Goal: Transaction & Acquisition: Purchase product/service

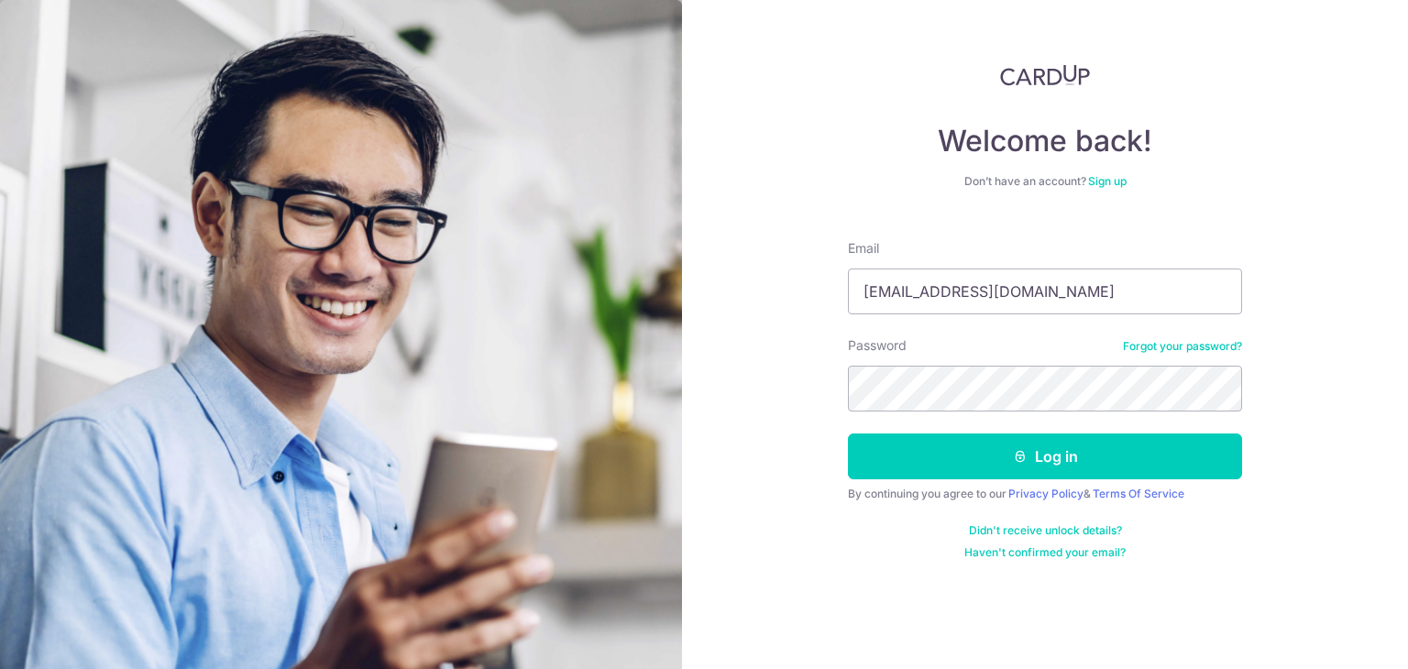
type input "kaewanq@hotmail.com"
click at [848, 434] on button "Log in" at bounding box center [1045, 457] width 394 height 46
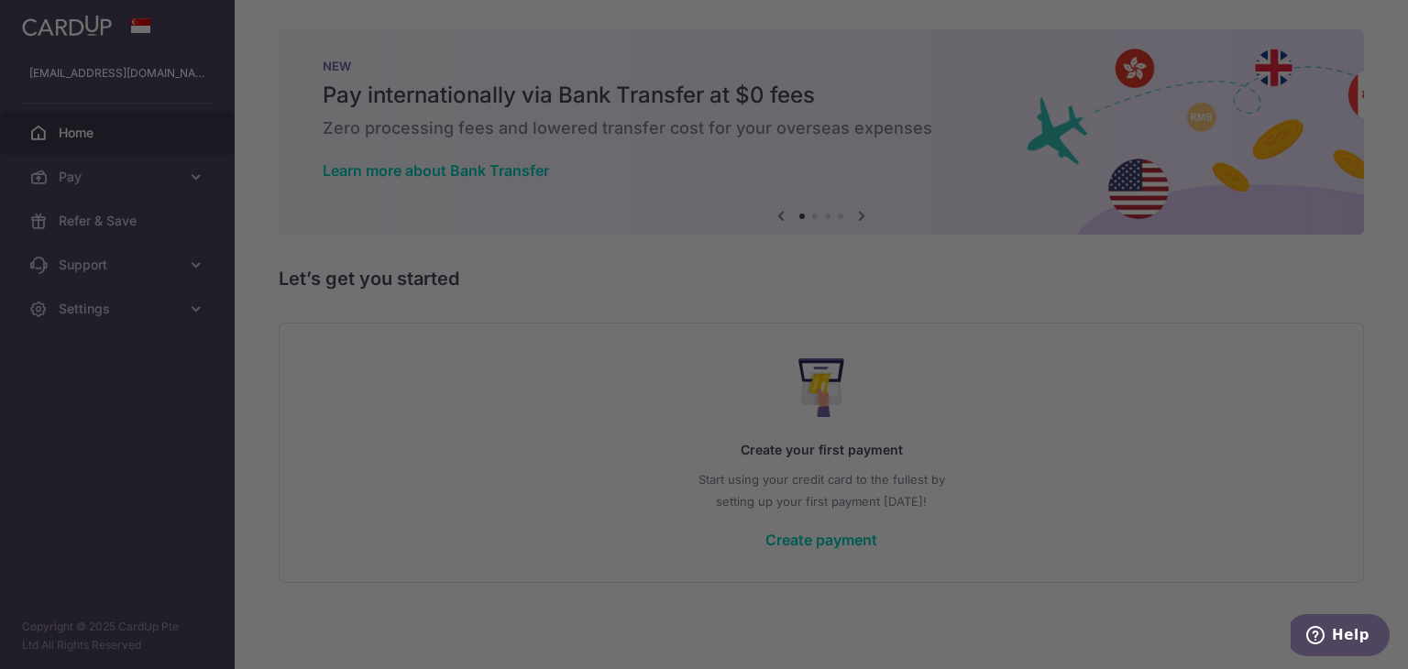
click at [1010, 348] on div at bounding box center [711, 338] width 1422 height 676
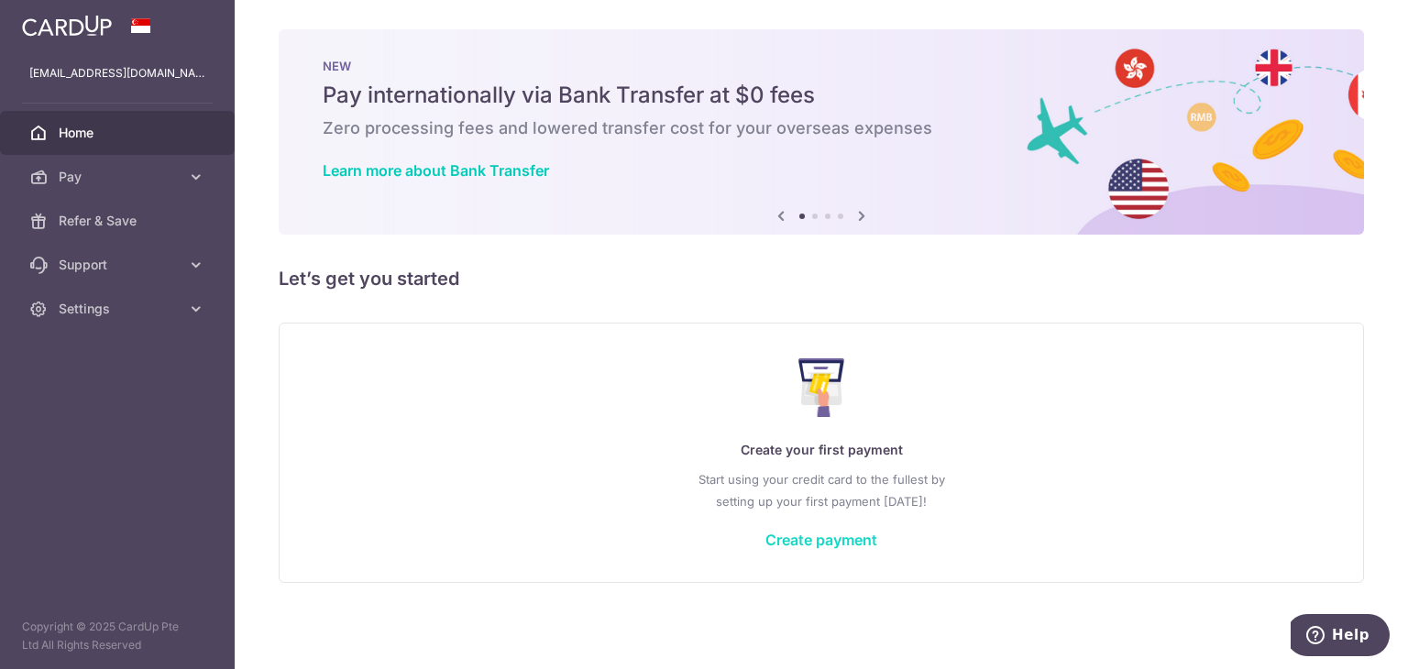
click at [785, 545] on link "Create payment" at bounding box center [822, 540] width 112 height 18
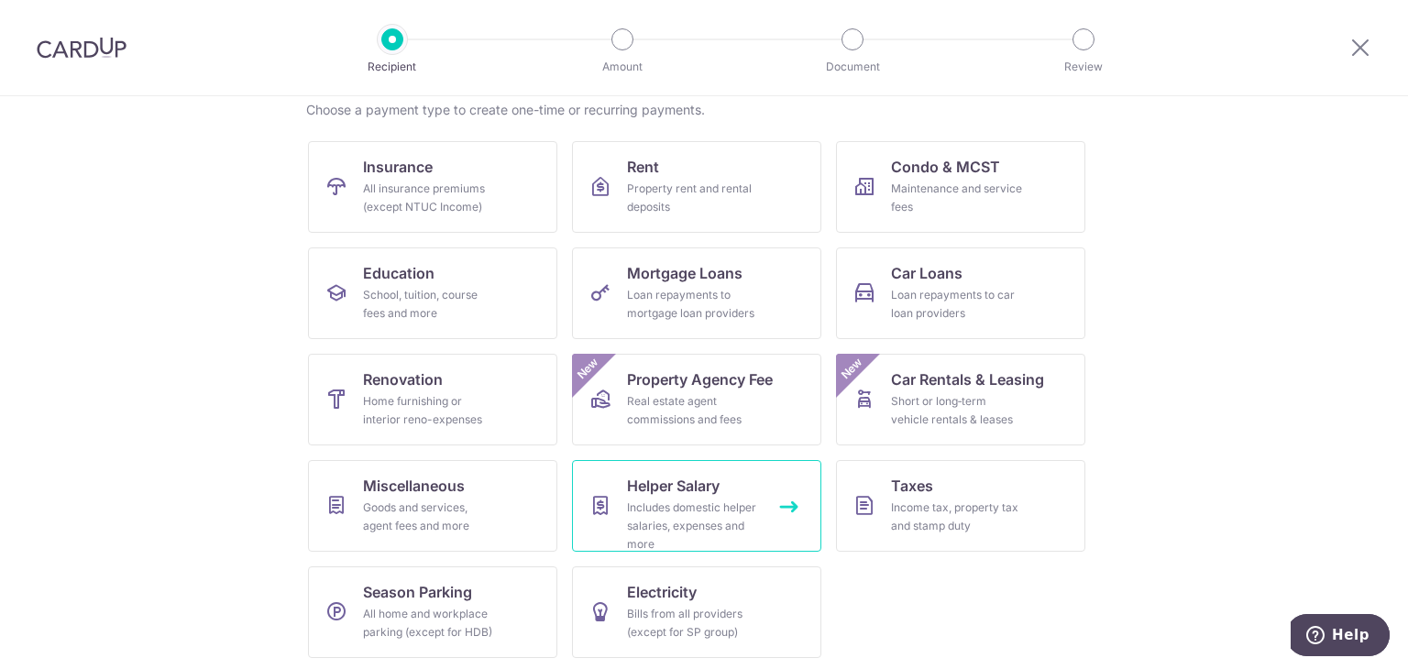
scroll to position [150, 0]
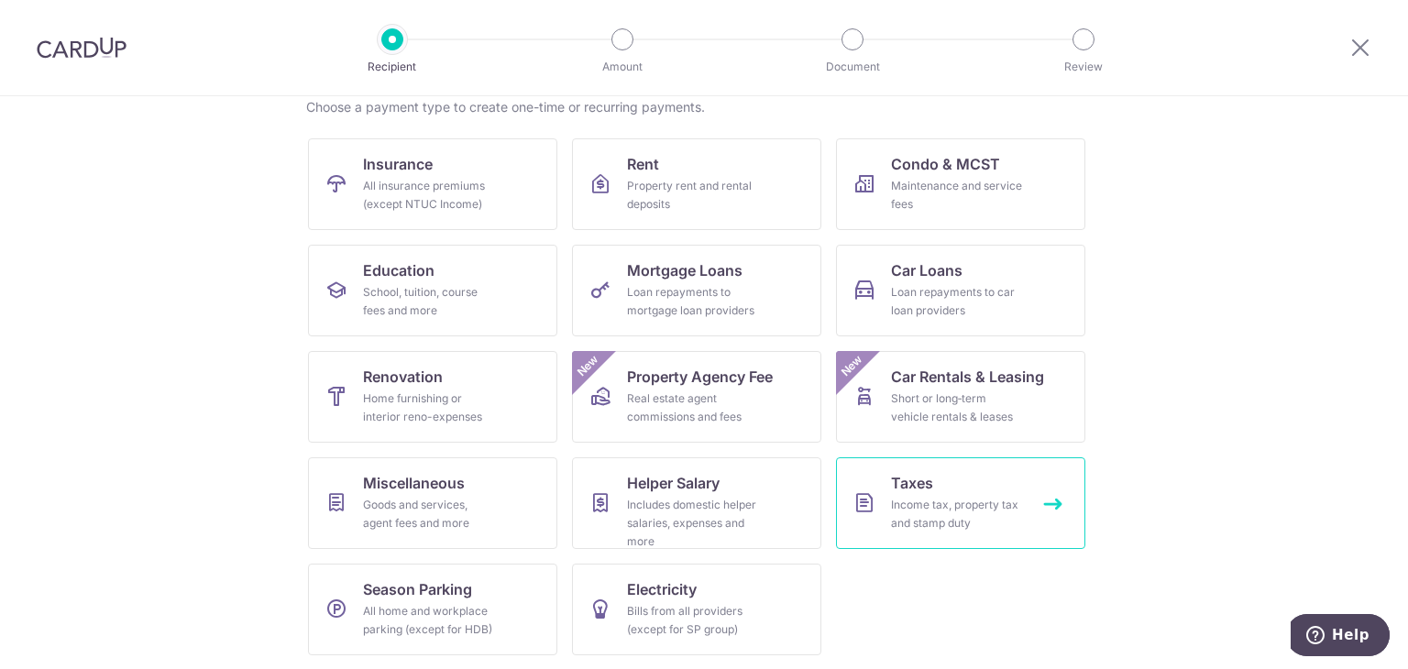
click at [972, 515] on div "Income tax, property tax and stamp duty" at bounding box center [957, 514] width 132 height 37
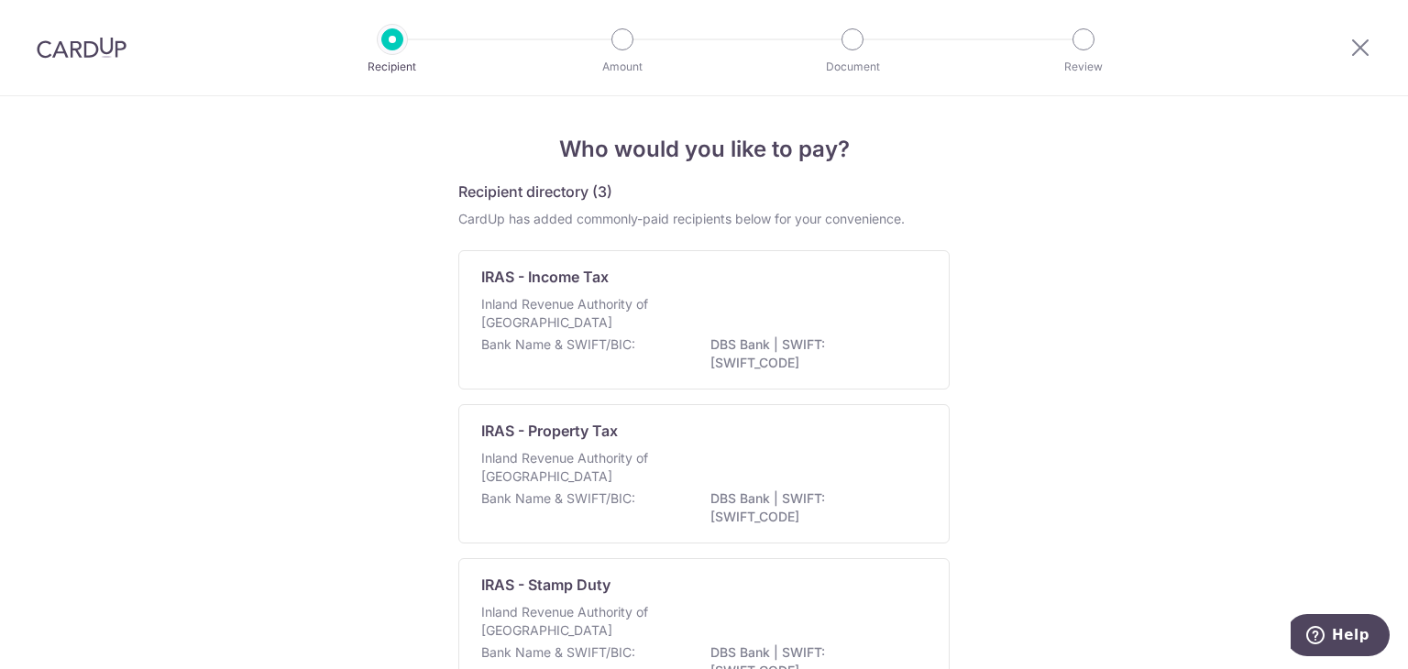
click at [638, 312] on p "Inland Revenue Authority of Singapore" at bounding box center [578, 313] width 194 height 37
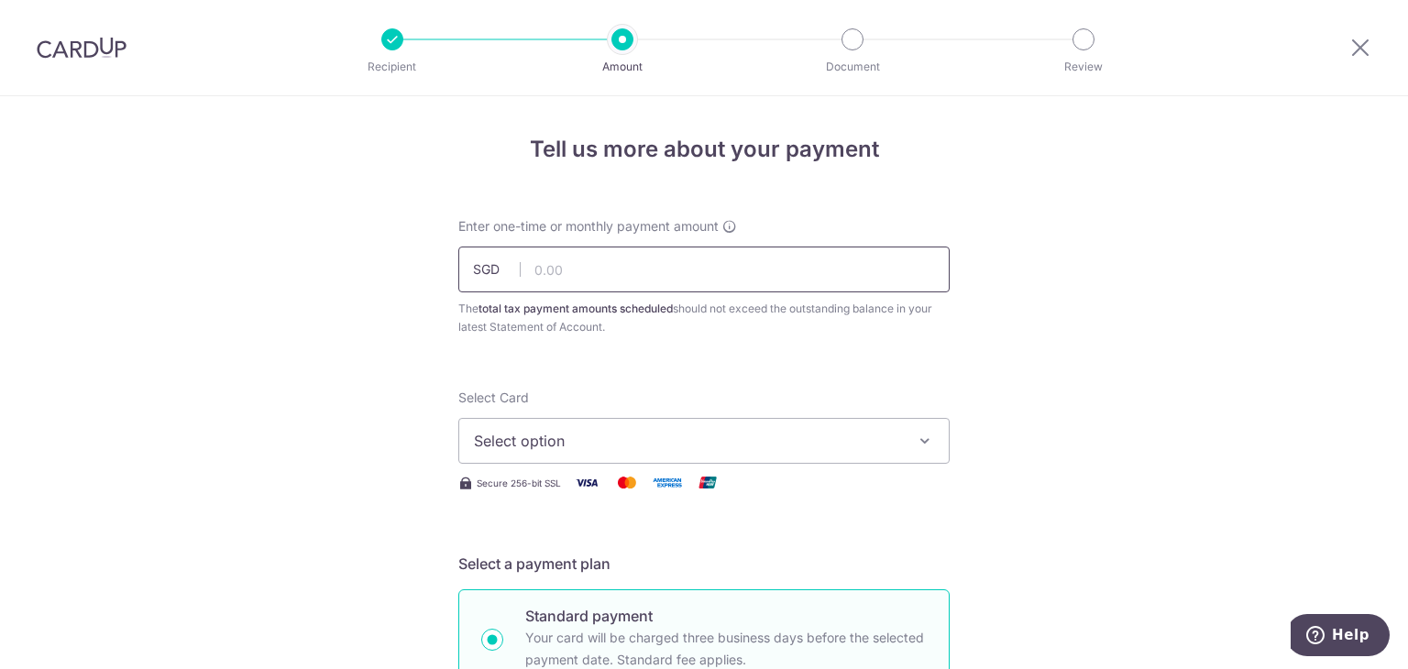
click at [673, 251] on input "text" at bounding box center [703, 270] width 491 height 46
paste input "1,203.25"
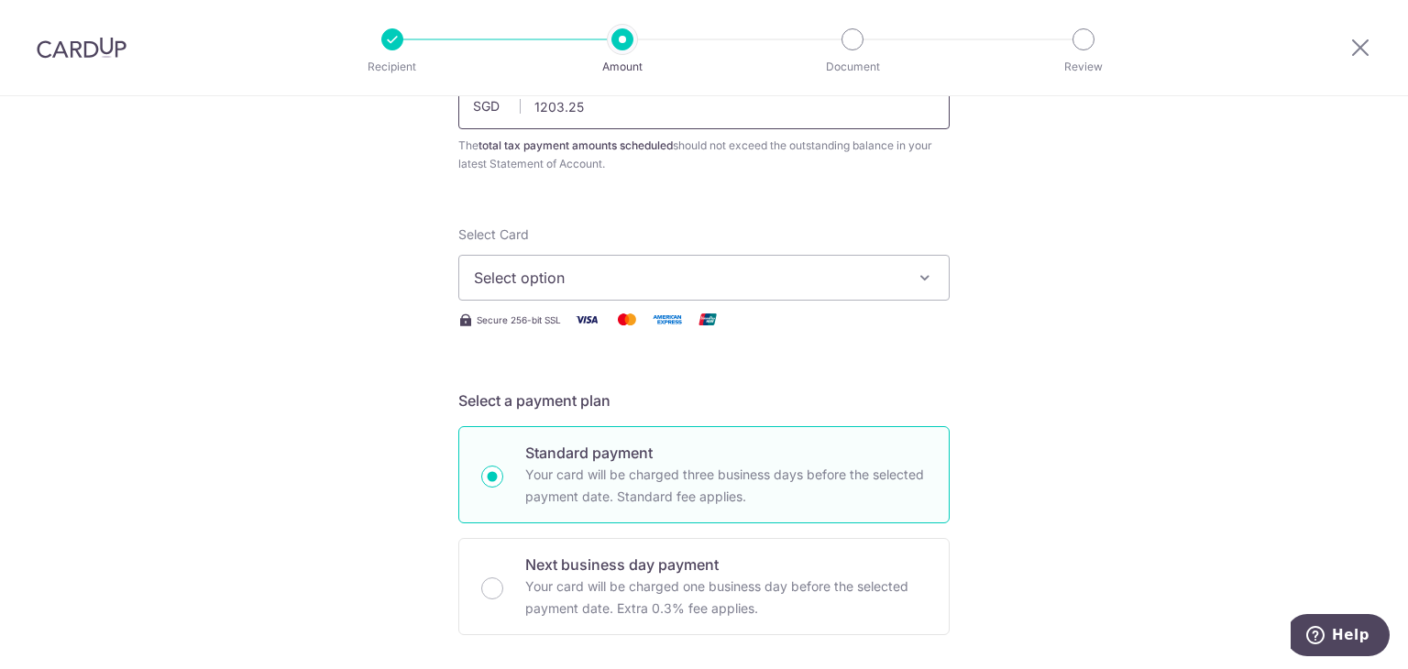
scroll to position [183, 0]
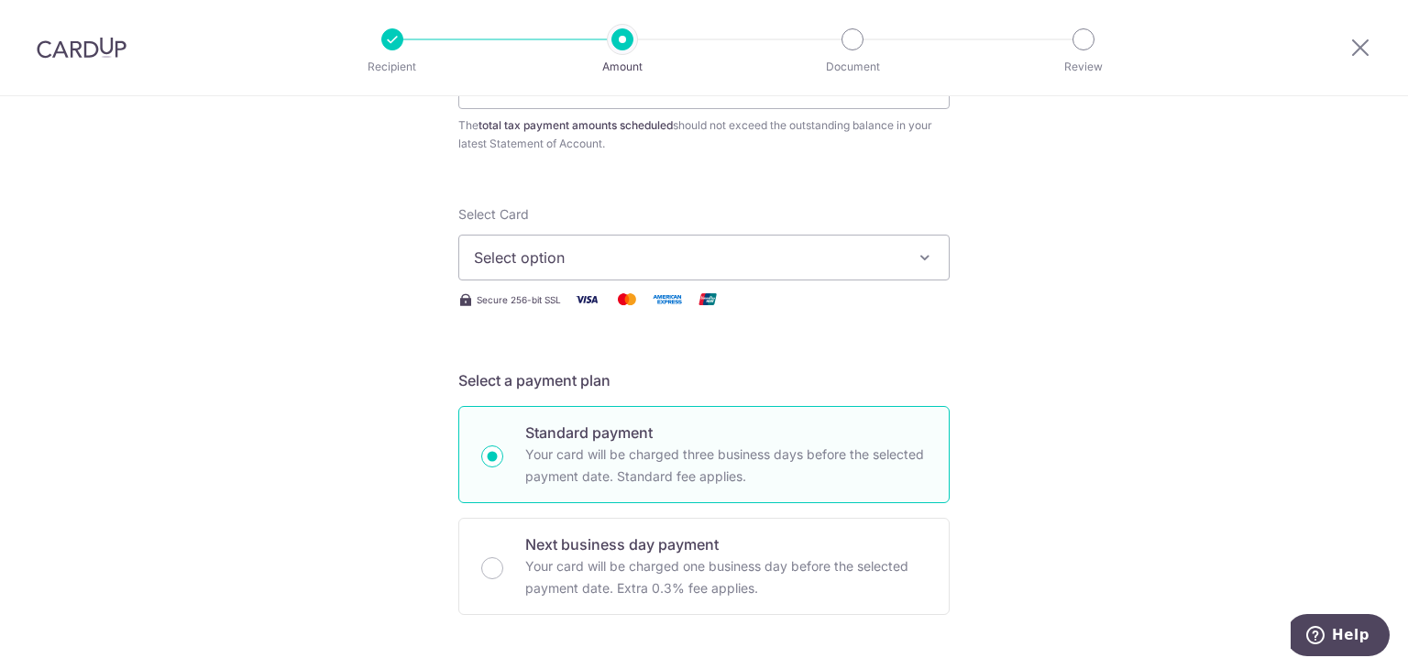
type input "1,203.25"
click at [834, 264] on span "Select option" at bounding box center [687, 258] width 427 height 22
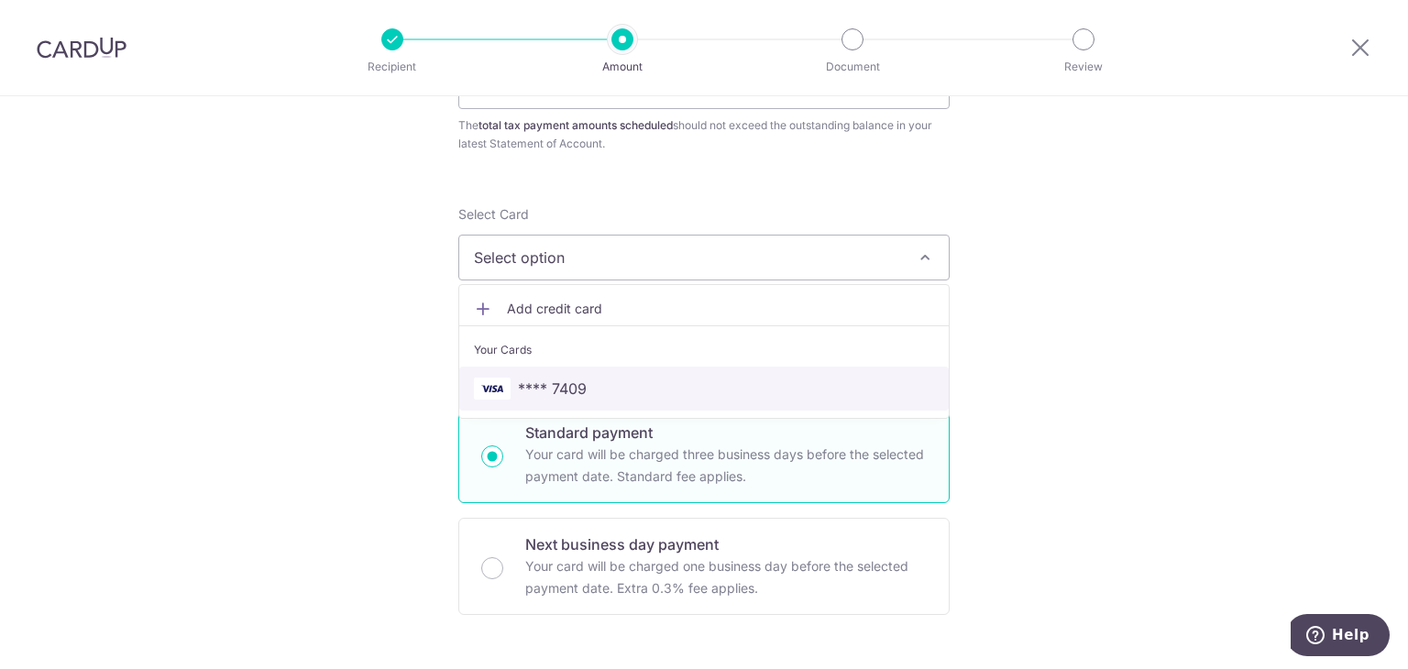
click at [664, 394] on span "**** 7409" at bounding box center [704, 389] width 460 height 22
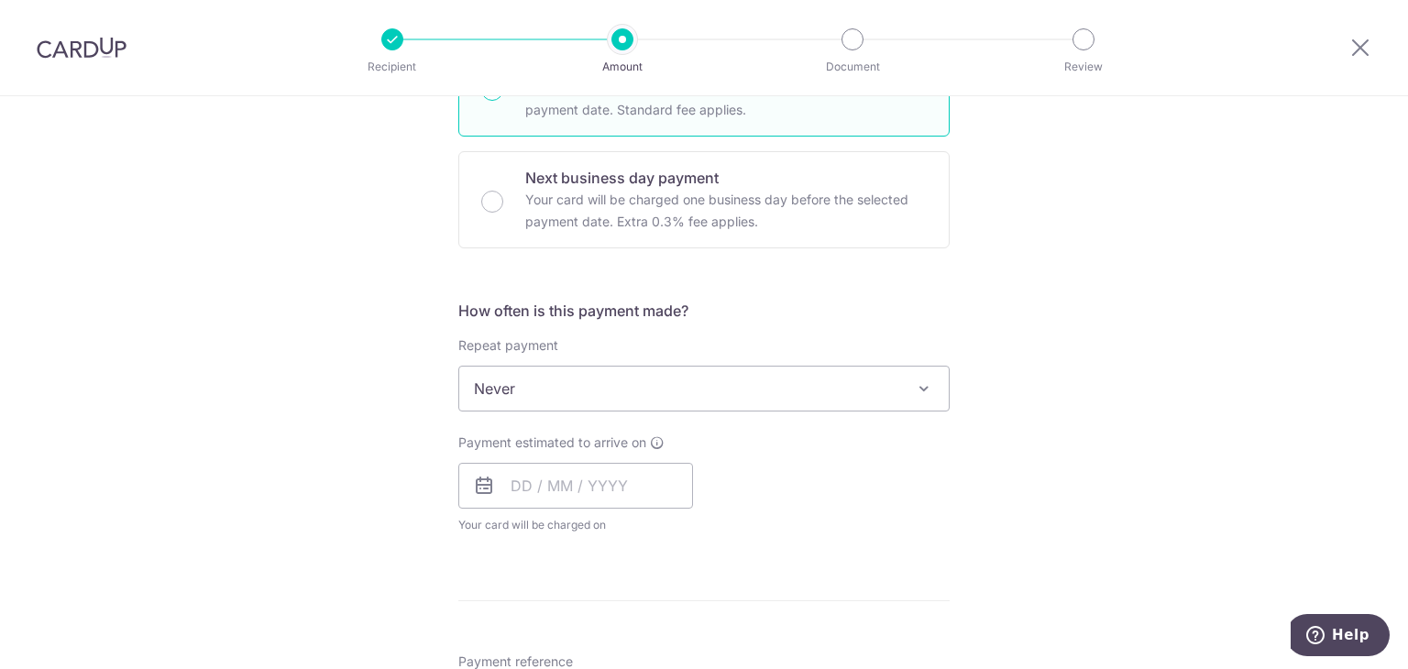
scroll to position [642, 0]
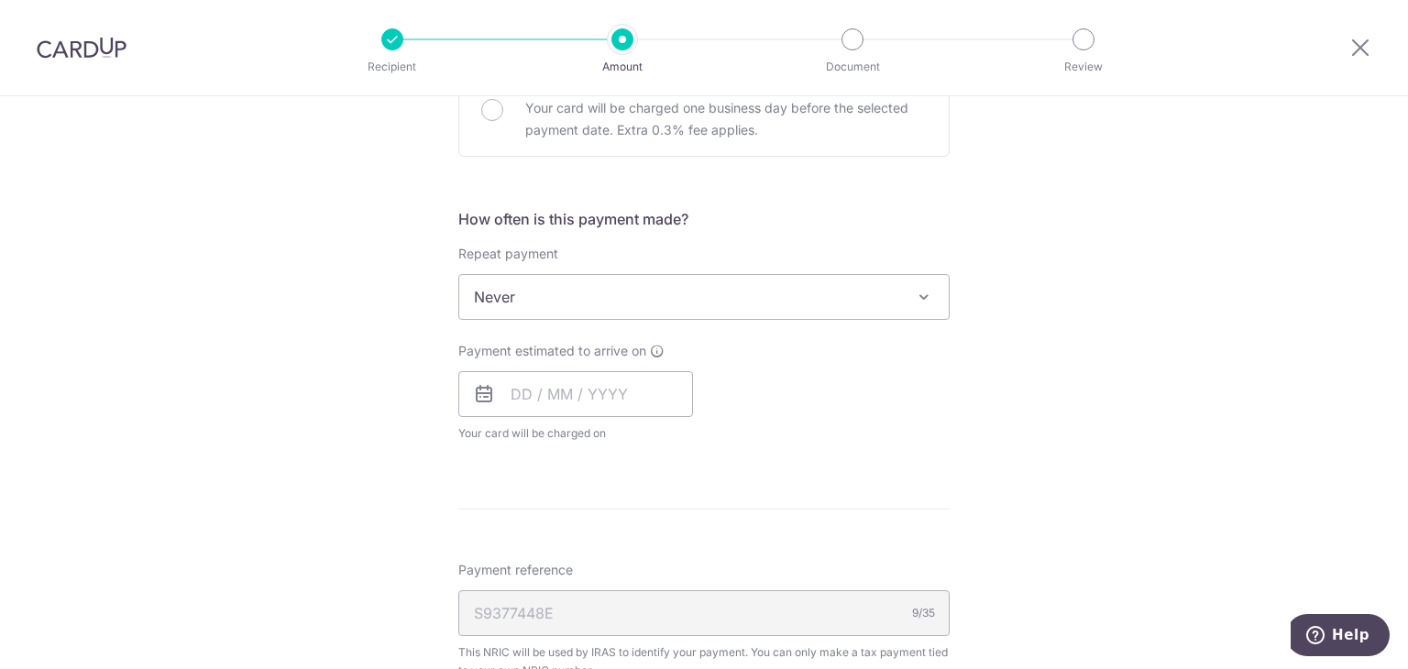
click at [814, 288] on span "Never" at bounding box center [704, 297] width 490 height 44
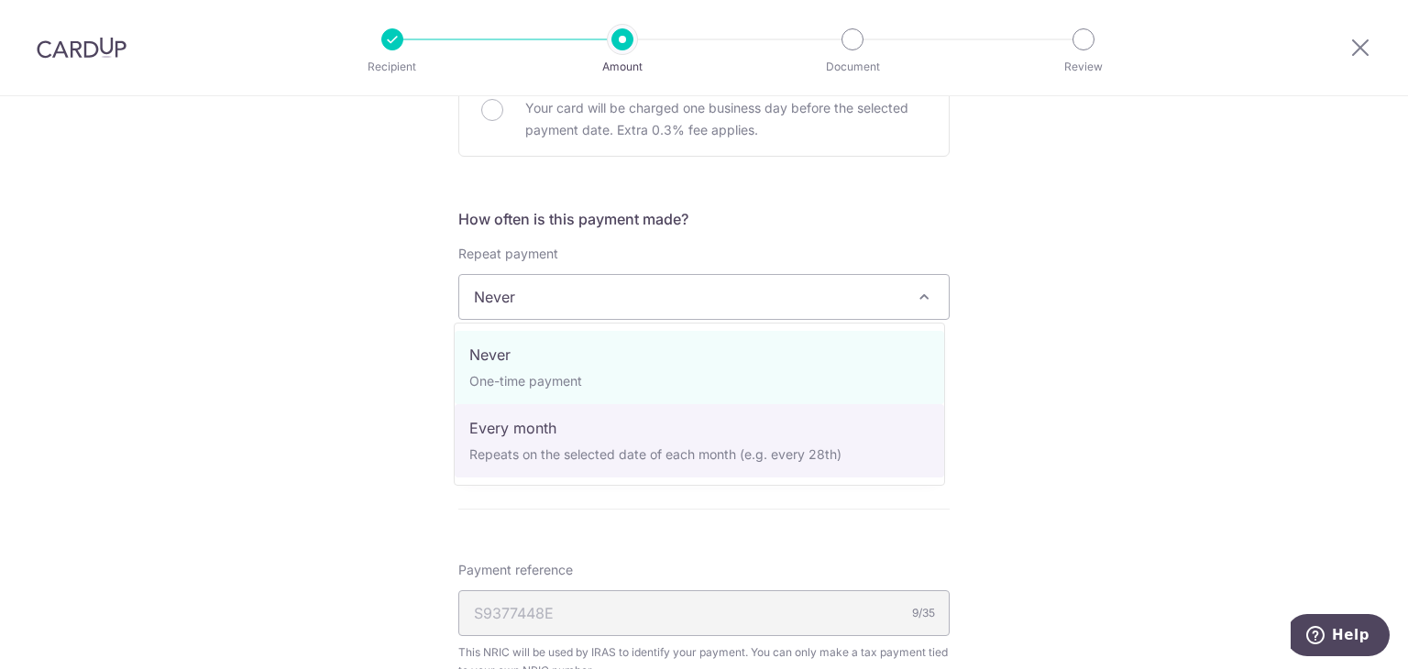
select select "3"
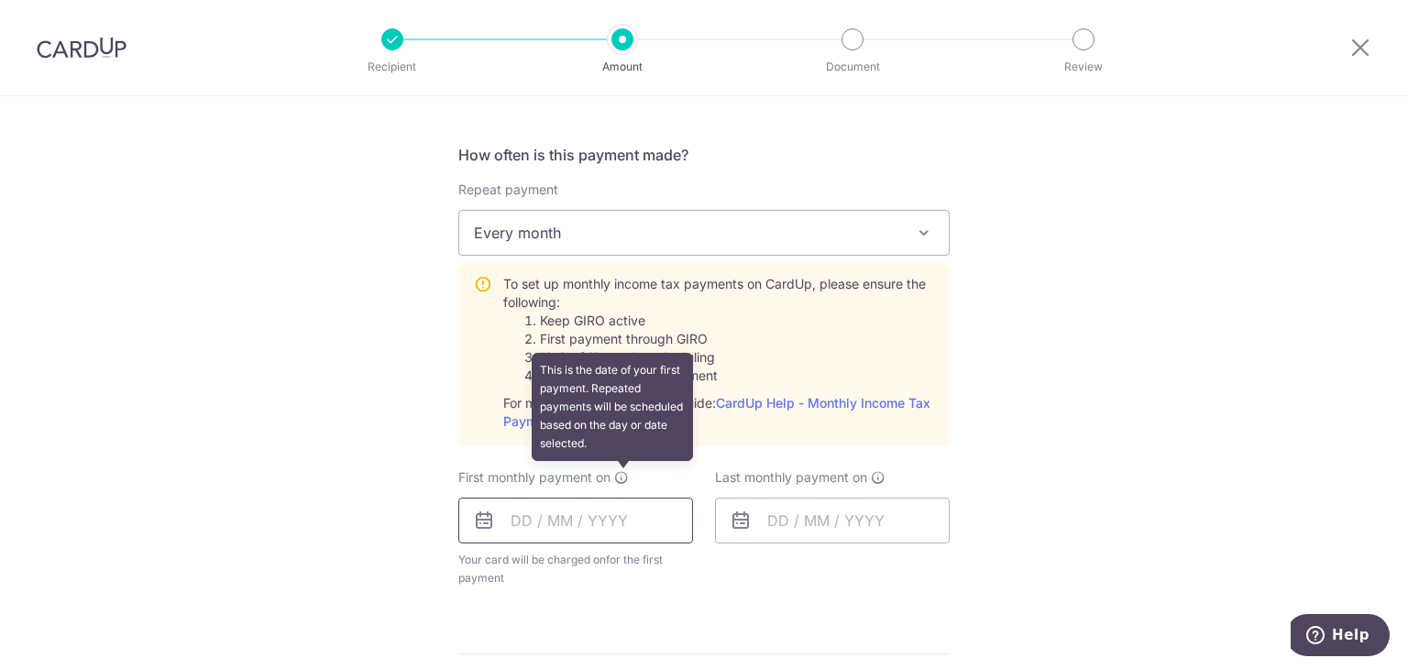
scroll to position [825, 0]
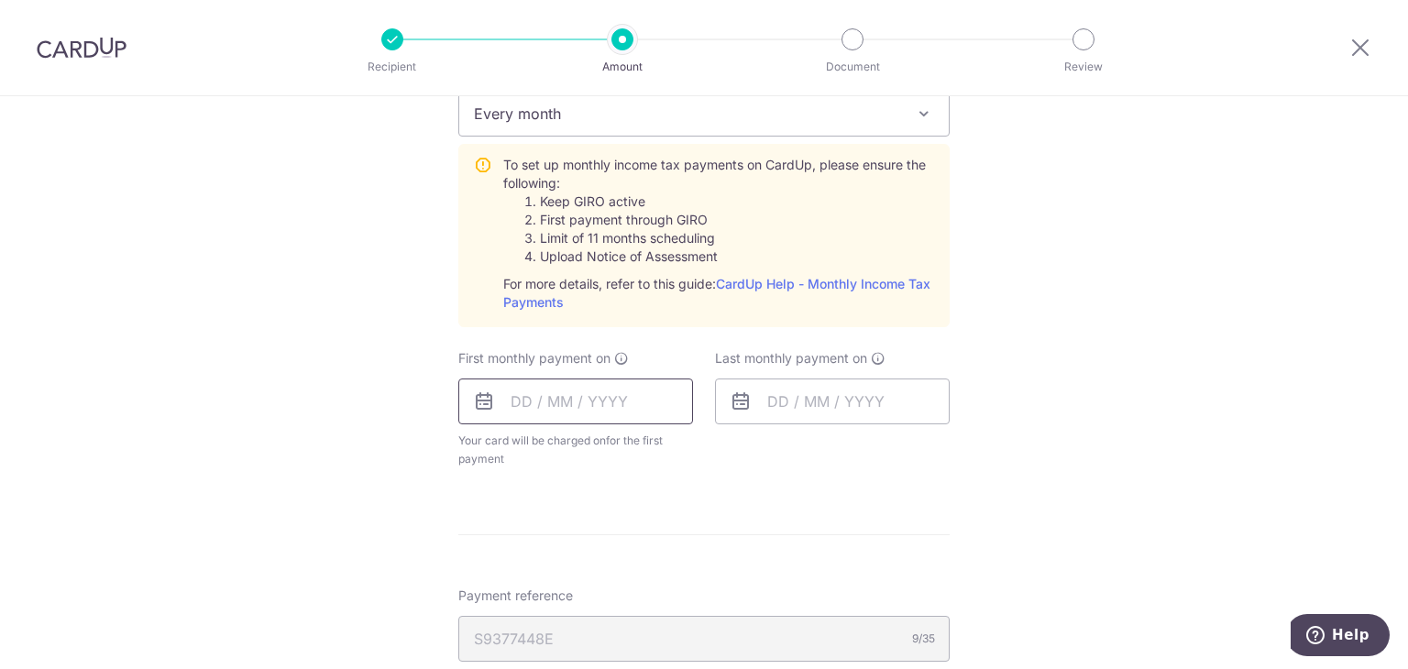
click at [648, 401] on input "text" at bounding box center [575, 402] width 235 height 46
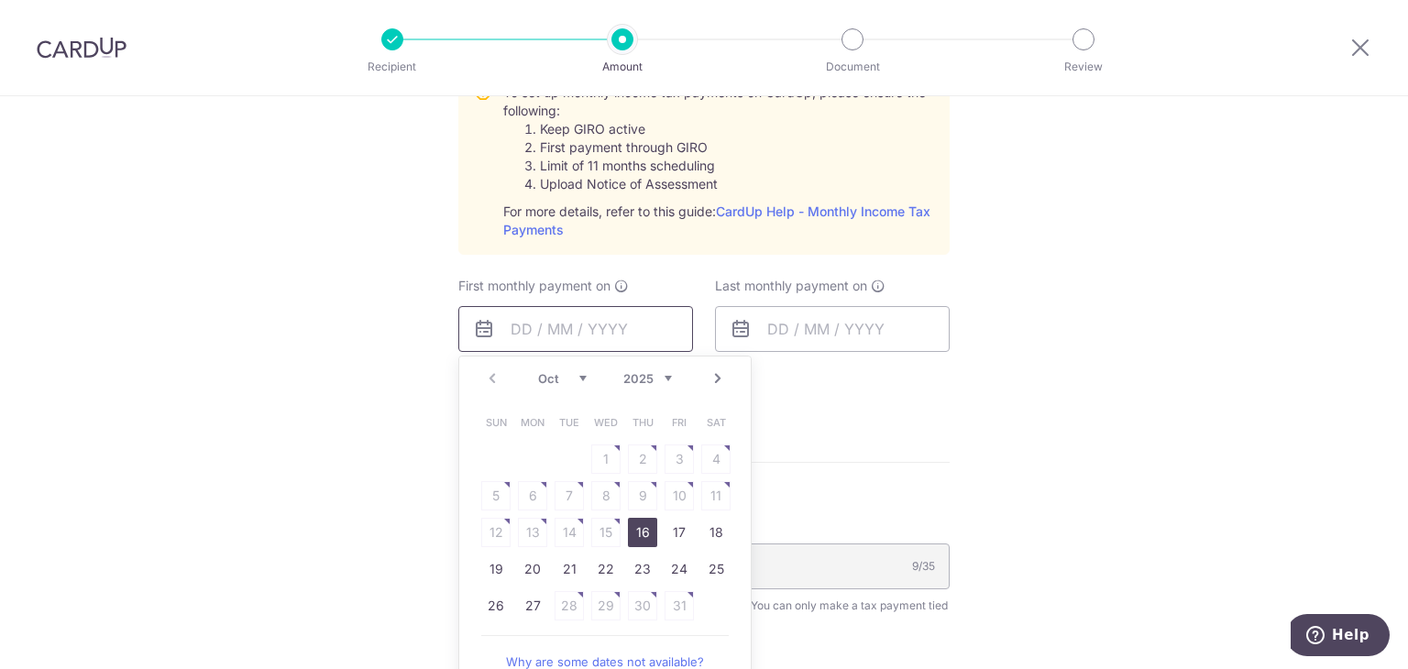
scroll to position [1009, 0]
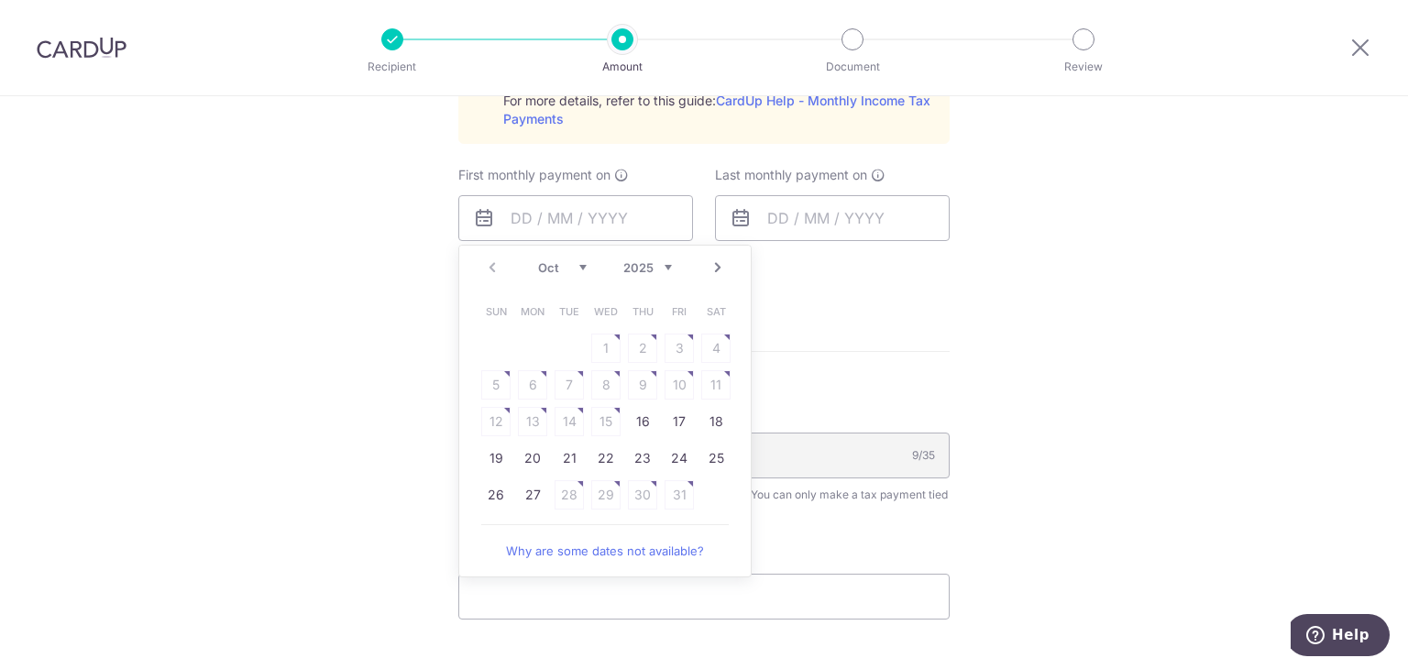
click at [721, 271] on link "Next" at bounding box center [718, 268] width 22 height 22
click at [665, 380] on link "7" at bounding box center [679, 384] width 29 height 29
type input "07/11/2025"
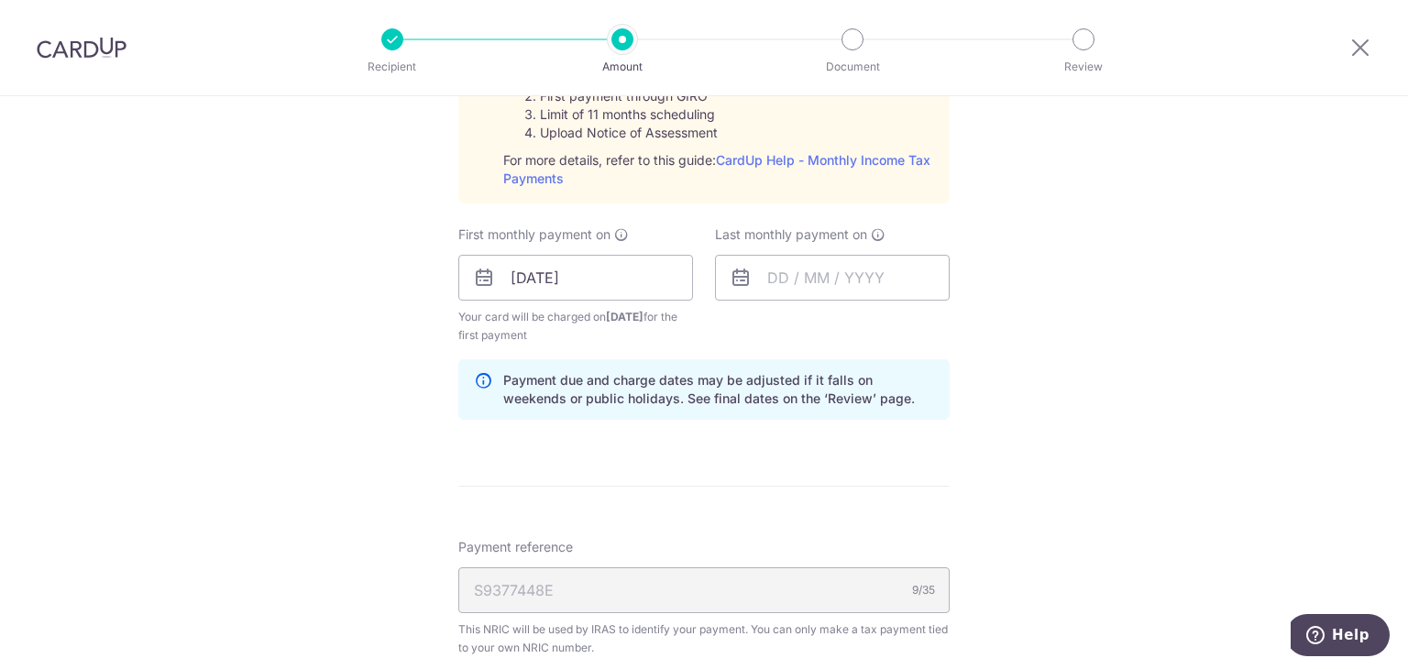
scroll to position [917, 0]
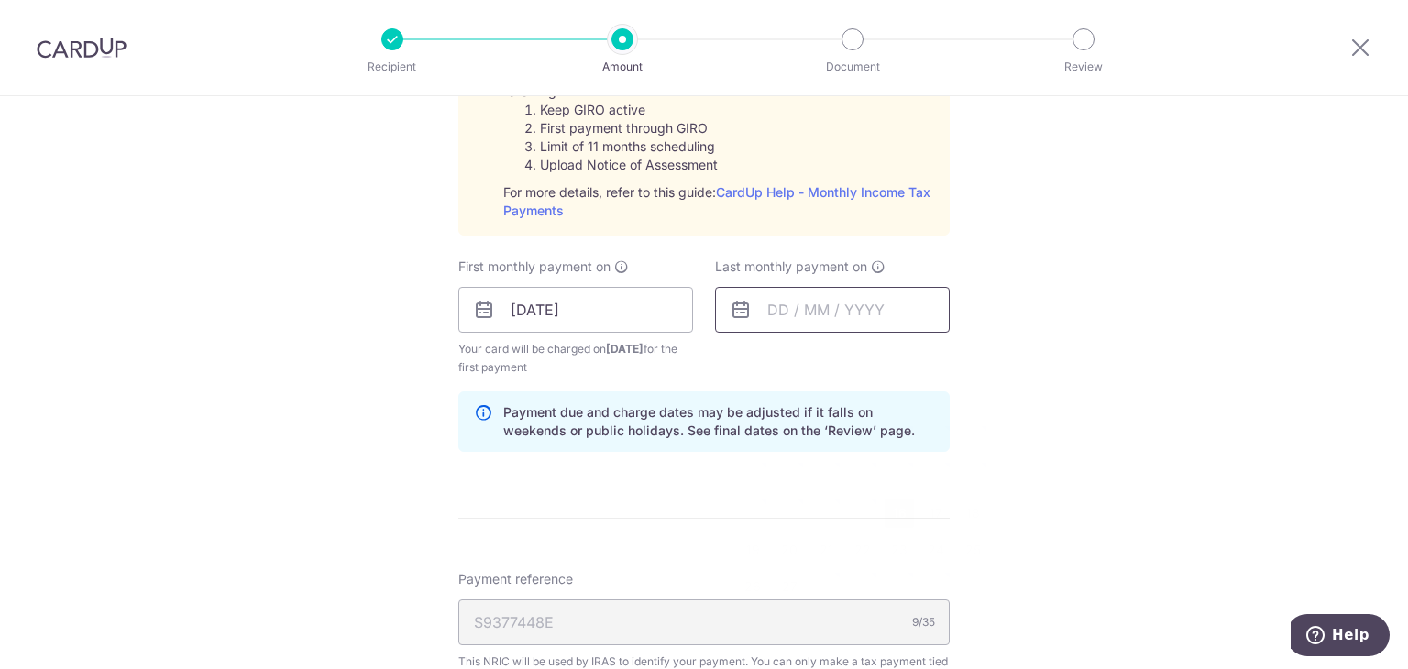
click at [810, 296] on input "text" at bounding box center [832, 310] width 235 height 46
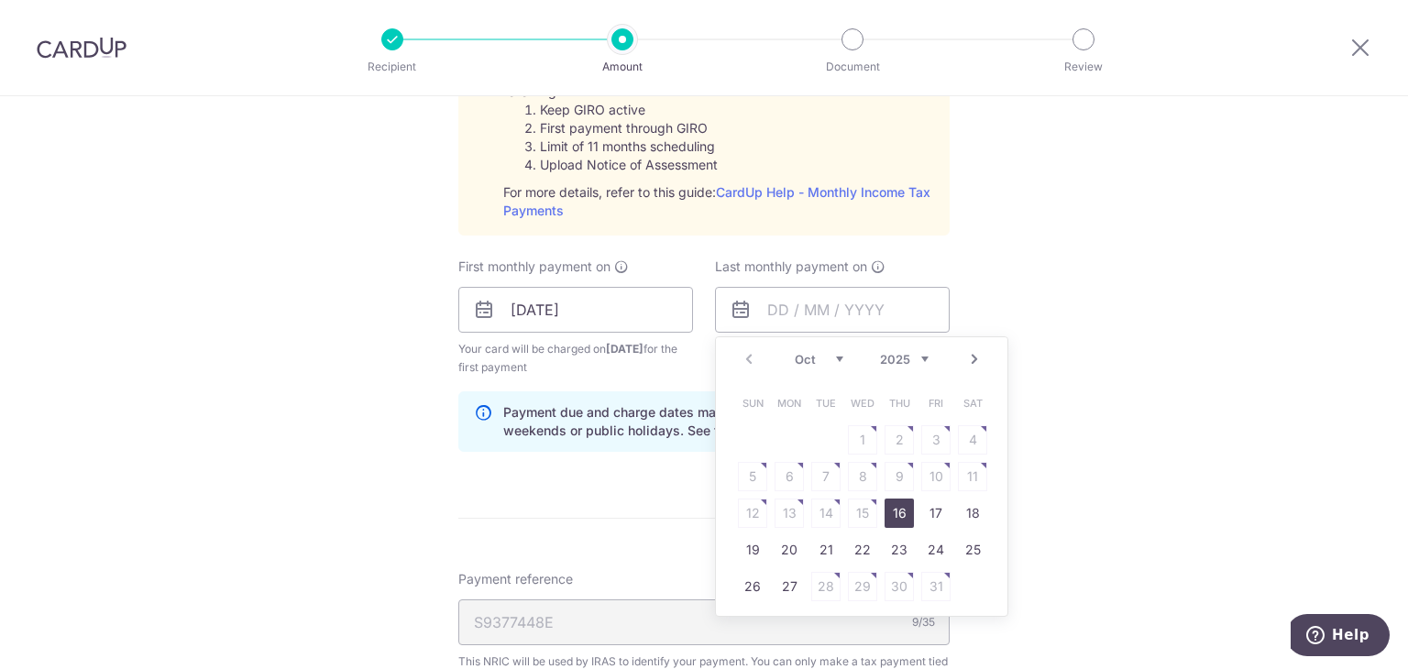
click at [972, 356] on link "Next" at bounding box center [975, 359] width 22 height 22
click at [784, 470] on link "9" at bounding box center [789, 476] width 29 height 29
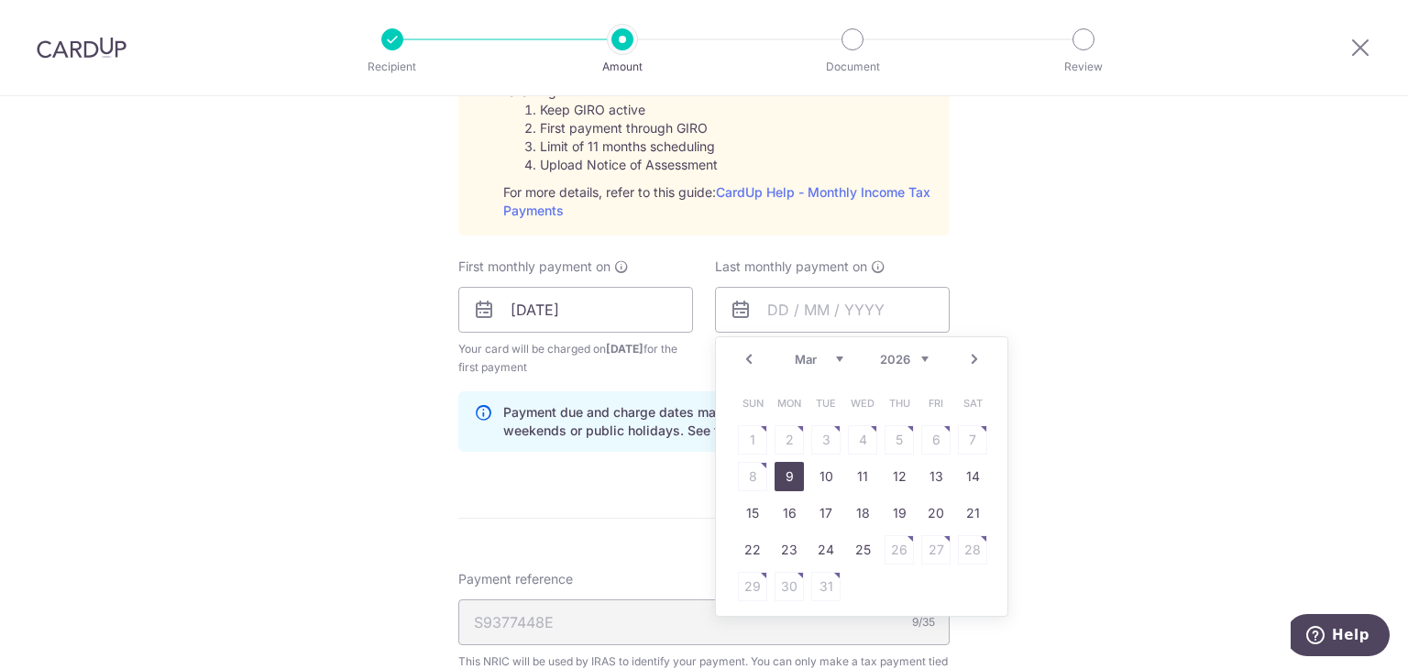
type input "09/03/2026"
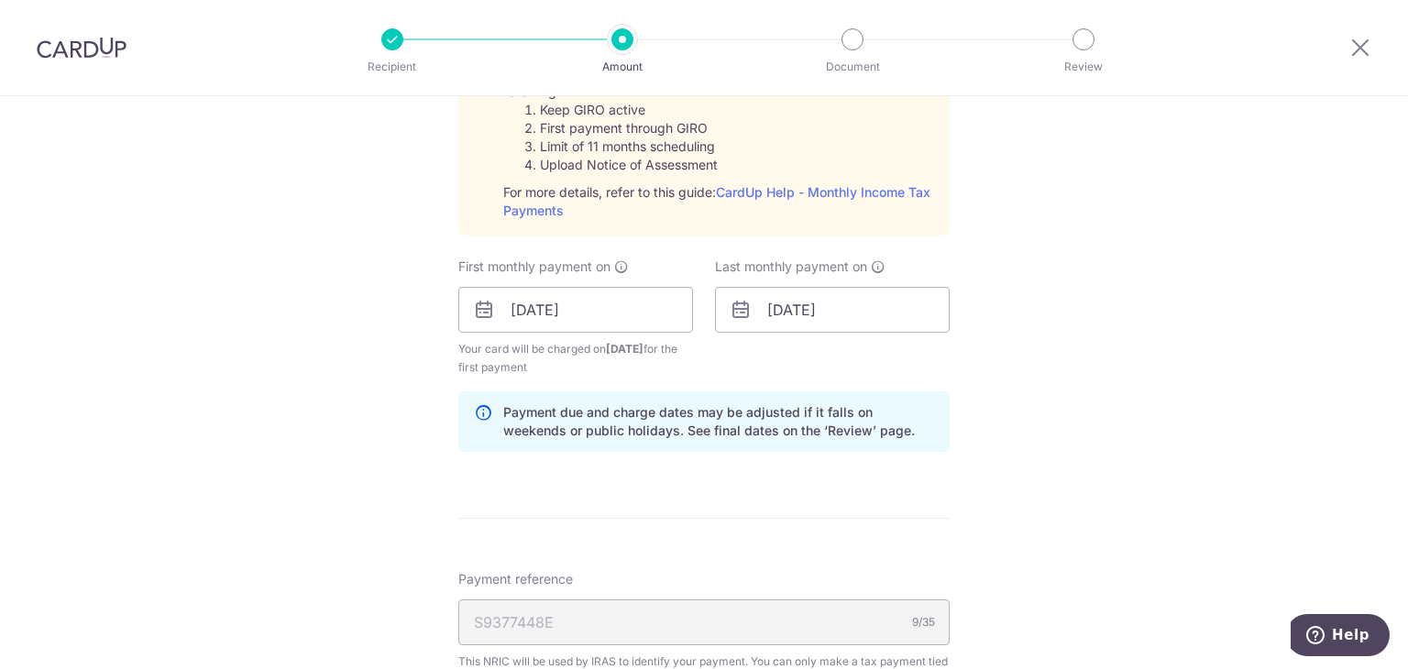
click at [1119, 390] on div "Tell us more about your payment Enter one-time or monthly payment amount SGD 1,…" at bounding box center [704, 172] width 1408 height 1987
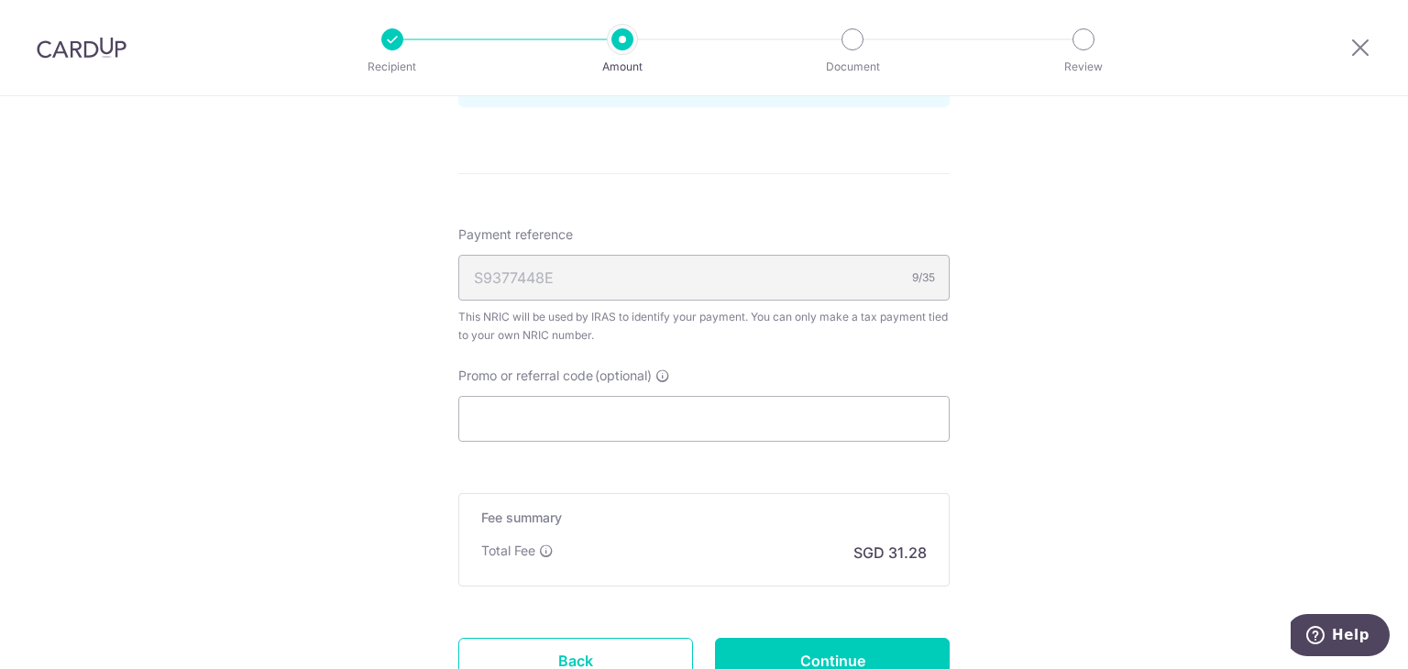
scroll to position [1284, 0]
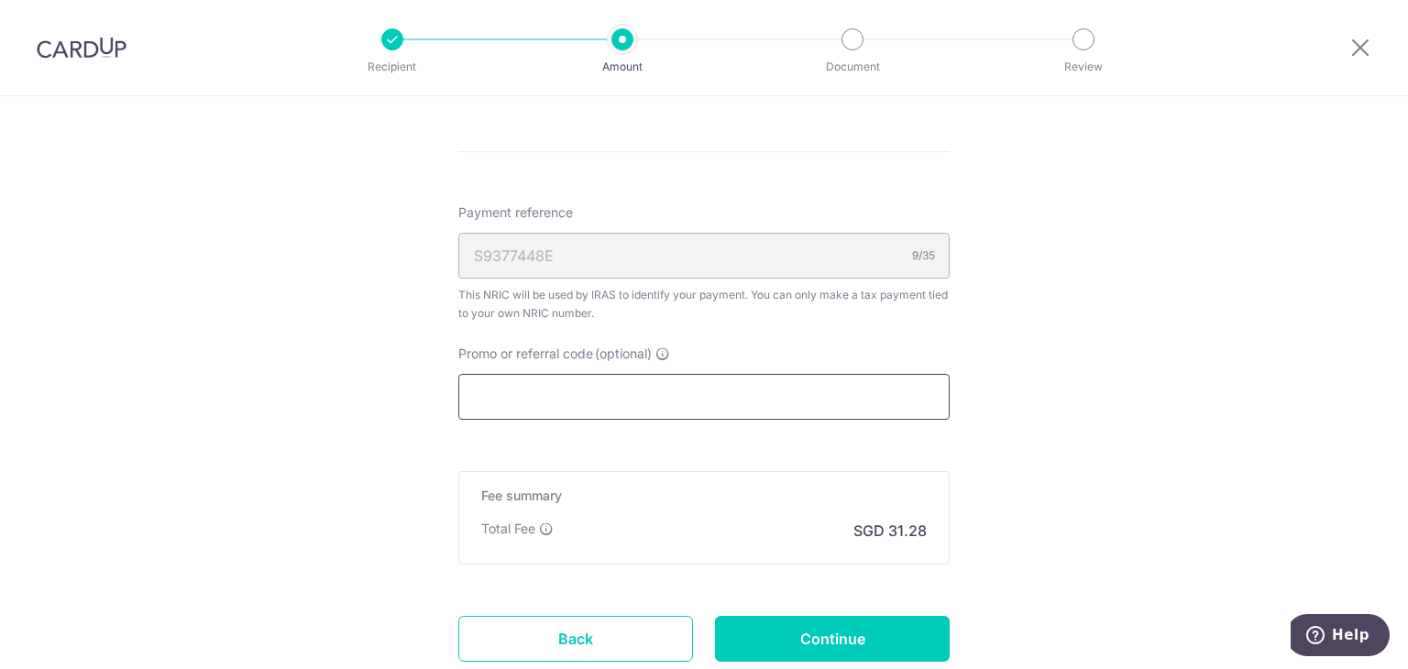
click at [723, 385] on input "Promo or referral code (optional)" at bounding box center [703, 397] width 491 height 46
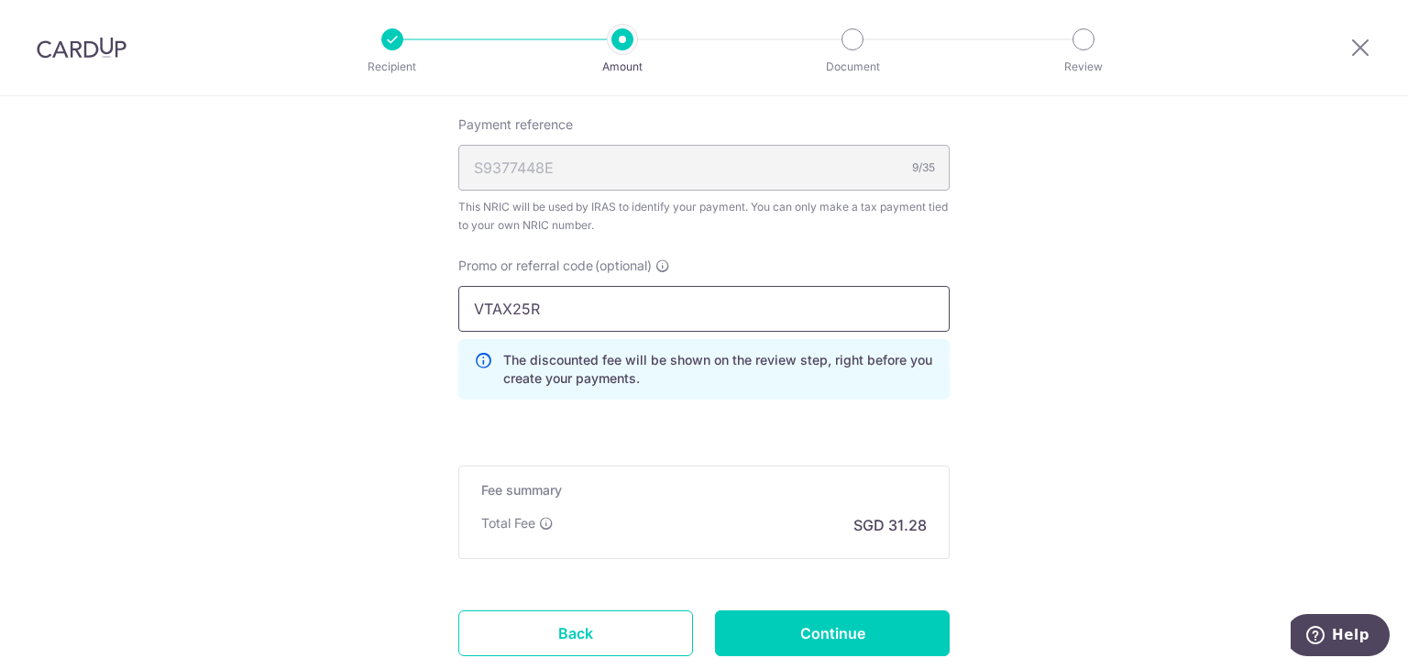
scroll to position [1467, 0]
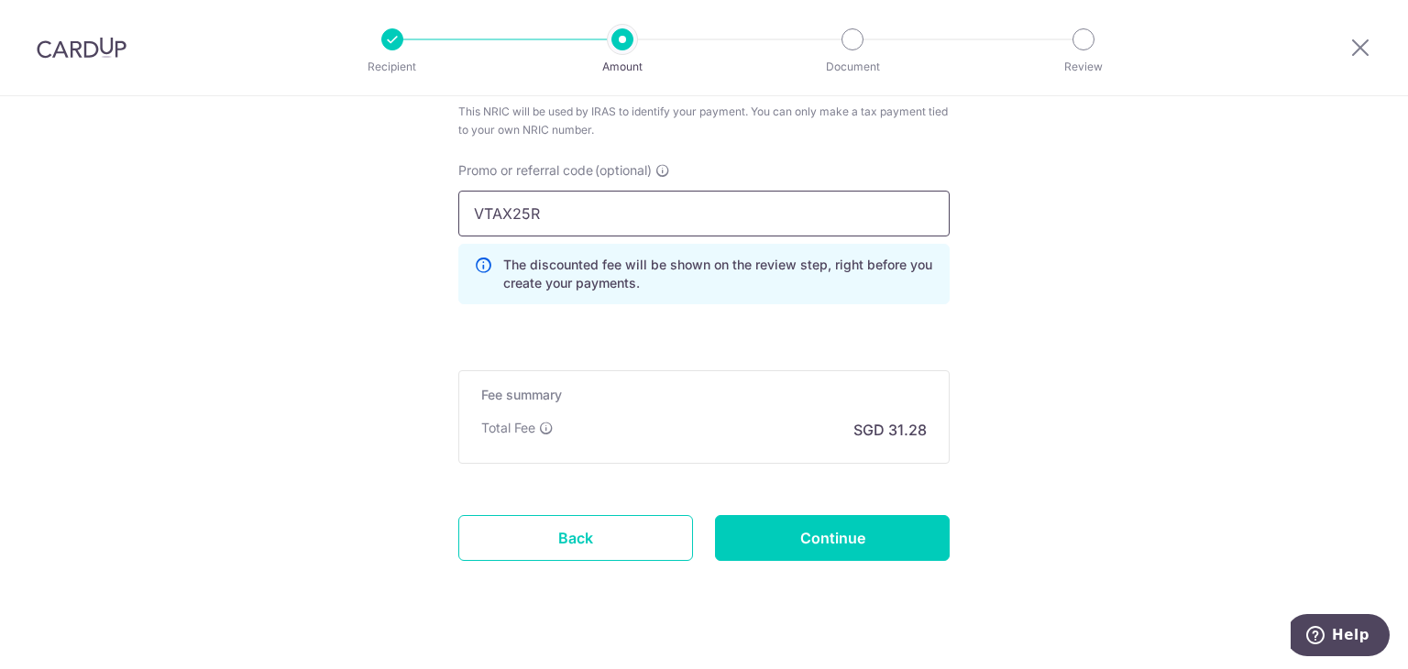
type input "VTAX25R"
click at [854, 546] on input "Continue" at bounding box center [832, 538] width 235 height 46
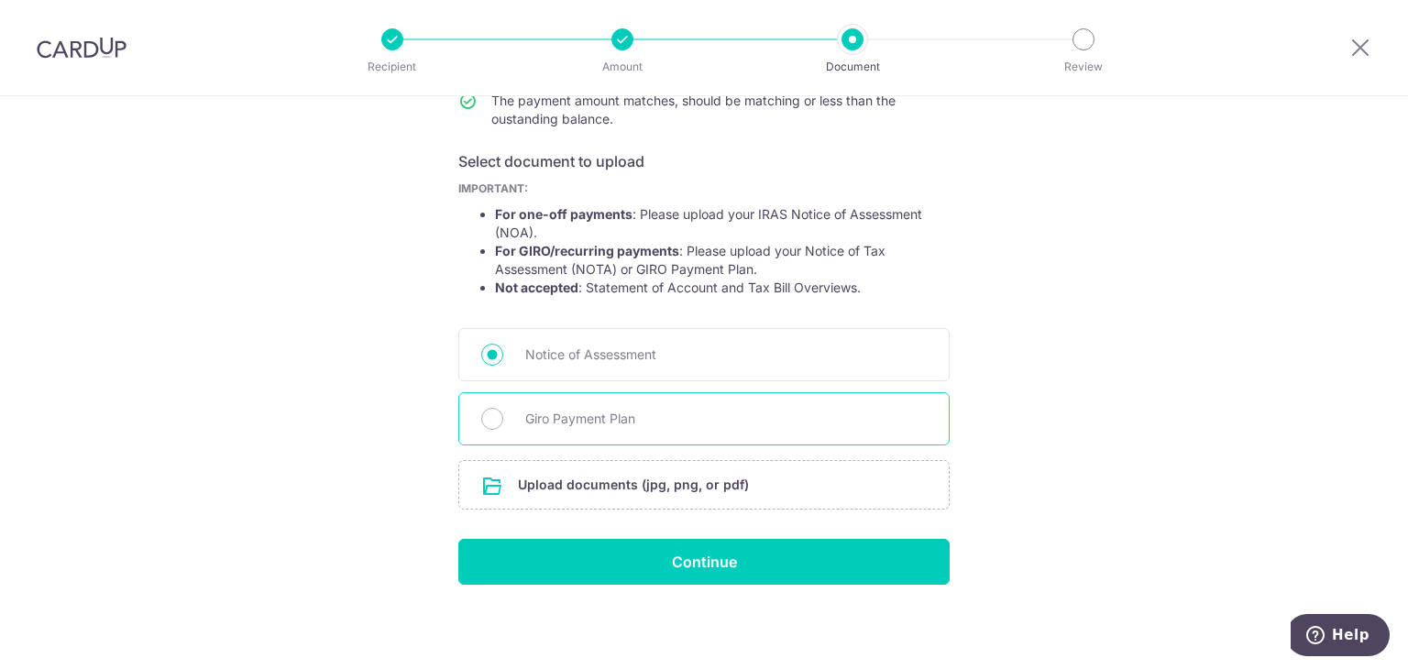
click at [686, 409] on span "Giro Payment Plan" at bounding box center [726, 419] width 402 height 22
click at [503, 409] on input "Giro Payment Plan" at bounding box center [492, 419] width 22 height 22
radio input "true"
click at [659, 490] on input "file" at bounding box center [704, 485] width 490 height 48
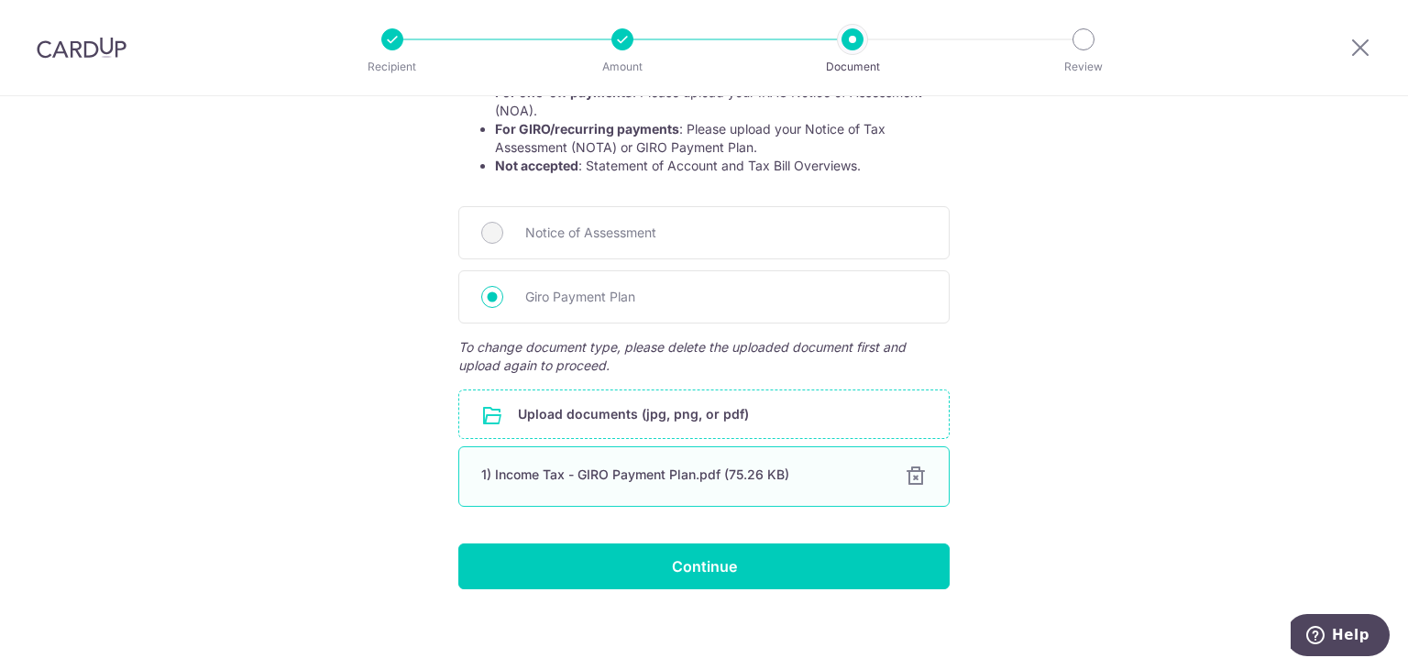
scroll to position [392, 0]
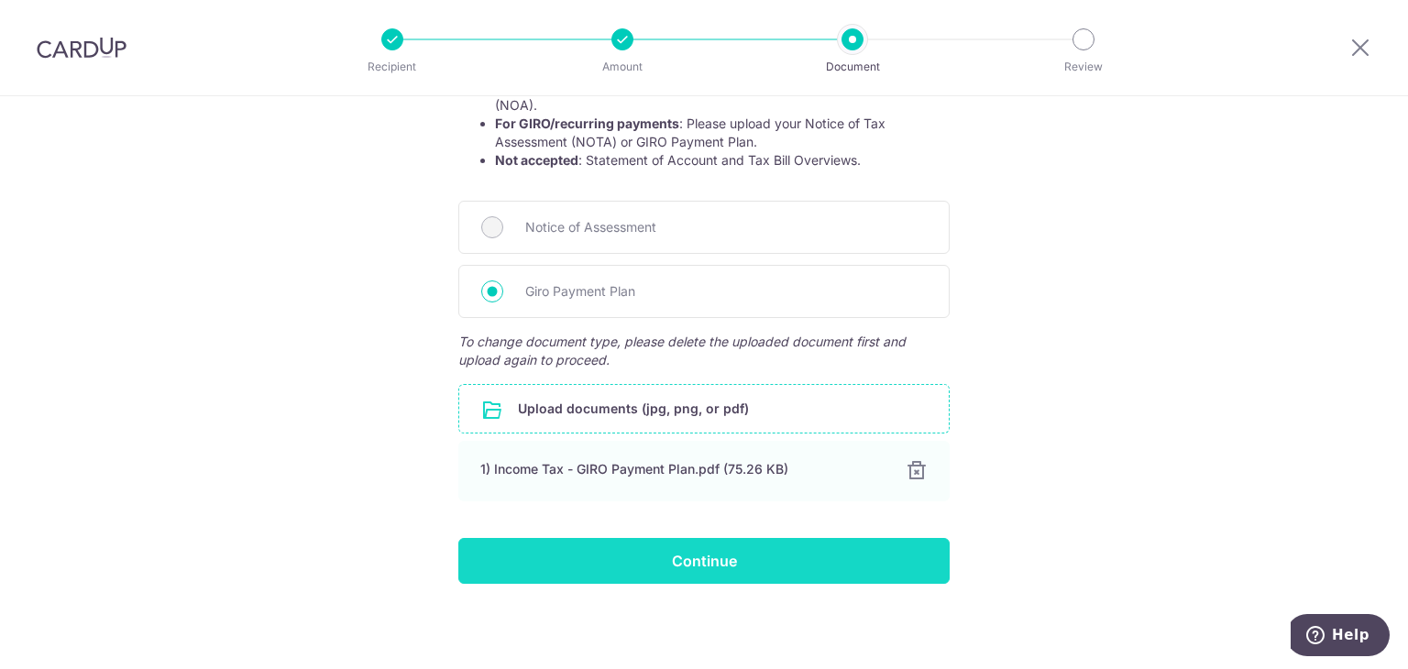
click at [691, 561] on input "Continue" at bounding box center [703, 561] width 491 height 46
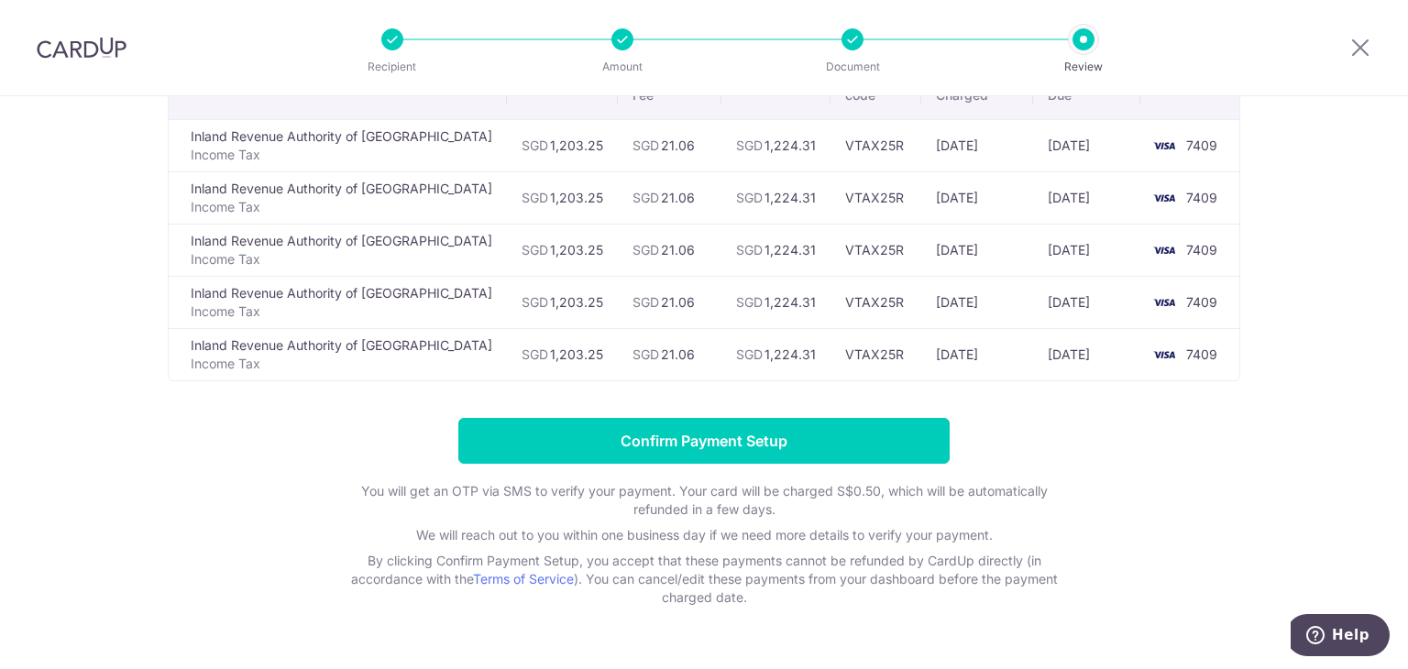
scroll to position [92, 0]
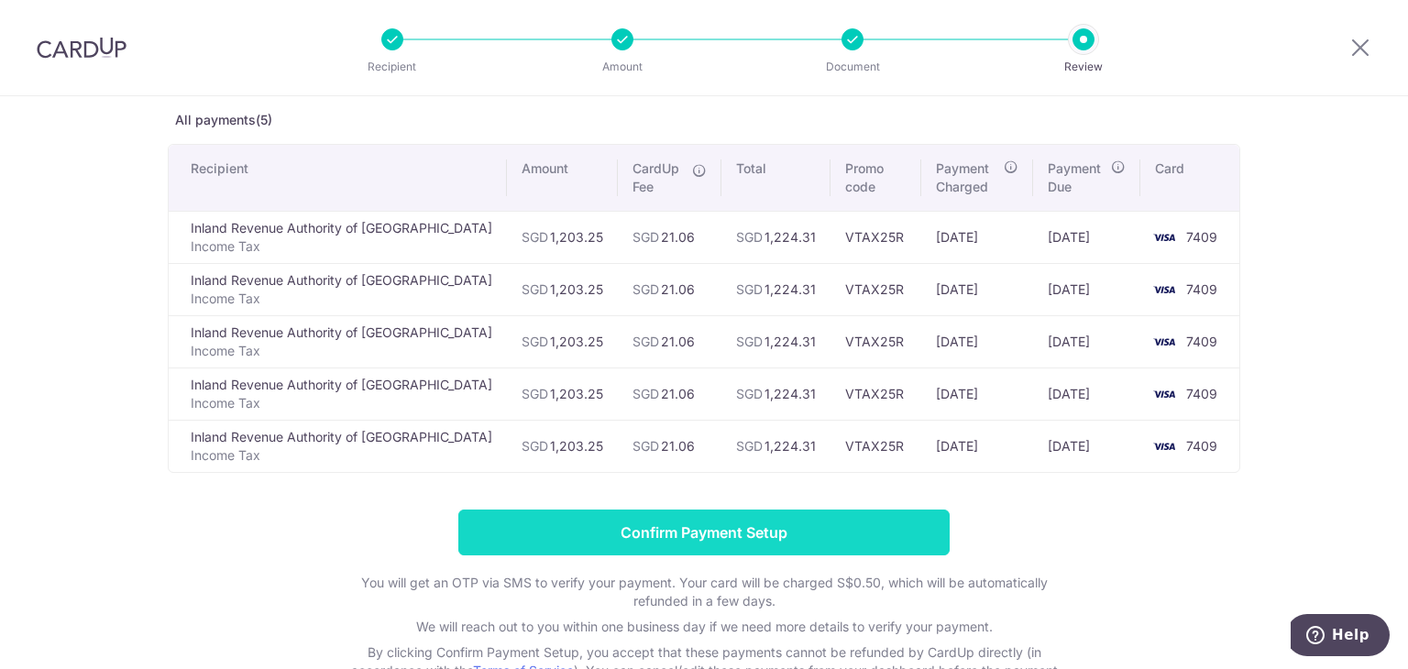
click at [670, 522] on input "Confirm Payment Setup" at bounding box center [703, 533] width 491 height 46
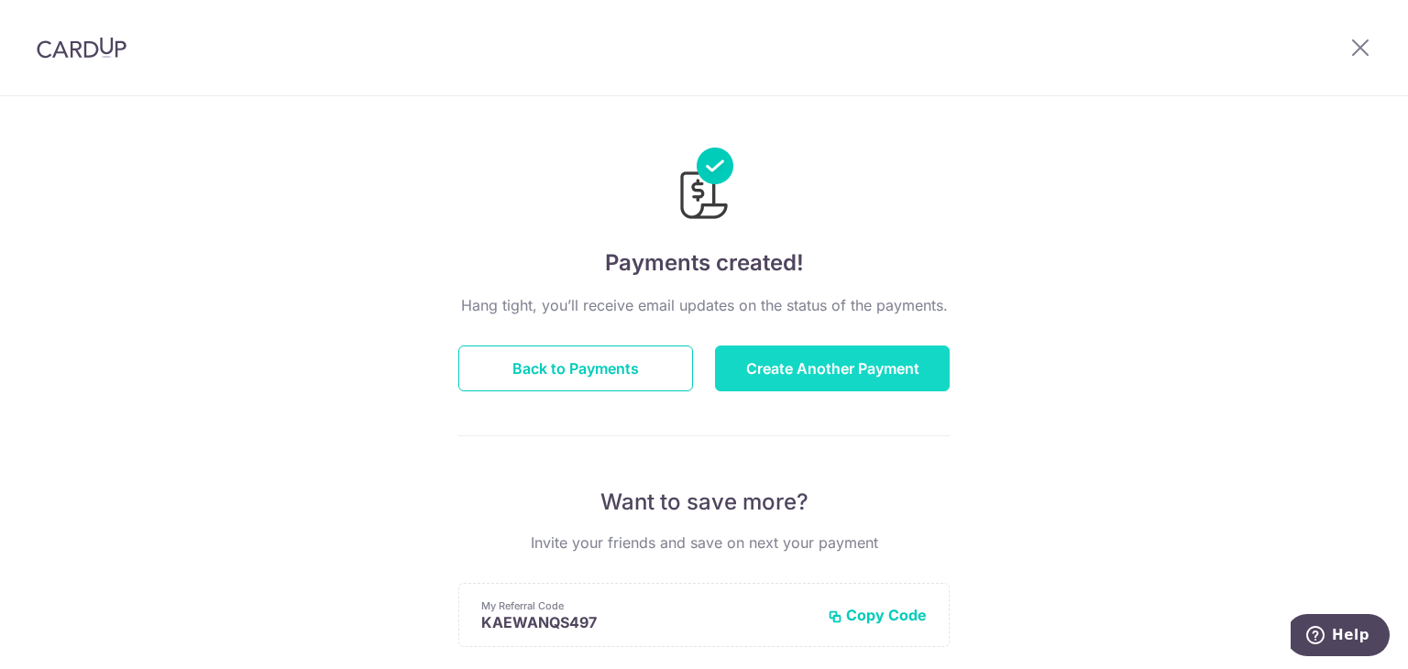
click at [836, 357] on button "Create Another Payment" at bounding box center [832, 369] width 235 height 46
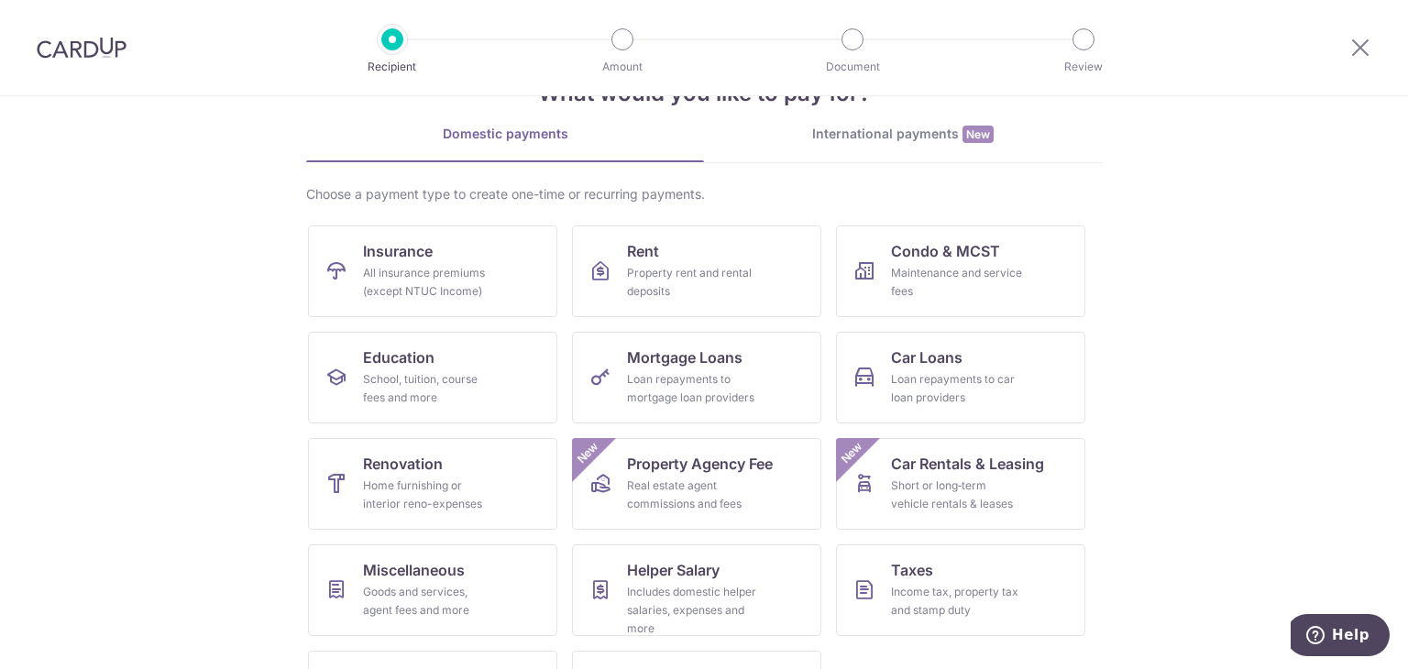
scroll to position [150, 0]
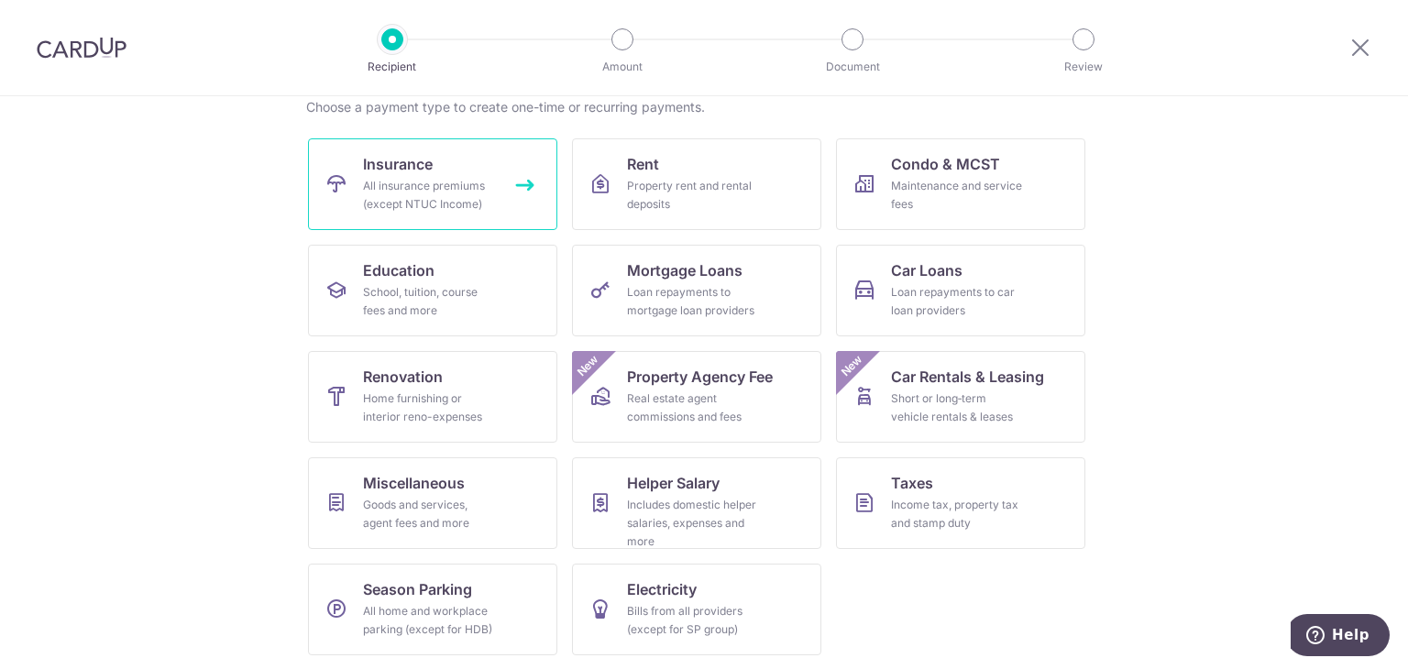
click at [447, 189] on div "All insurance premiums (except NTUC Income)" at bounding box center [429, 195] width 132 height 37
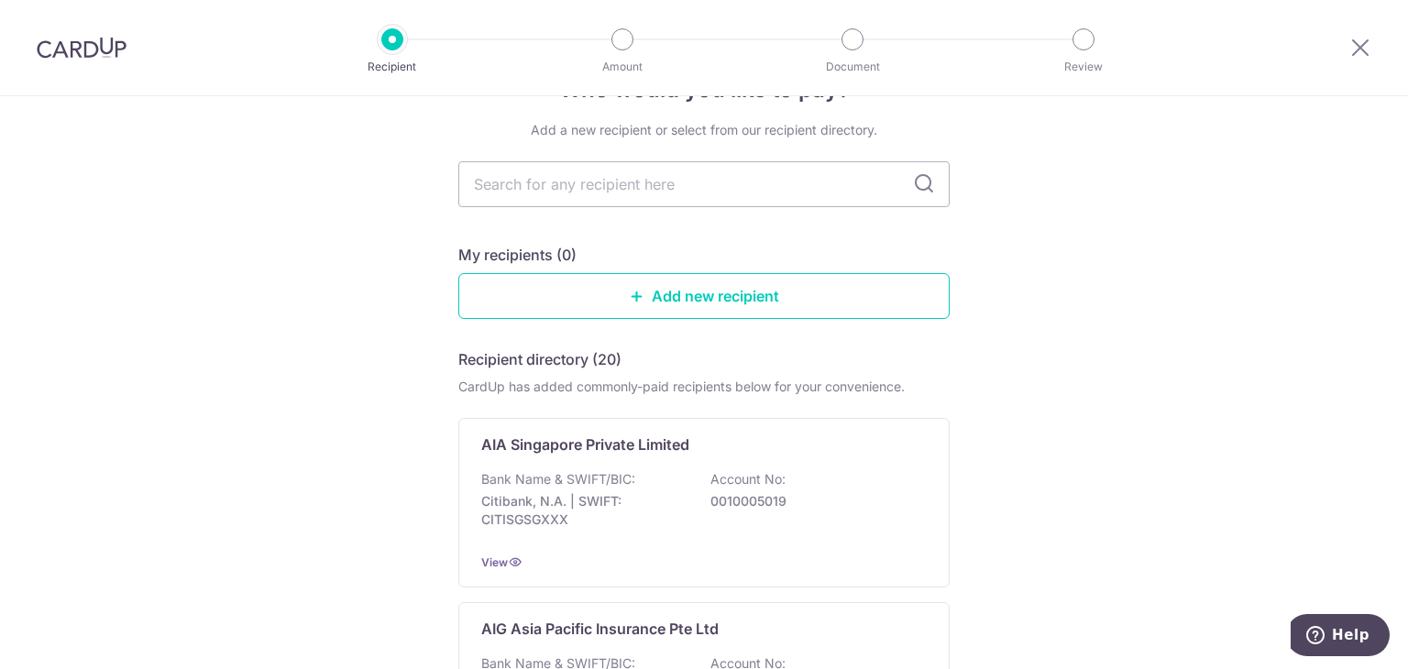
scroll to position [92, 0]
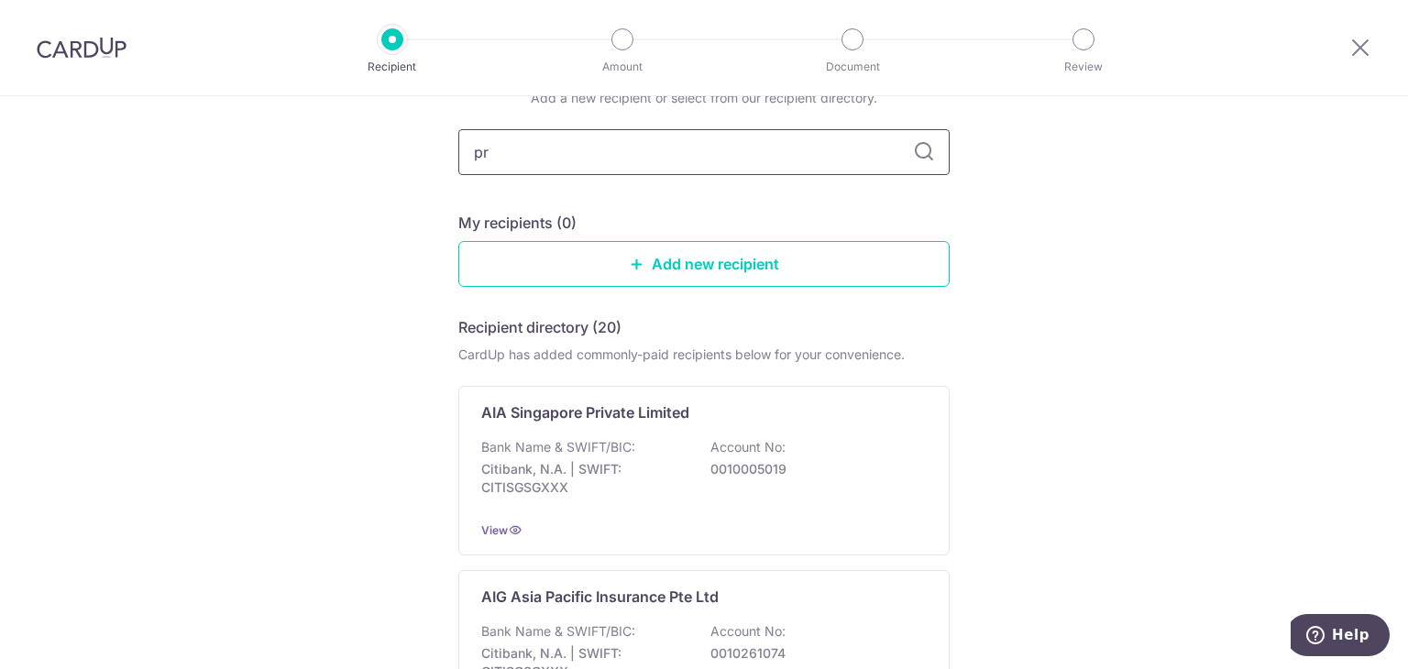
type input "pru"
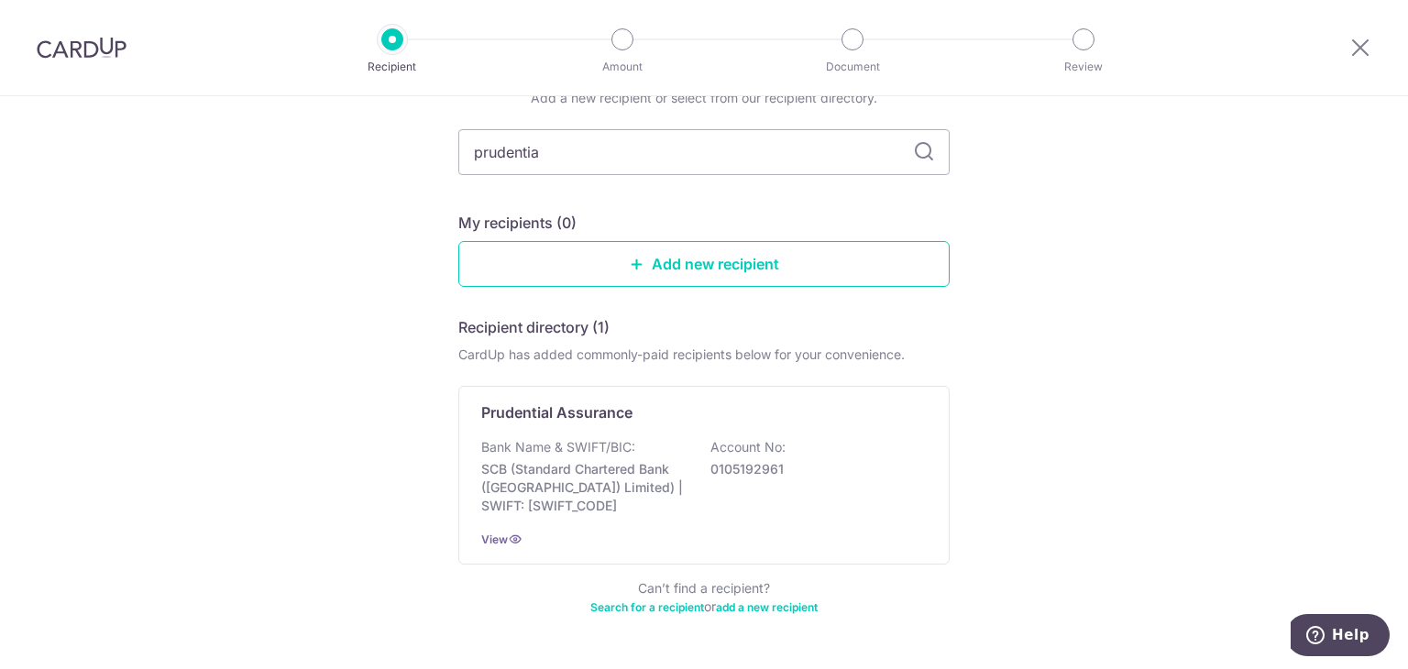
type input "prudential"
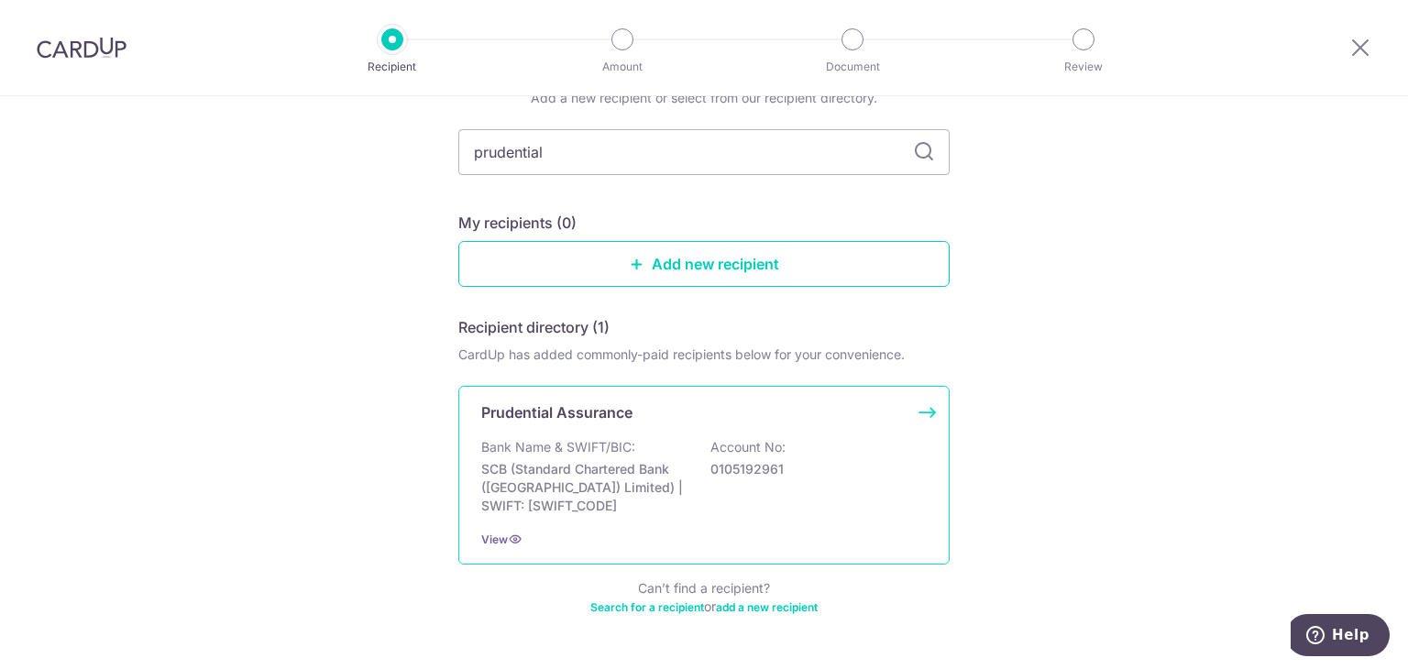
click at [668, 438] on div "Bank Name & SWIFT/BIC: SCB (Standard Chartered Bank (Singapore) Limited) | SWIF…" at bounding box center [704, 476] width 446 height 77
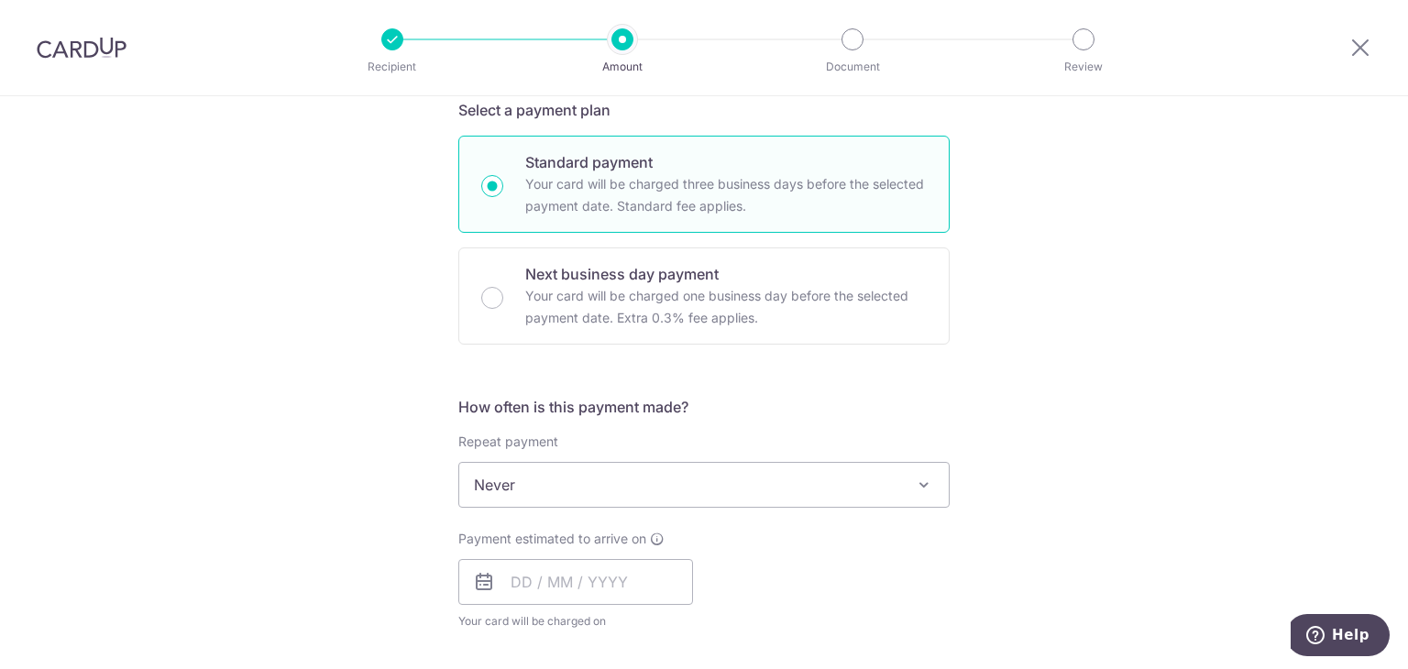
scroll to position [550, 0]
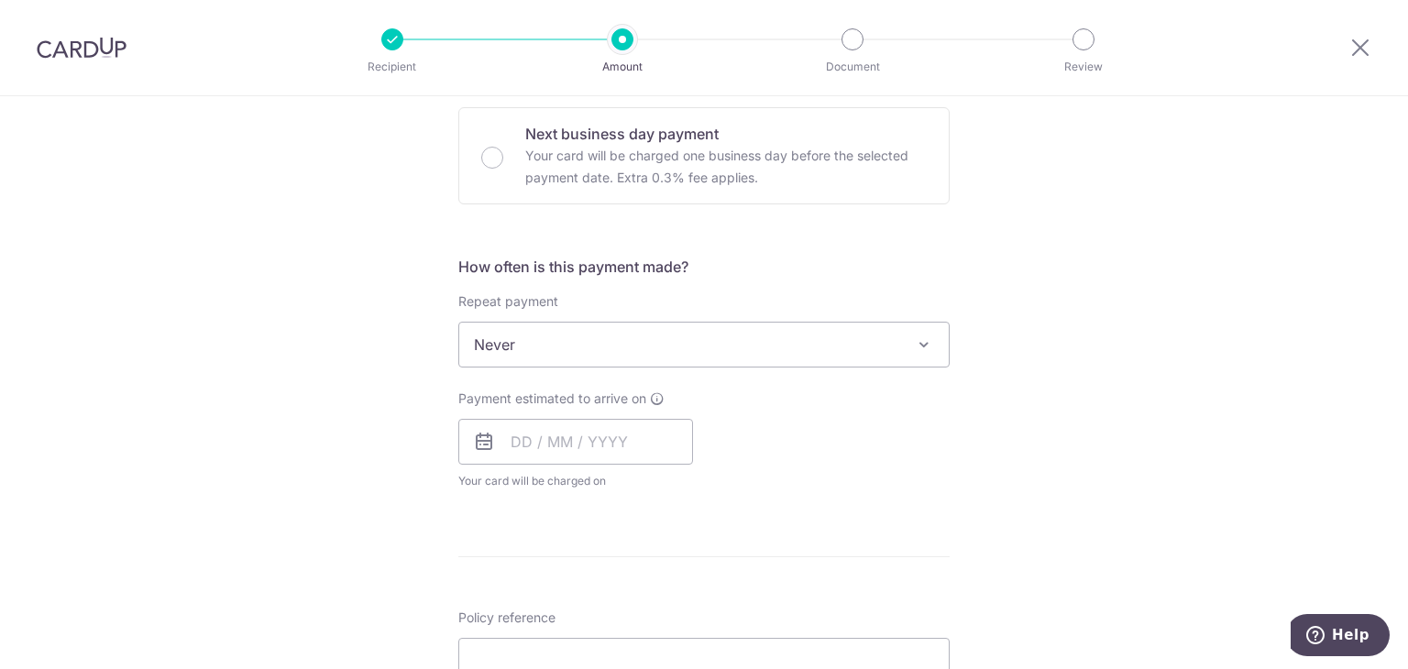
click at [756, 348] on span "Never" at bounding box center [704, 345] width 490 height 44
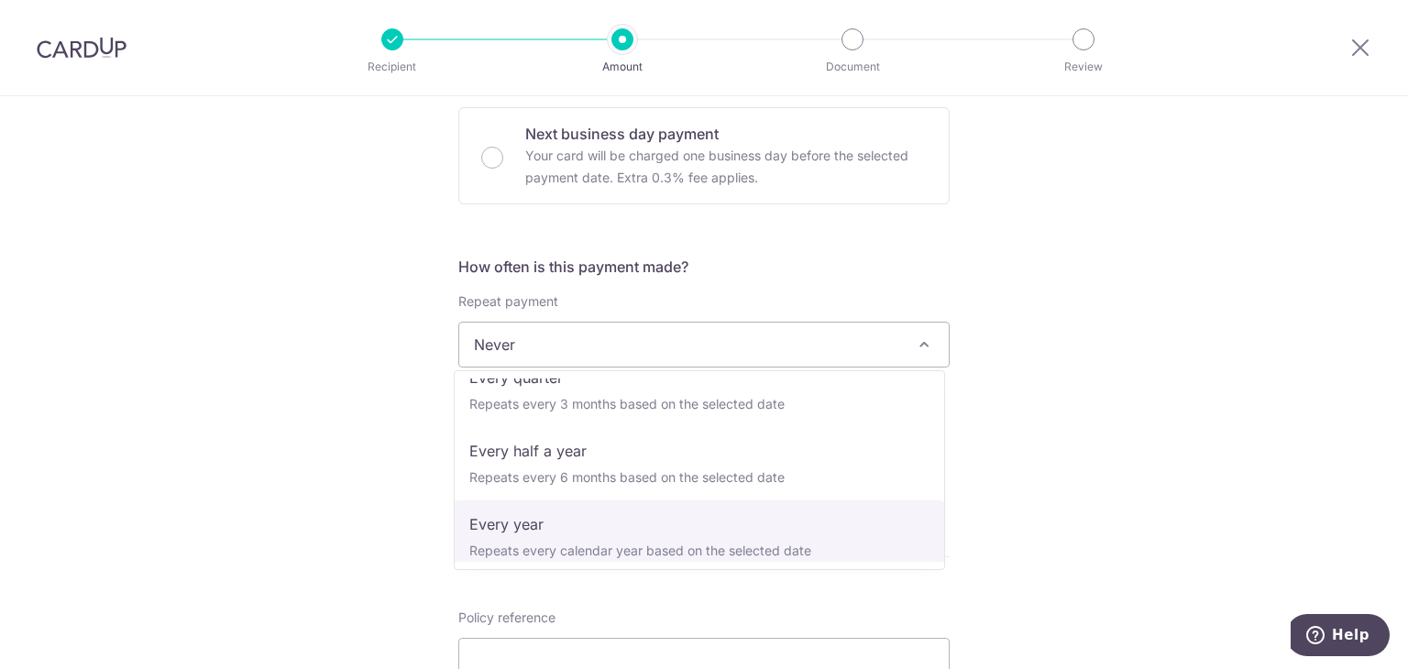
scroll to position [257, 0]
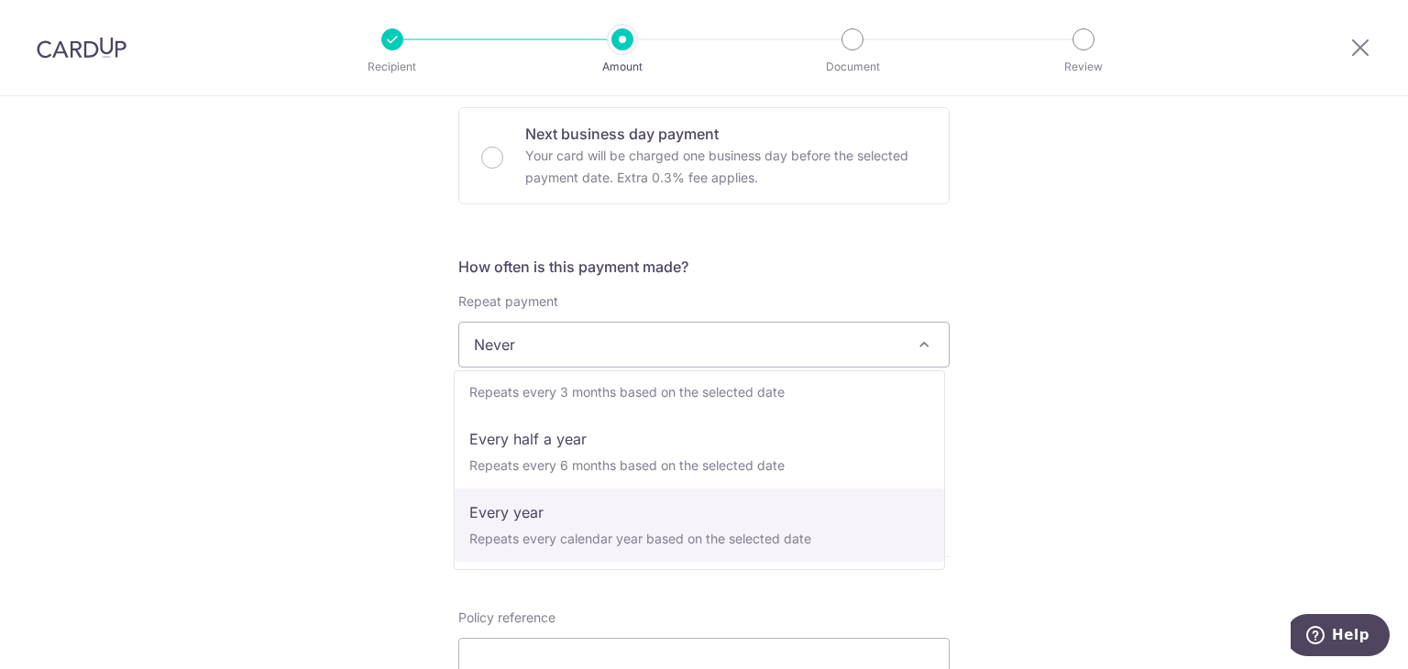
select select "6"
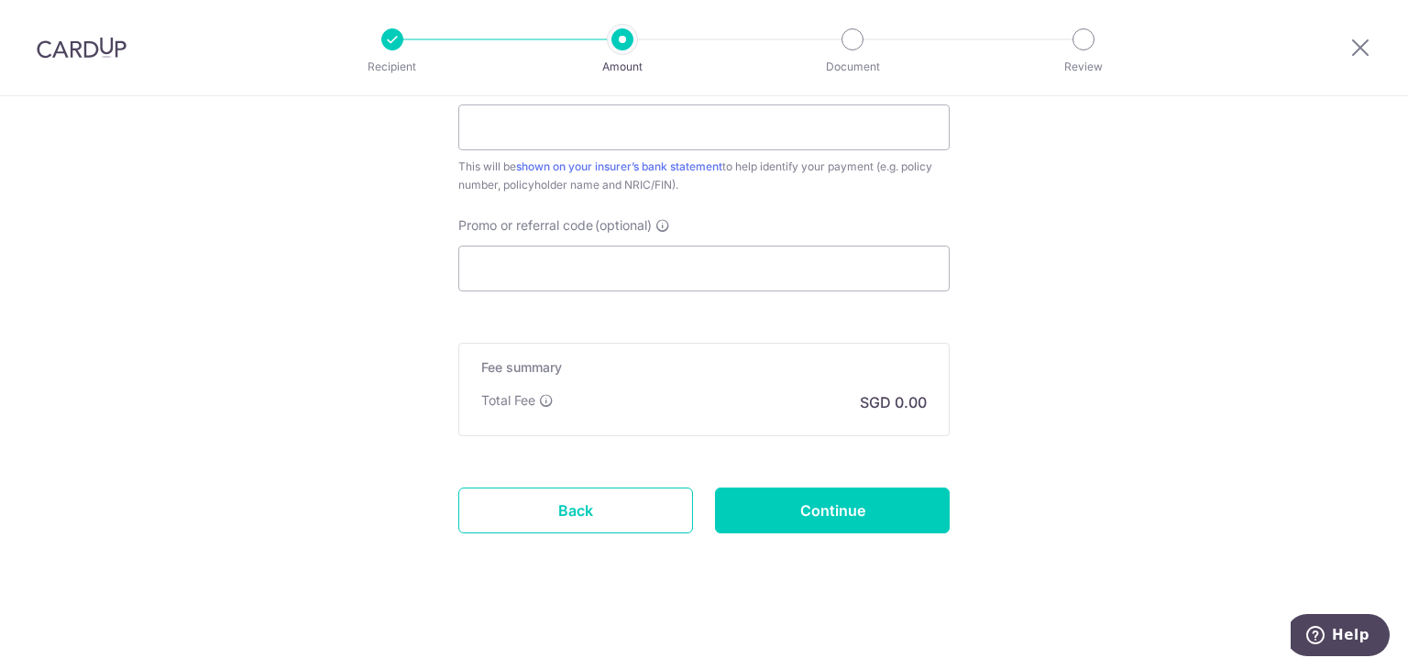
scroll to position [644, 0]
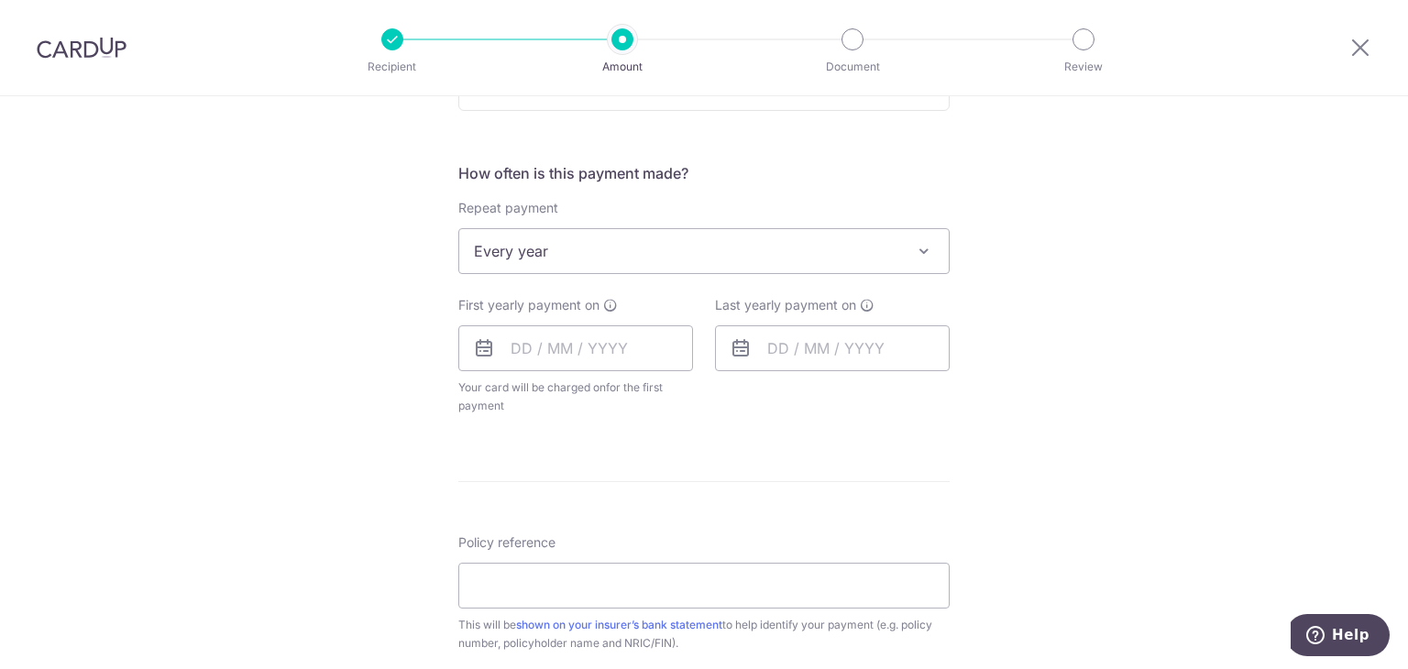
drag, startPoint x: 580, startPoint y: 576, endPoint x: 513, endPoint y: 468, distance: 127.2
click at [513, 468] on form "Enter payment amount SGD Select Card Select option Add credit card Your Cards *…" at bounding box center [703, 309] width 491 height 1470
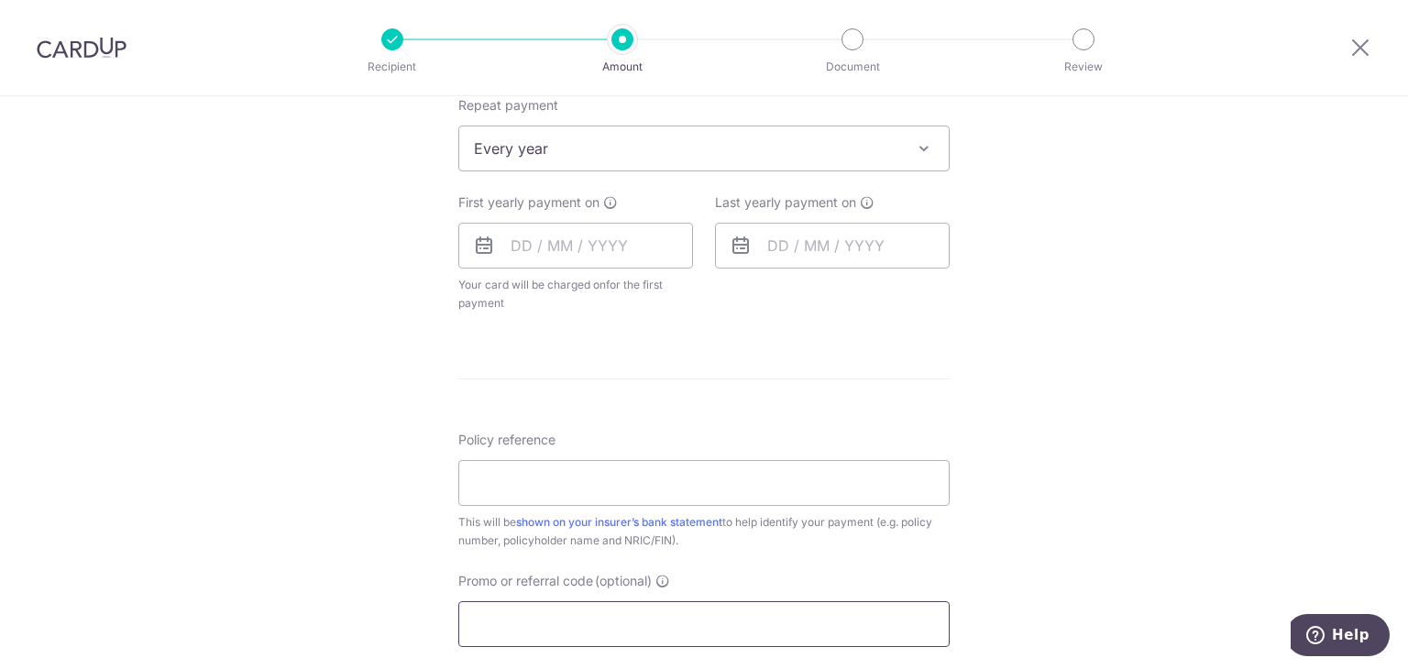
scroll to position [919, 0]
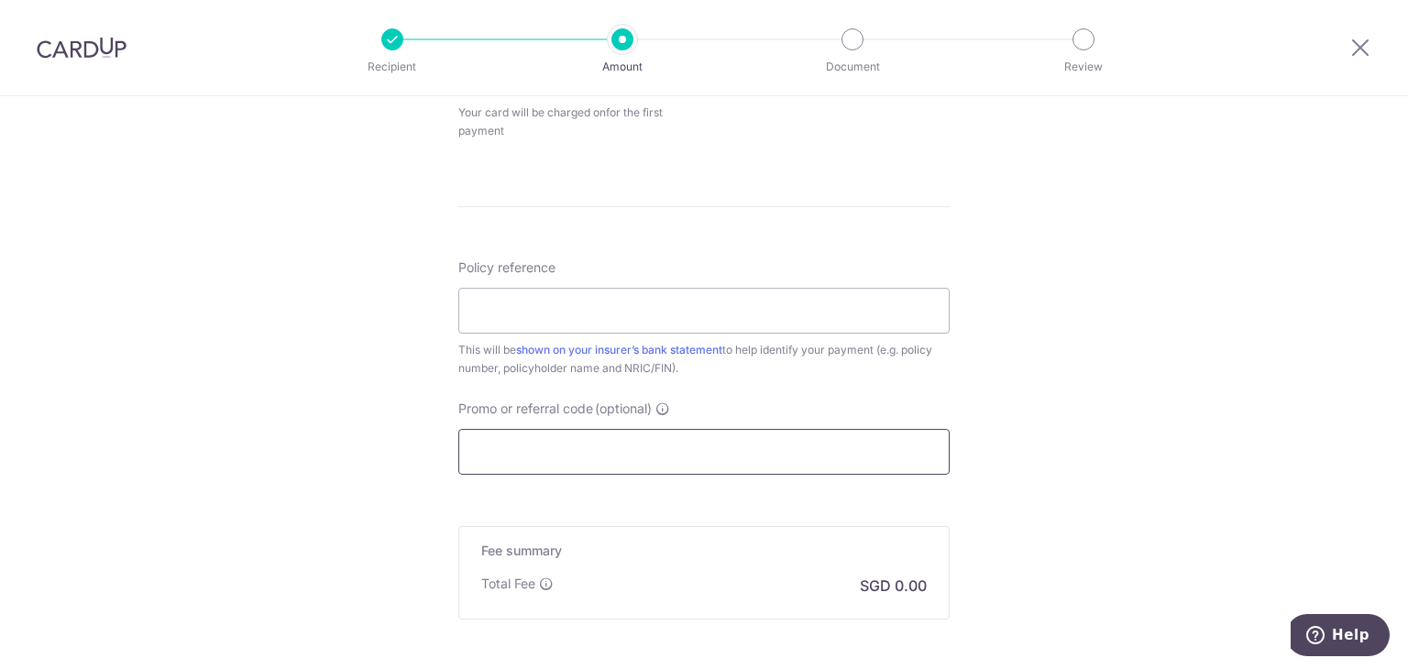
paste input "MILELION"
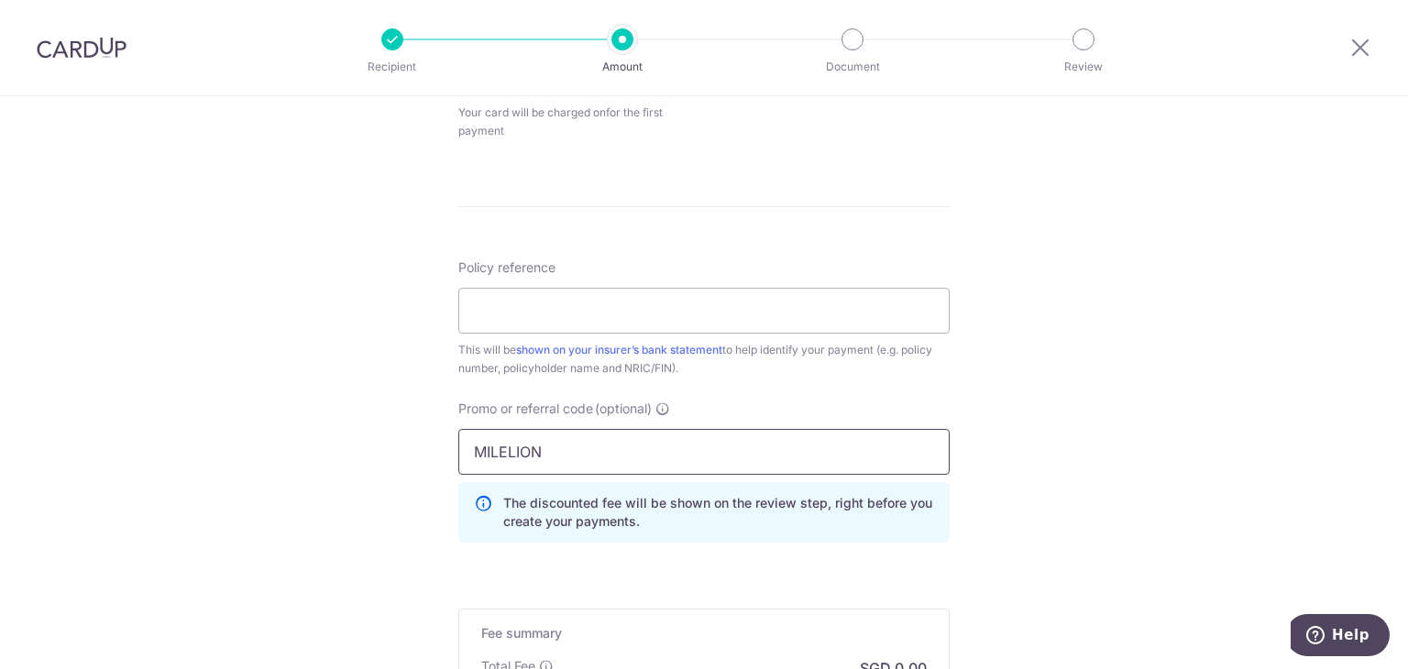
type input "MILELION"
paste input "2,365.60"
type input "2,365.60"
drag, startPoint x: 610, startPoint y: 305, endPoint x: 447, endPoint y: 292, distance: 162.8
click at [447, 297] on div "Tell us more about your payment Enter payment amount SGD Select Card Select opt…" at bounding box center [704, 58] width 1408 height 1760
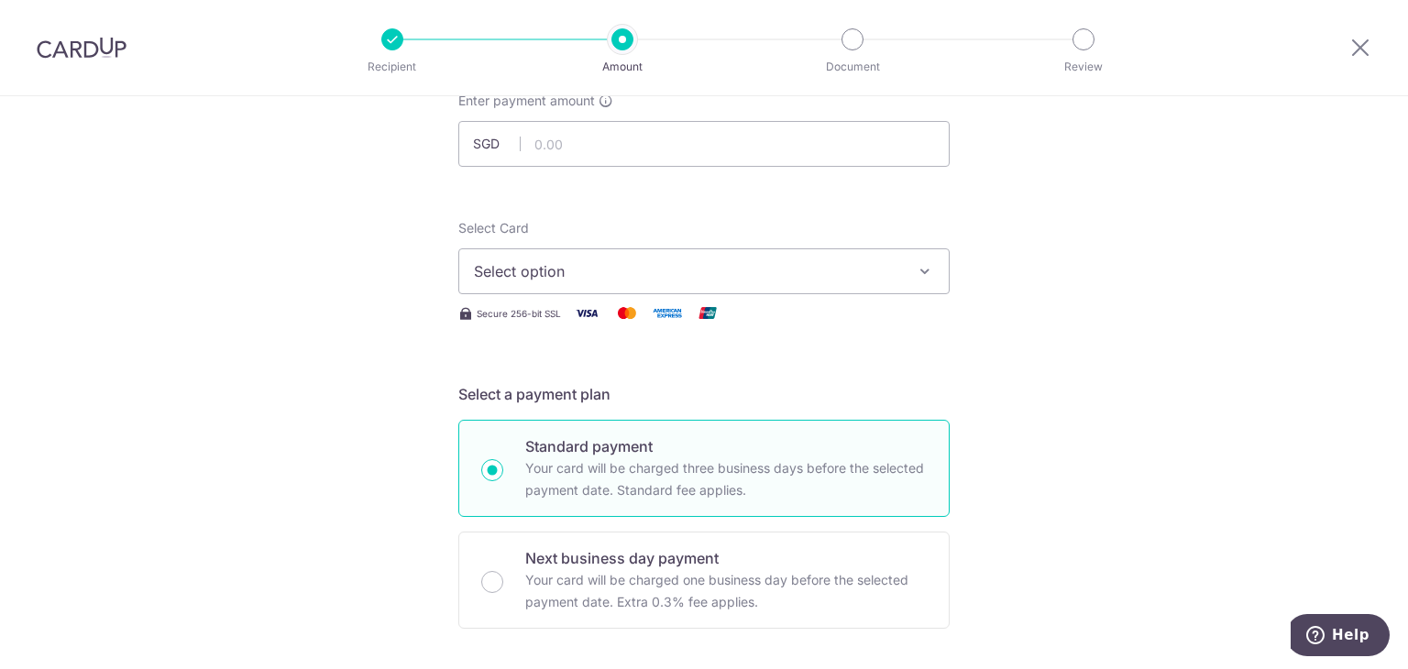
scroll to position [94, 0]
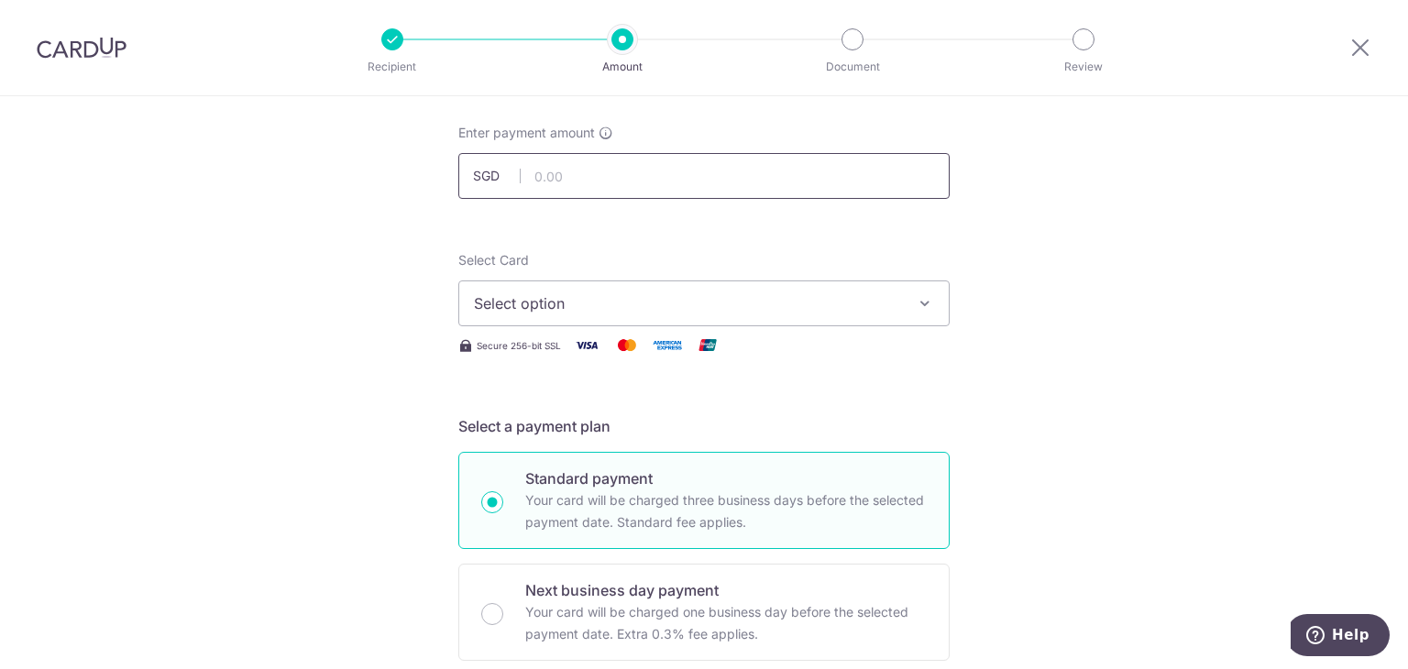
click at [590, 188] on input "text" at bounding box center [703, 176] width 491 height 46
paste input "2,365.60"
type input "2,365.60"
click at [666, 314] on button "Select option" at bounding box center [703, 304] width 491 height 46
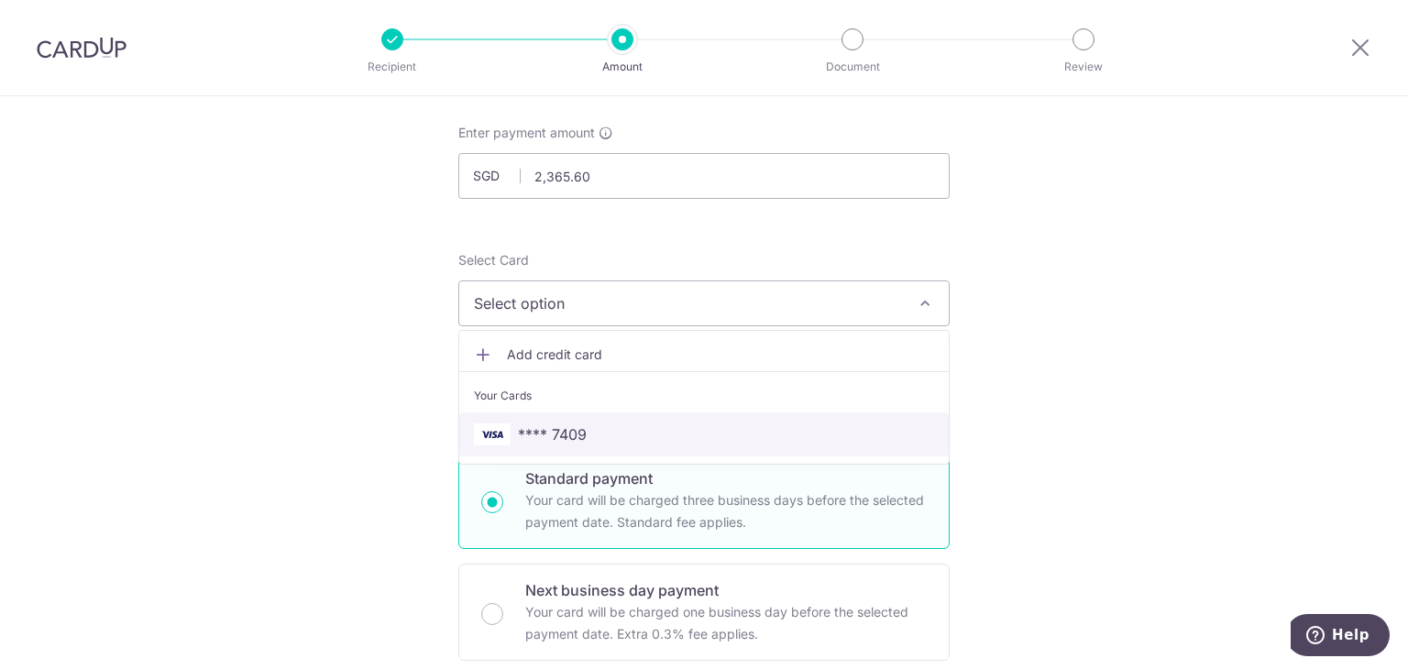
click at [631, 428] on span "**** 7409" at bounding box center [704, 435] width 460 height 22
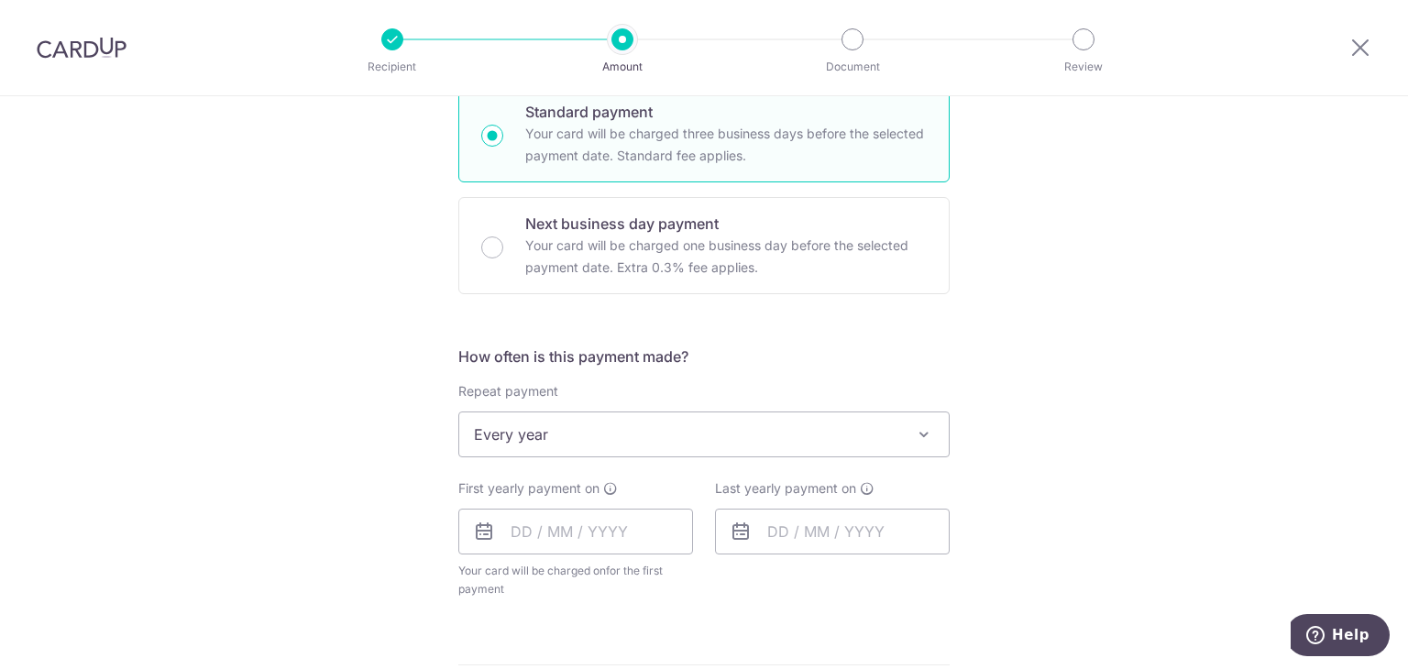
scroll to position [552, 0]
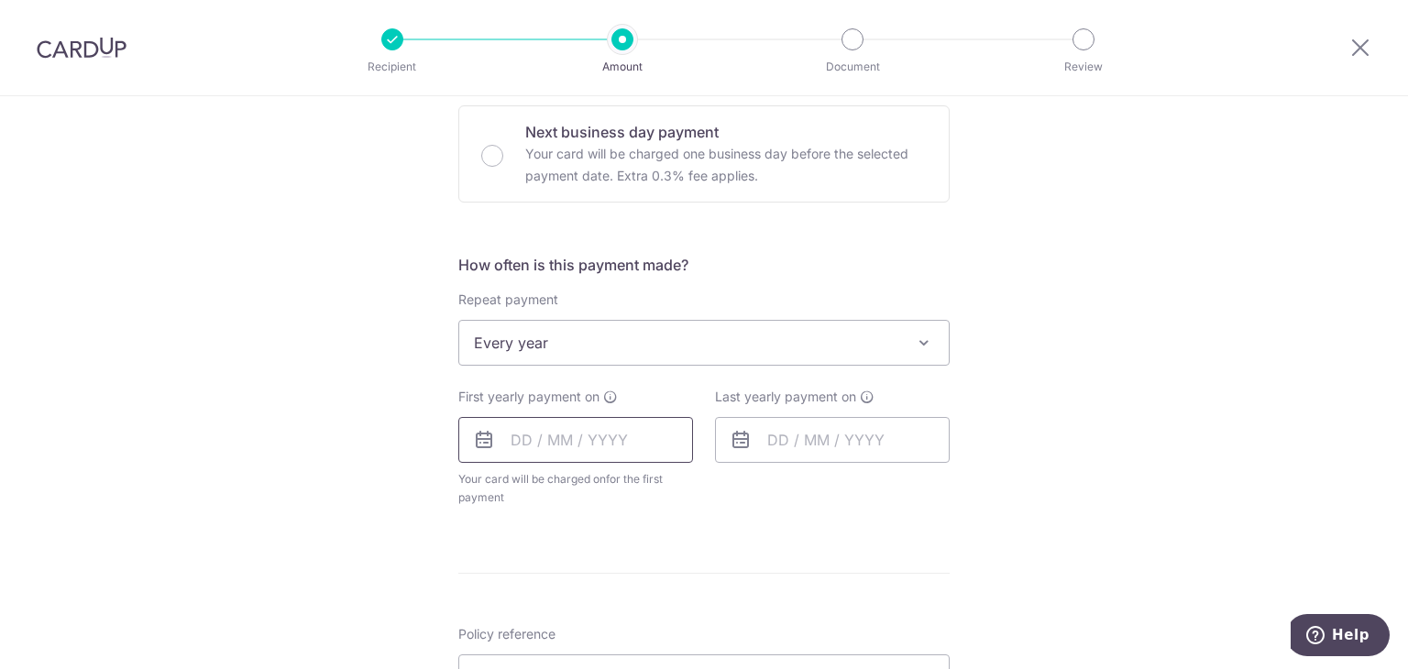
click at [638, 451] on input "text" at bounding box center [575, 440] width 235 height 46
click at [709, 485] on link "Next" at bounding box center [718, 490] width 22 height 22
click at [708, 489] on link "Next" at bounding box center [718, 490] width 22 height 22
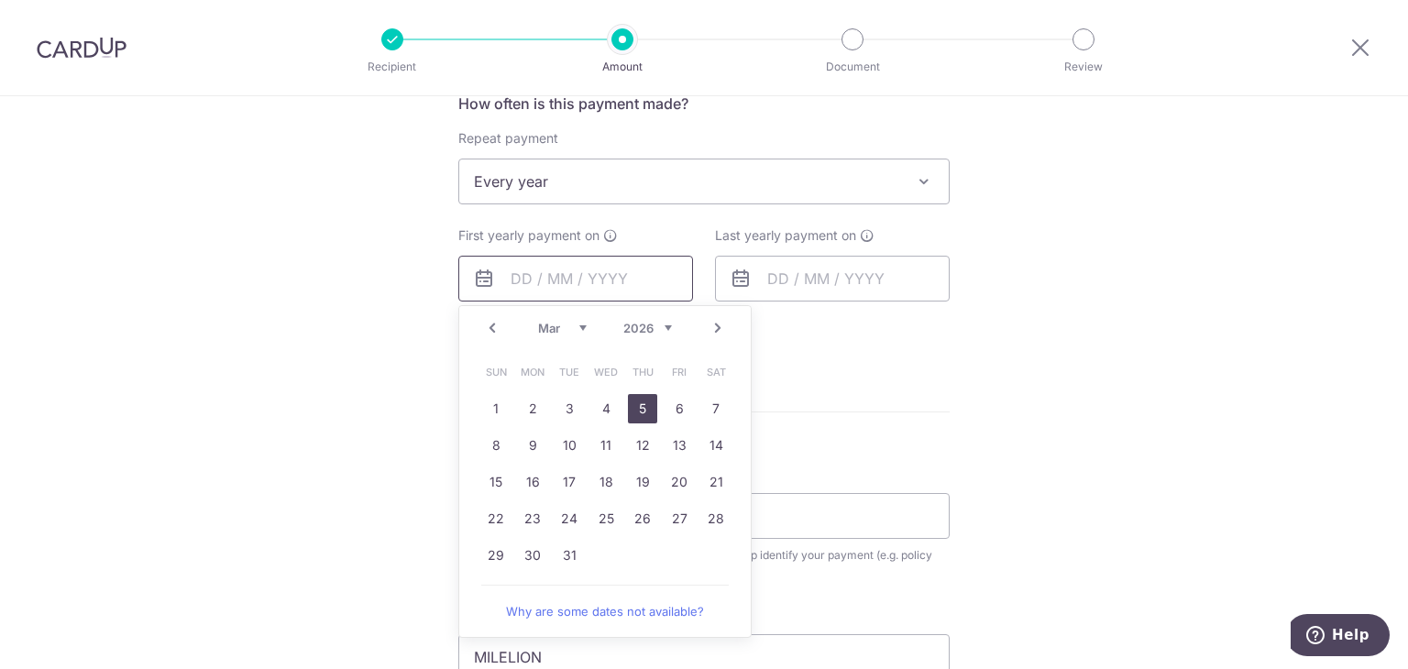
scroll to position [735, 0]
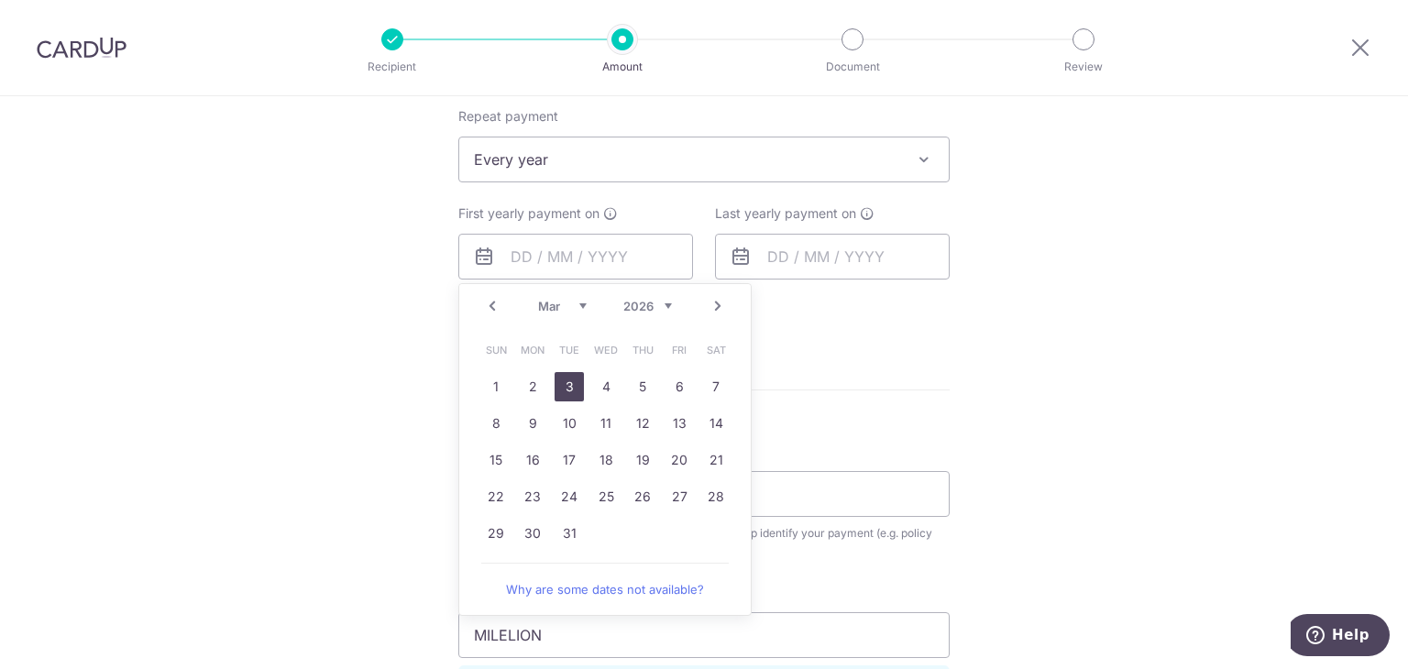
drag, startPoint x: 568, startPoint y: 388, endPoint x: 815, endPoint y: 293, distance: 264.1
click at [568, 388] on link "3" at bounding box center [569, 386] width 29 height 29
type input "03/03/2026"
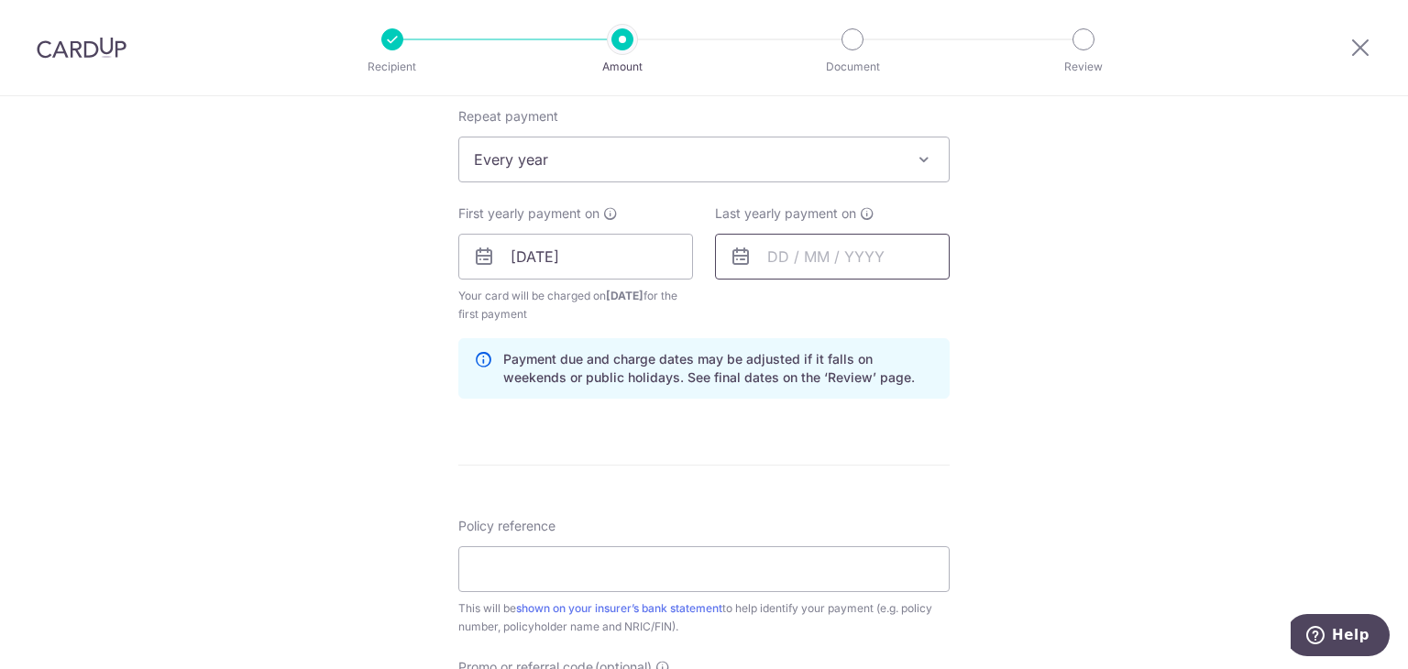
click at [920, 244] on input "text" at bounding box center [832, 257] width 235 height 46
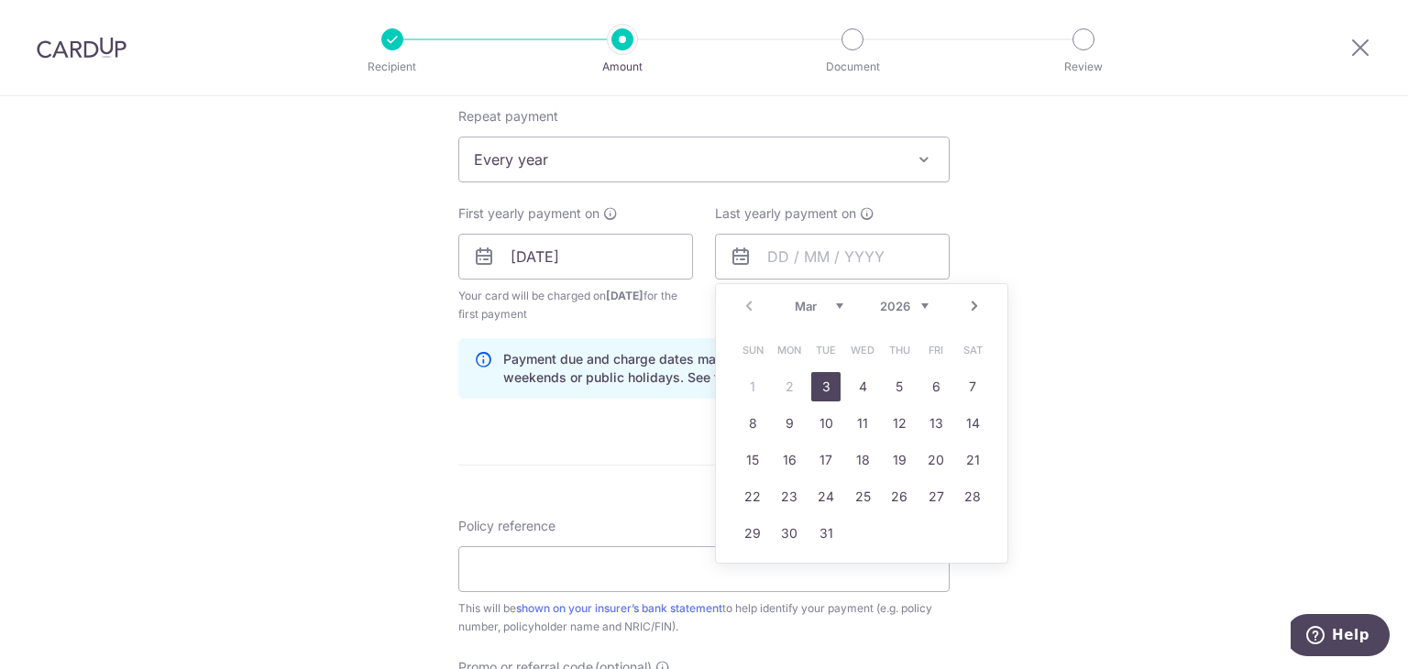
click at [922, 302] on select "2026 2027 2028 2029 2030 2031 2032 2033 2034 2035" at bounding box center [904, 306] width 49 height 15
click at [864, 391] on link "3" at bounding box center [862, 386] width 29 height 29
type input "03/03/2027"
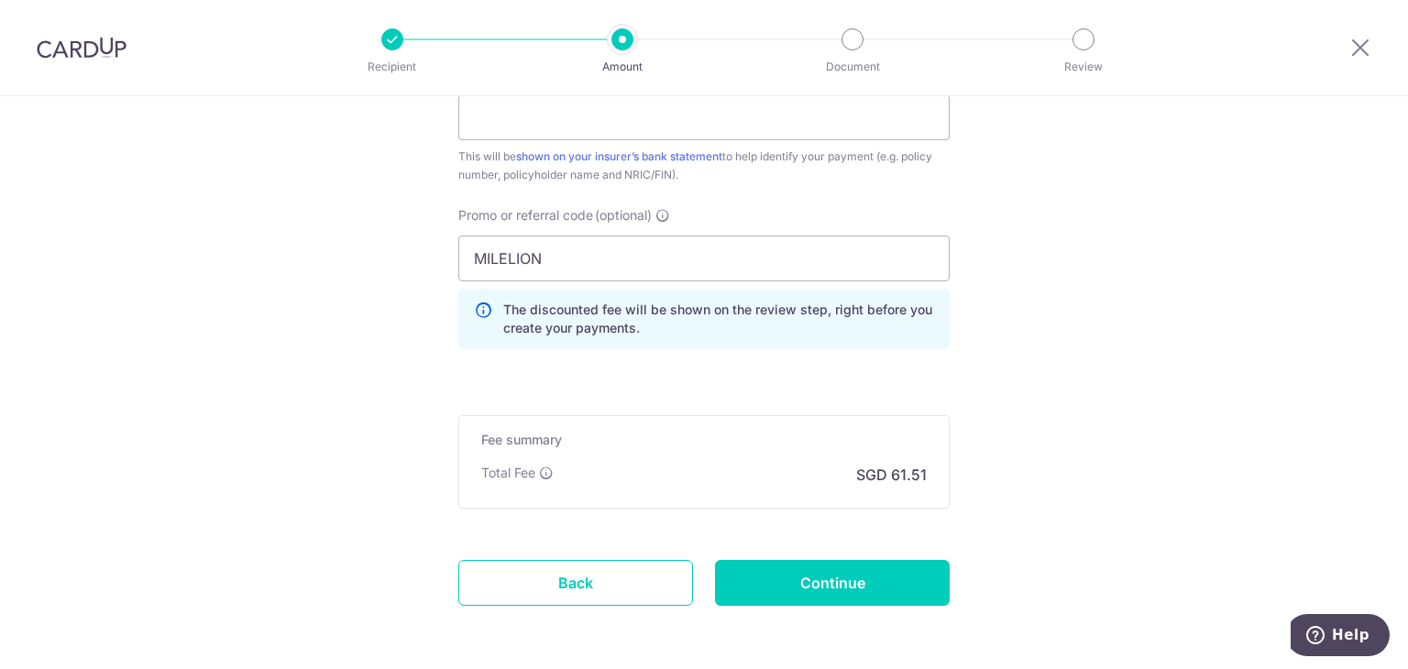
scroll to position [1259, 0]
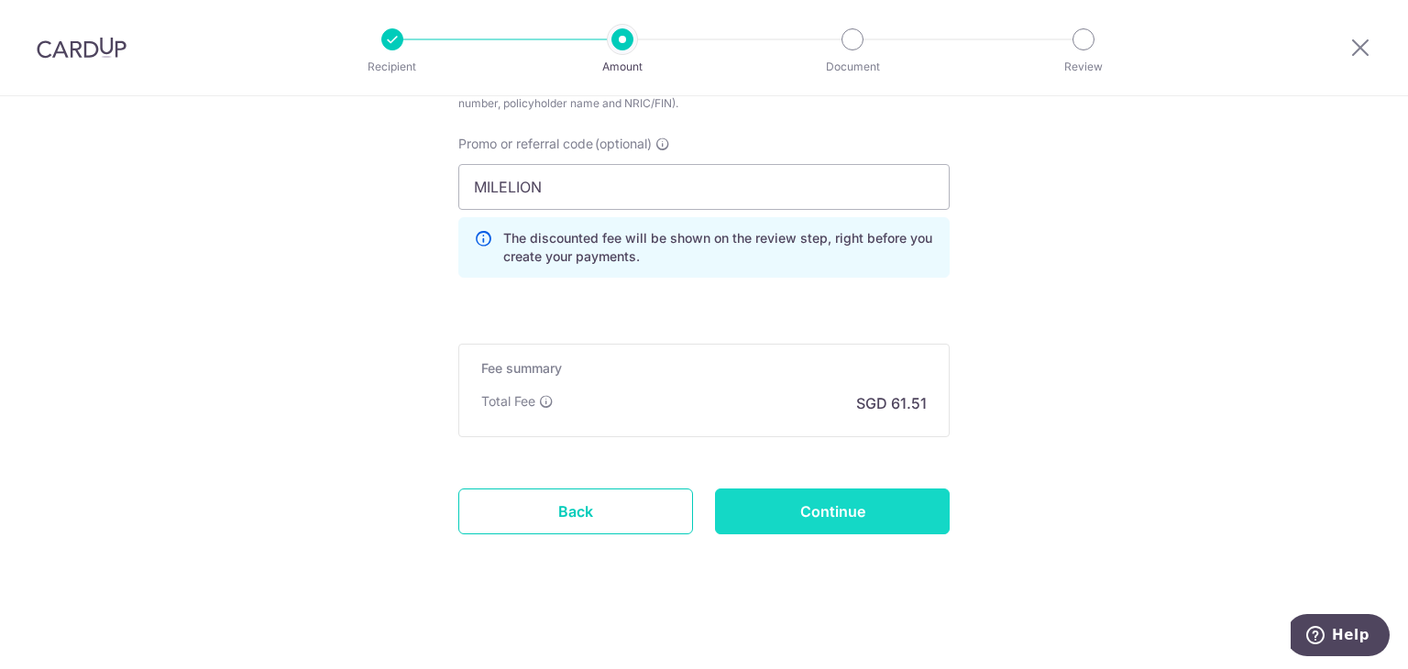
click at [833, 511] on input "Continue" at bounding box center [832, 512] width 235 height 46
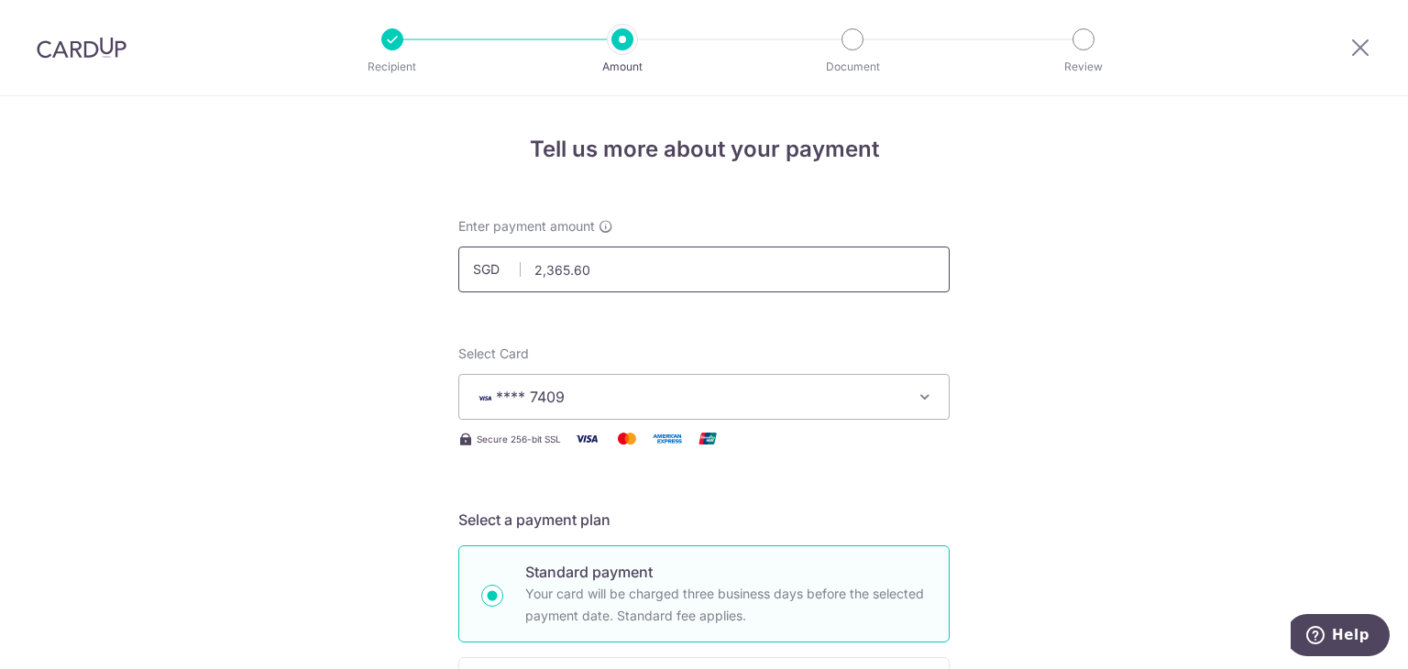
click at [616, 265] on input "2,365.60" at bounding box center [703, 270] width 491 height 46
paste input "12,406.21"
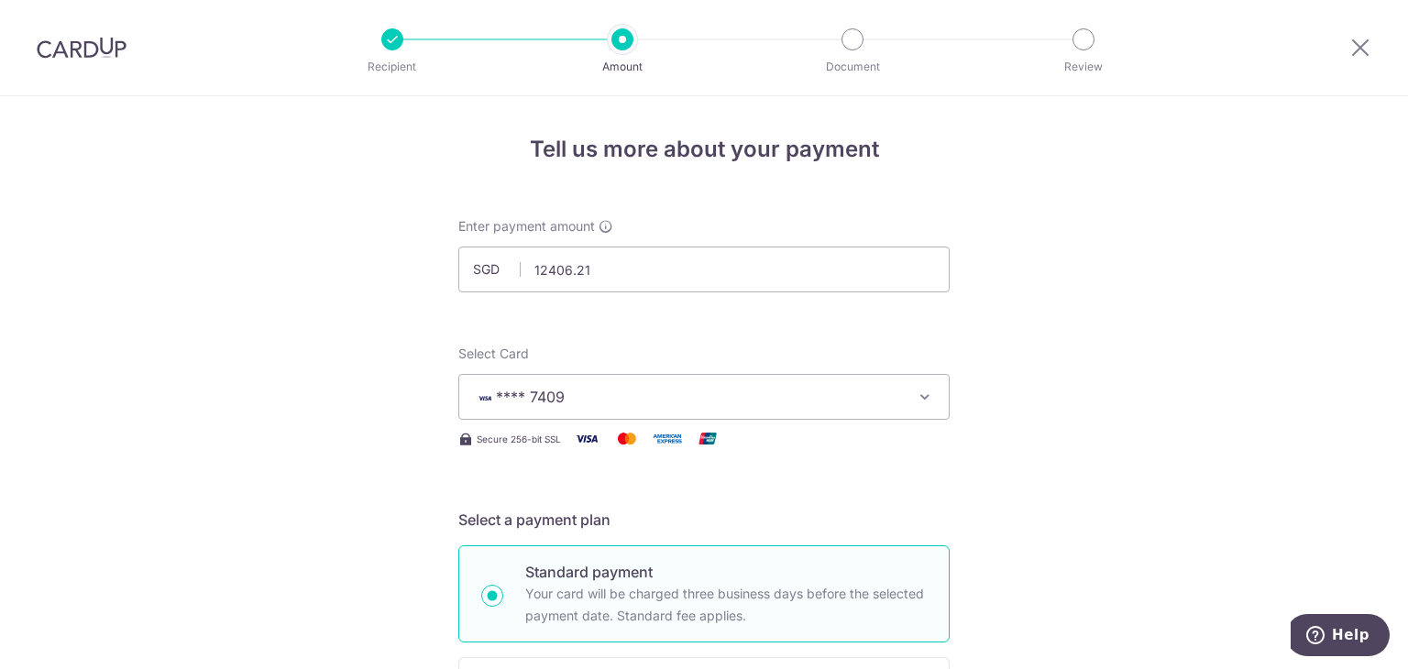
type input "12,406.21"
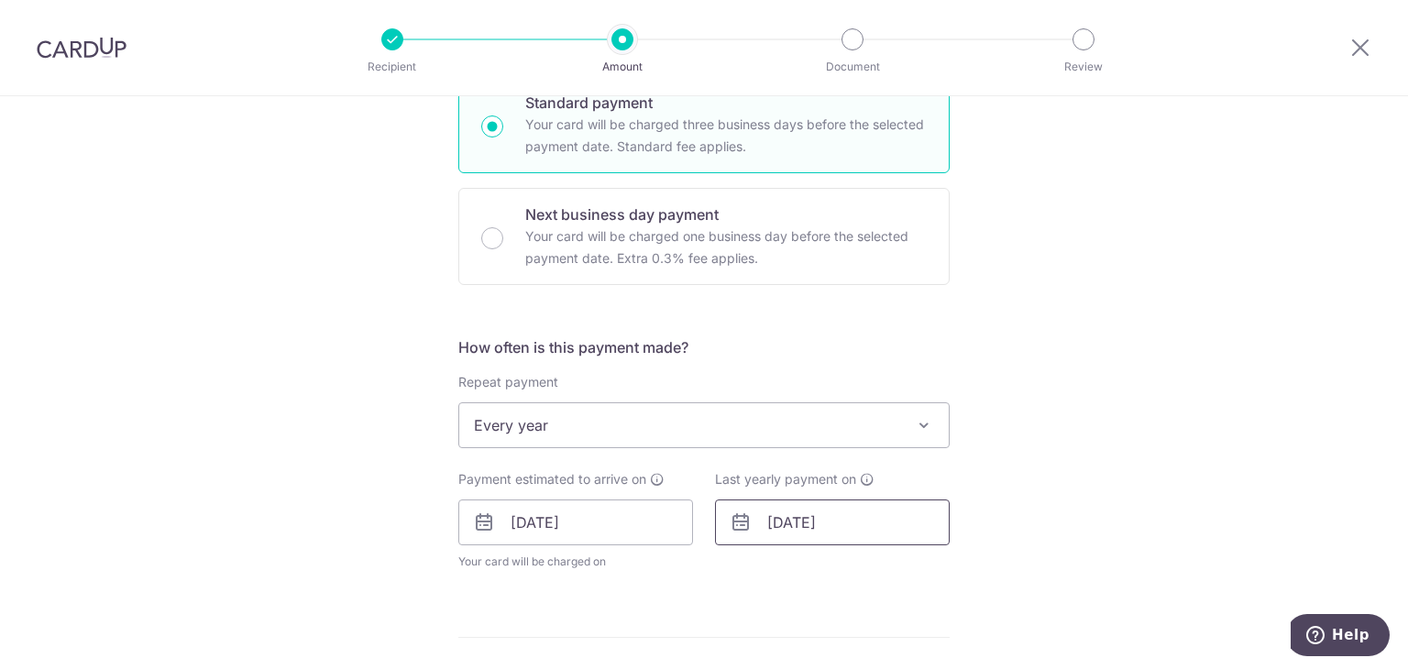
scroll to position [642, 0]
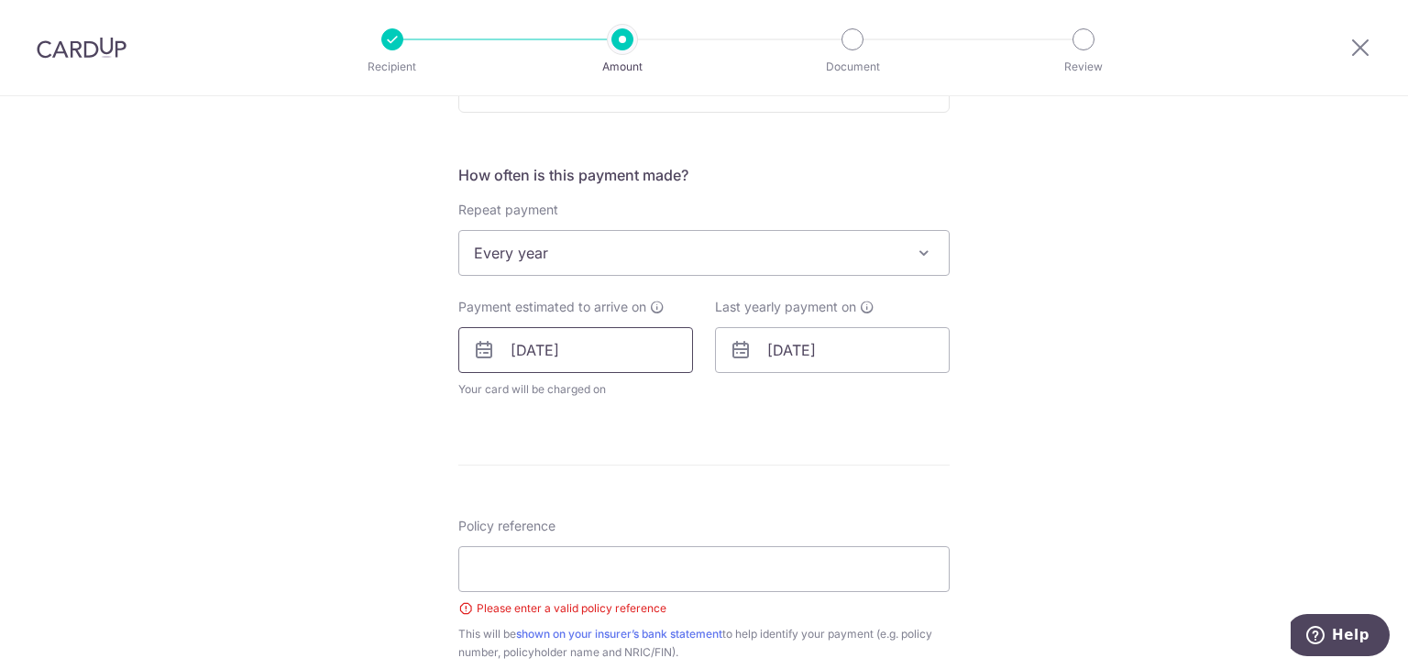
click at [688, 359] on input "03/03/2026" at bounding box center [575, 350] width 235 height 46
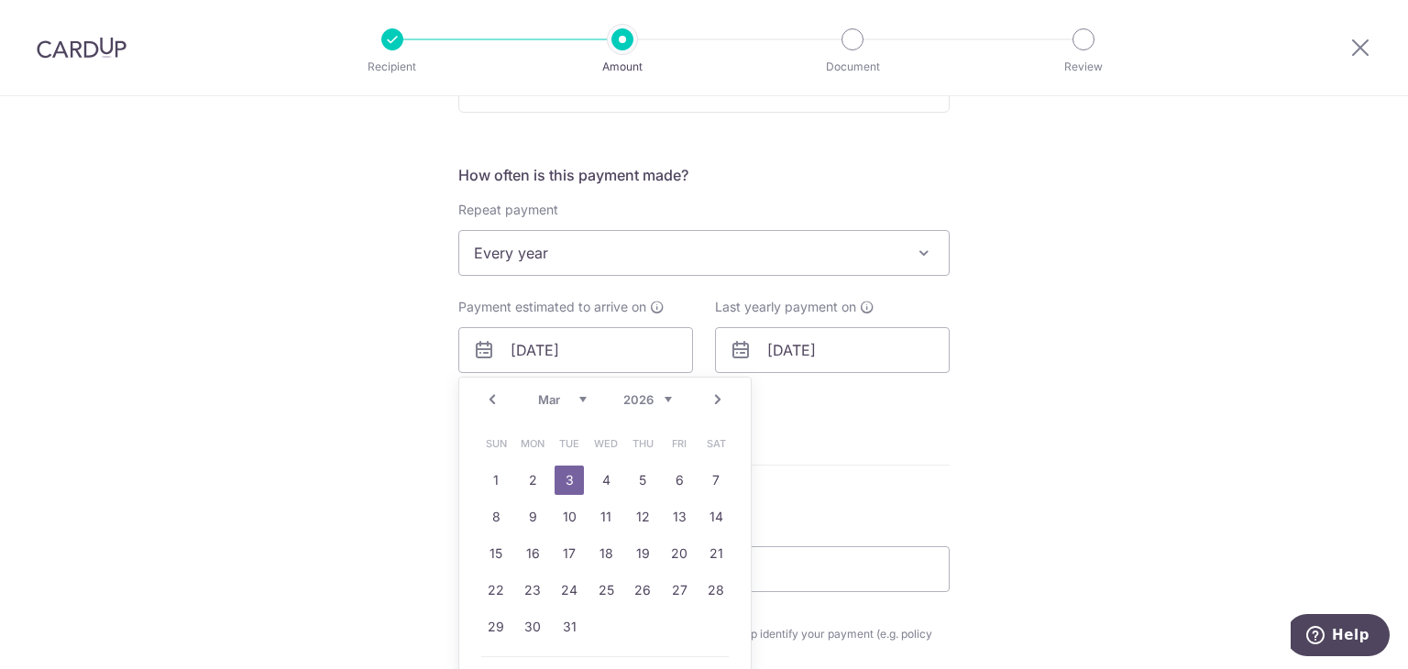
click at [481, 401] on link "Prev" at bounding box center [492, 400] width 22 height 22
click at [599, 587] on link "19" at bounding box center [605, 590] width 29 height 29
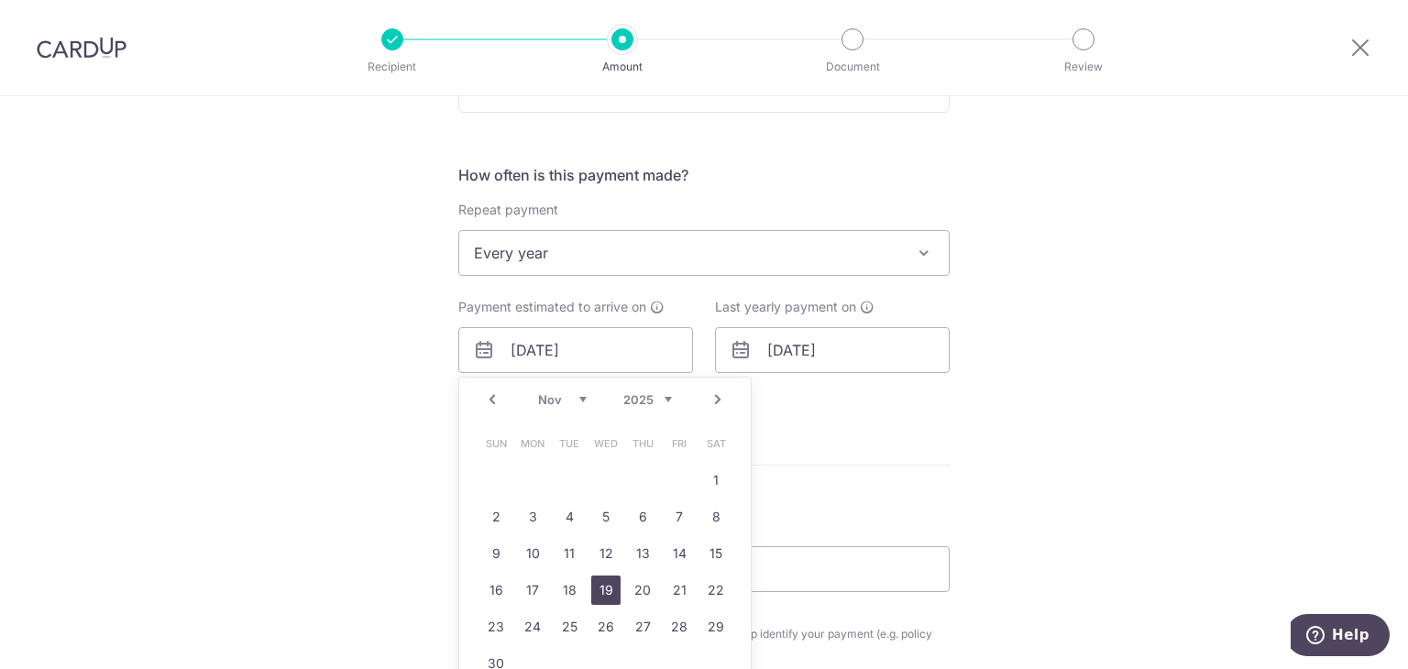
type input "19/11/2025"
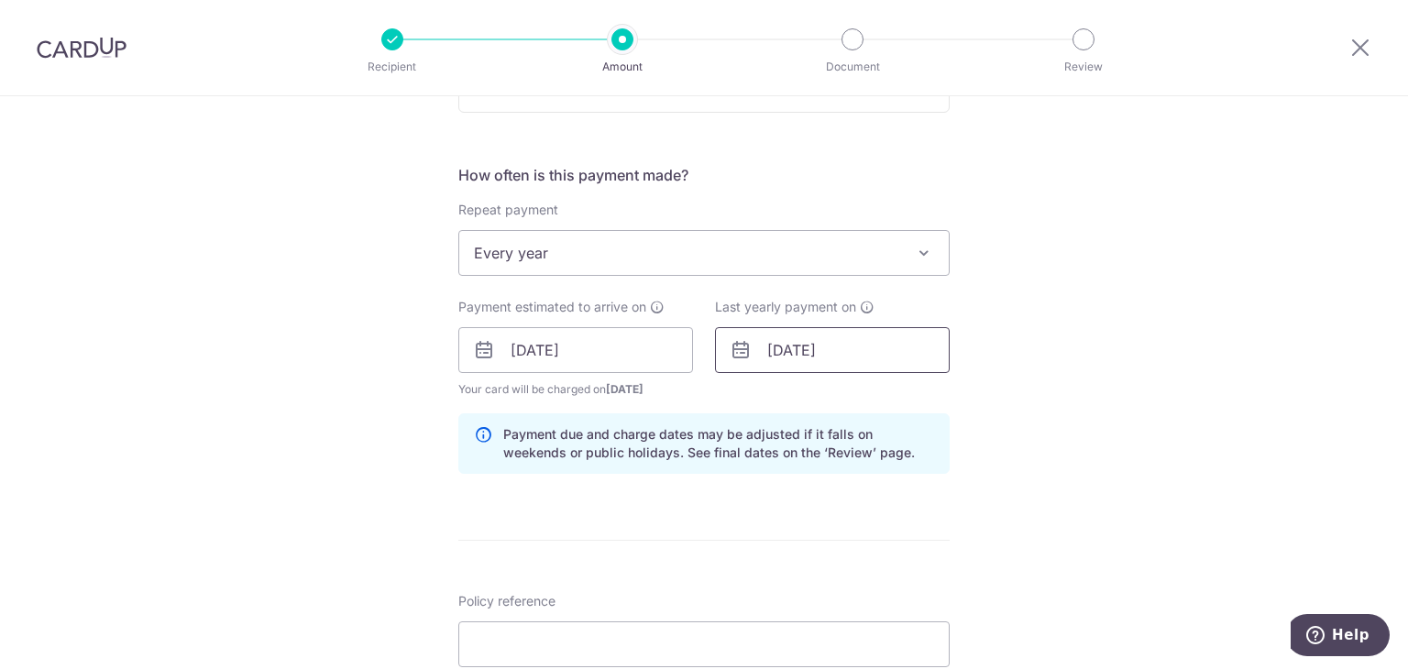
click at [873, 346] on input "03/03/2027" at bounding box center [832, 350] width 235 height 46
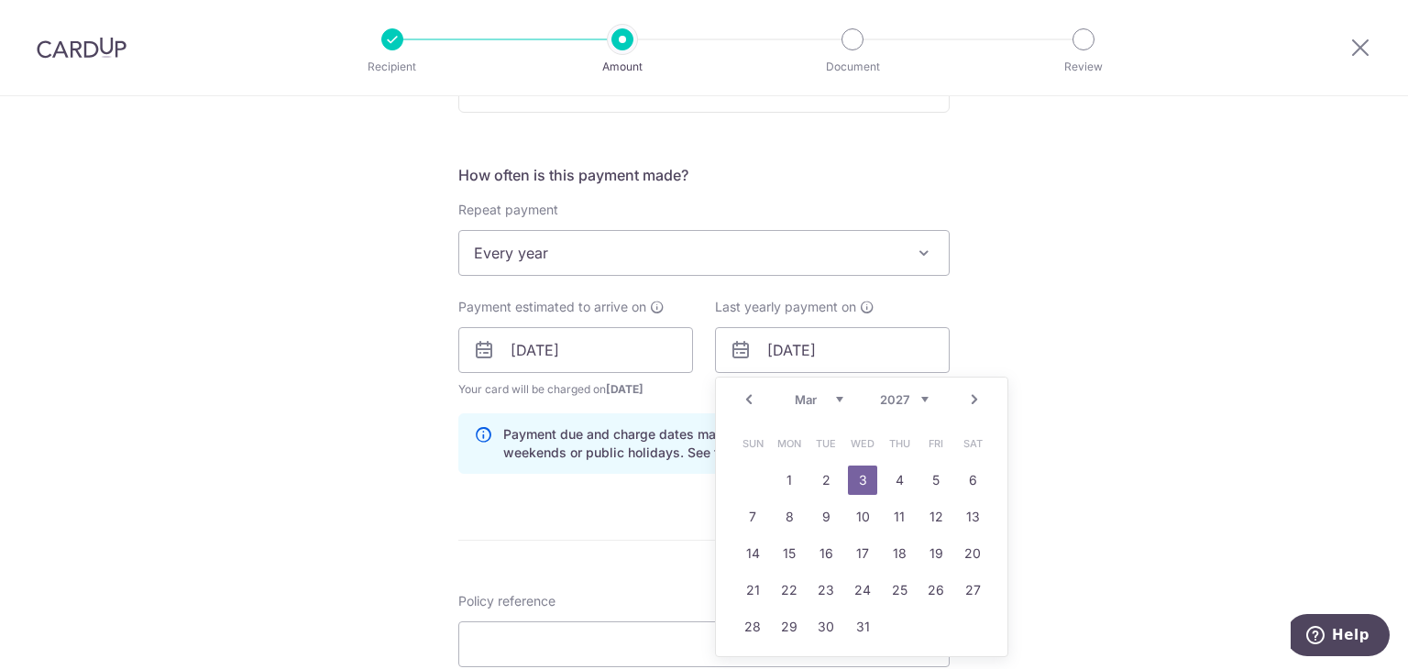
click at [968, 397] on link "Next" at bounding box center [975, 400] width 22 height 22
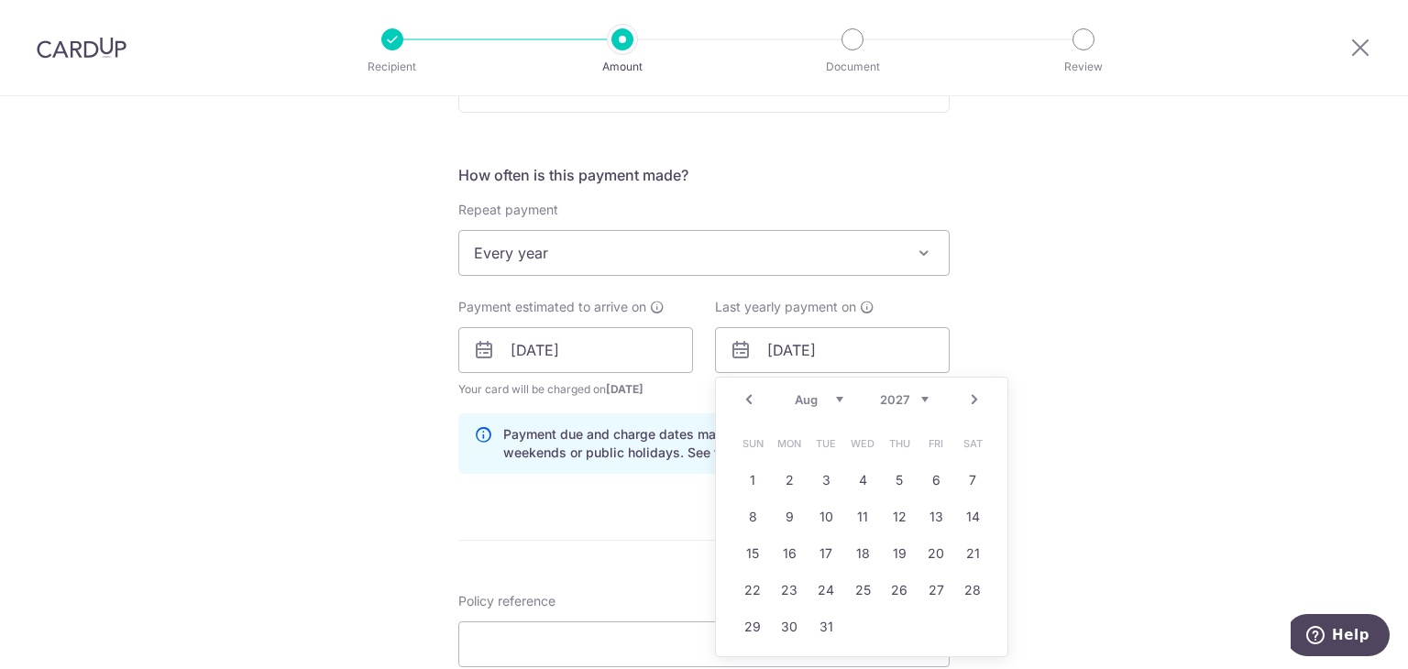
click at [968, 397] on link "Next" at bounding box center [975, 400] width 22 height 22
click at [928, 556] on link "19" at bounding box center [935, 553] width 29 height 29
type input "19/11/2027"
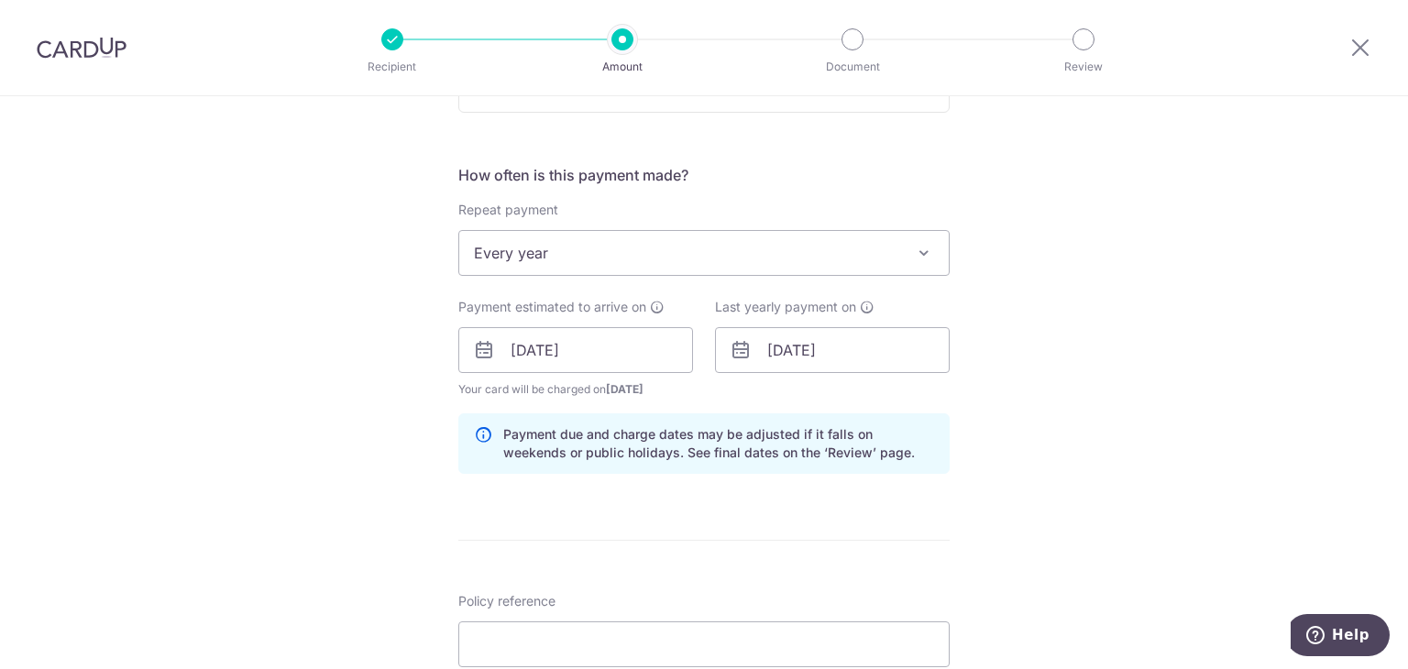
click at [1052, 501] on div "Tell us more about your payment Enter payment amount SGD 12,406.21 12406.21 Sel…" at bounding box center [704, 388] width 1408 height 1868
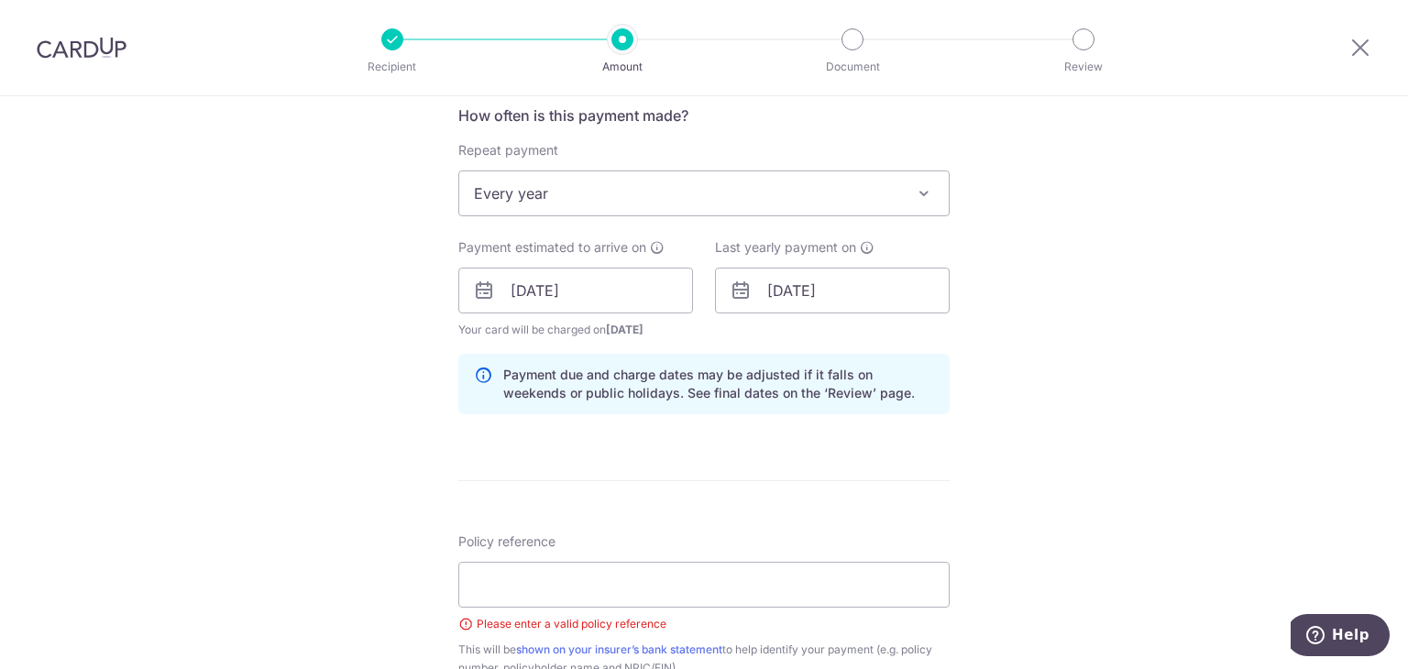
scroll to position [734, 0]
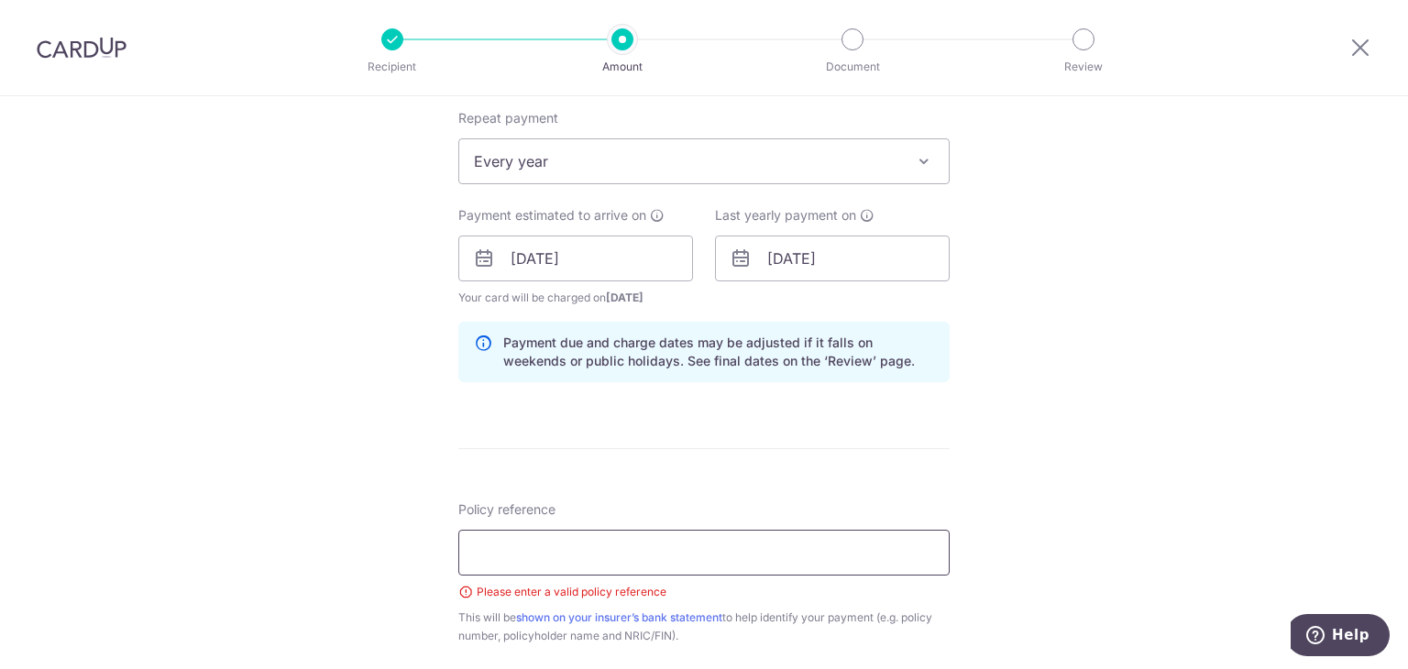
click at [727, 558] on input "Policy reference" at bounding box center [703, 553] width 491 height 46
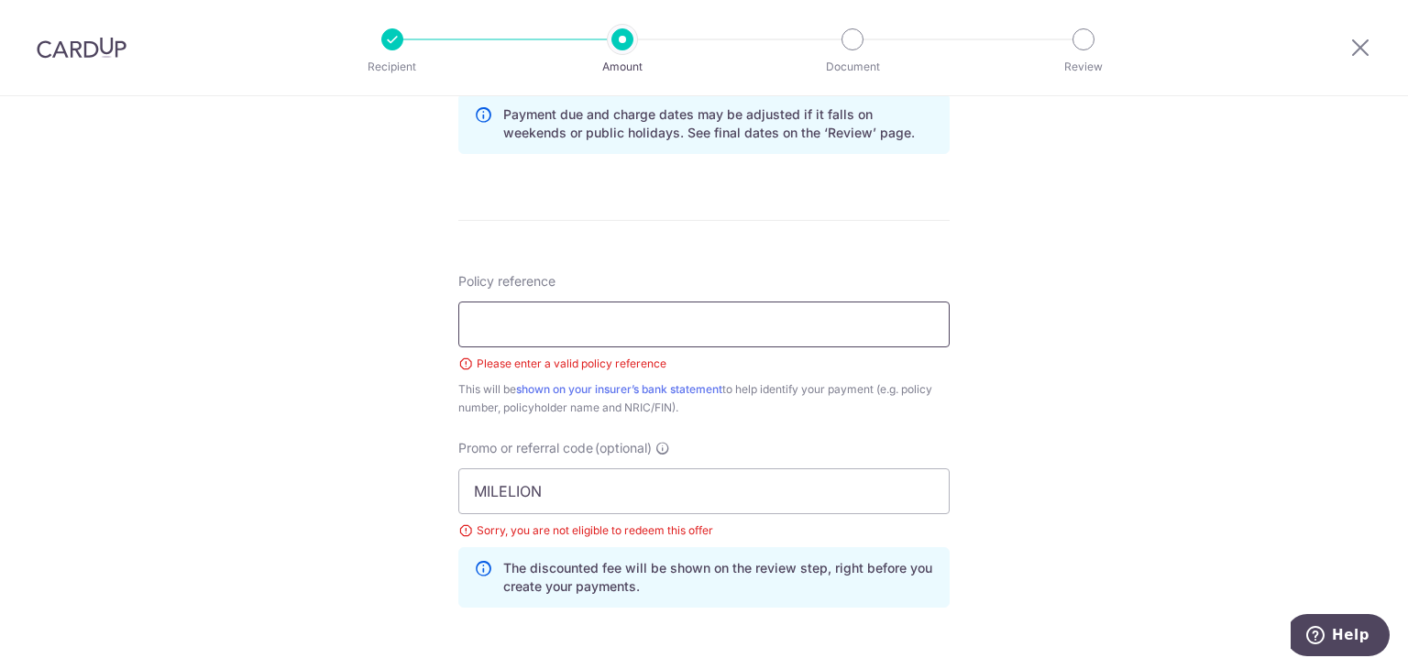
scroll to position [1009, 0]
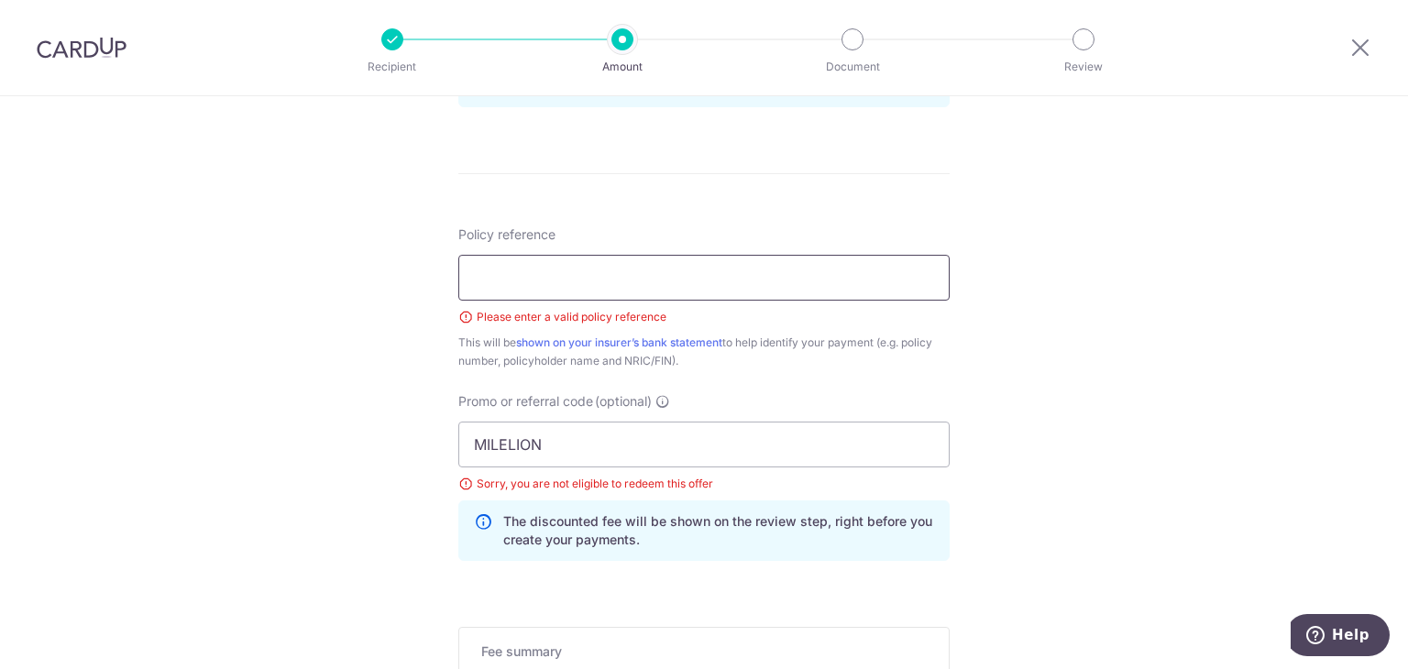
paste input "A1865613"
type input "A1865613"
click at [572, 445] on input "MILELION" at bounding box center [703, 445] width 491 height 46
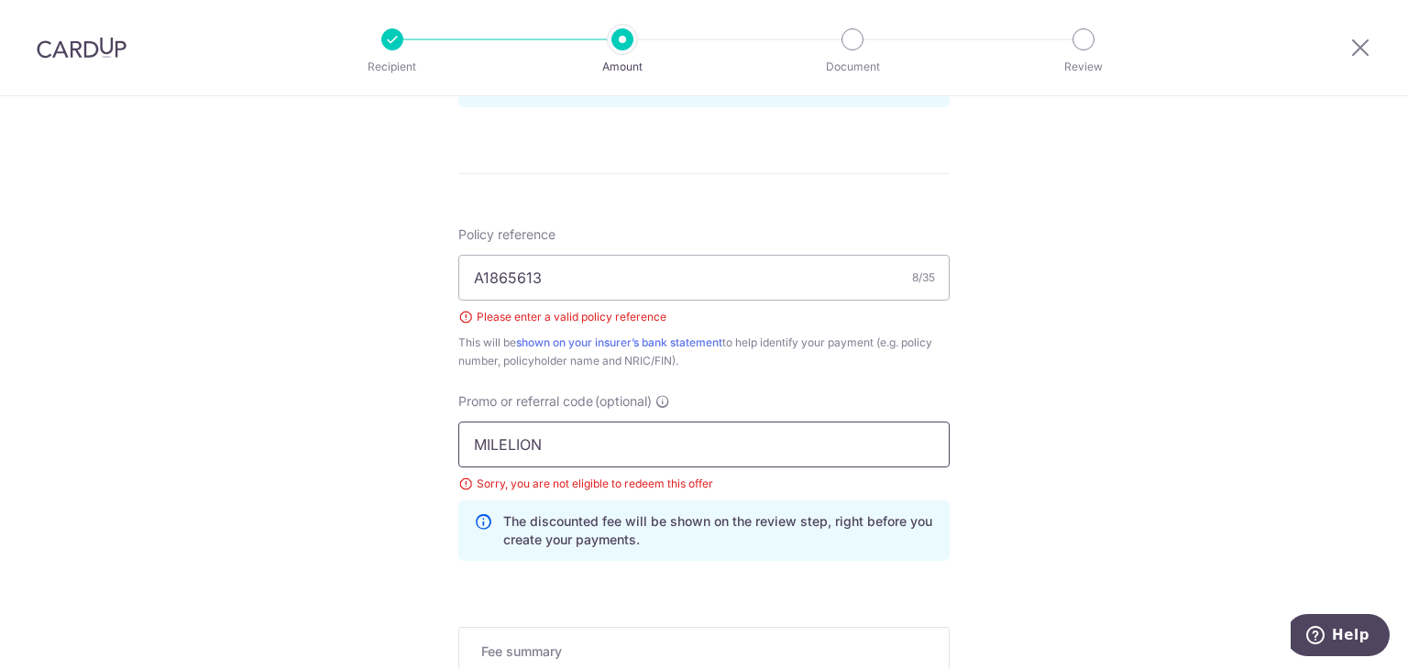
paste input "REC185"
type input "REC185"
click button "Add Card" at bounding box center [0, 0] width 0 height 0
click at [1004, 414] on div "Tell us more about your payment Enter payment amount SGD 12,406.21 12406.21 Sel…" at bounding box center [704, 22] width 1408 height 1868
click at [799, 380] on div "Policy reference A1865613 8/35 Please enter a valid policy reference This will …" at bounding box center [703, 401] width 491 height 350
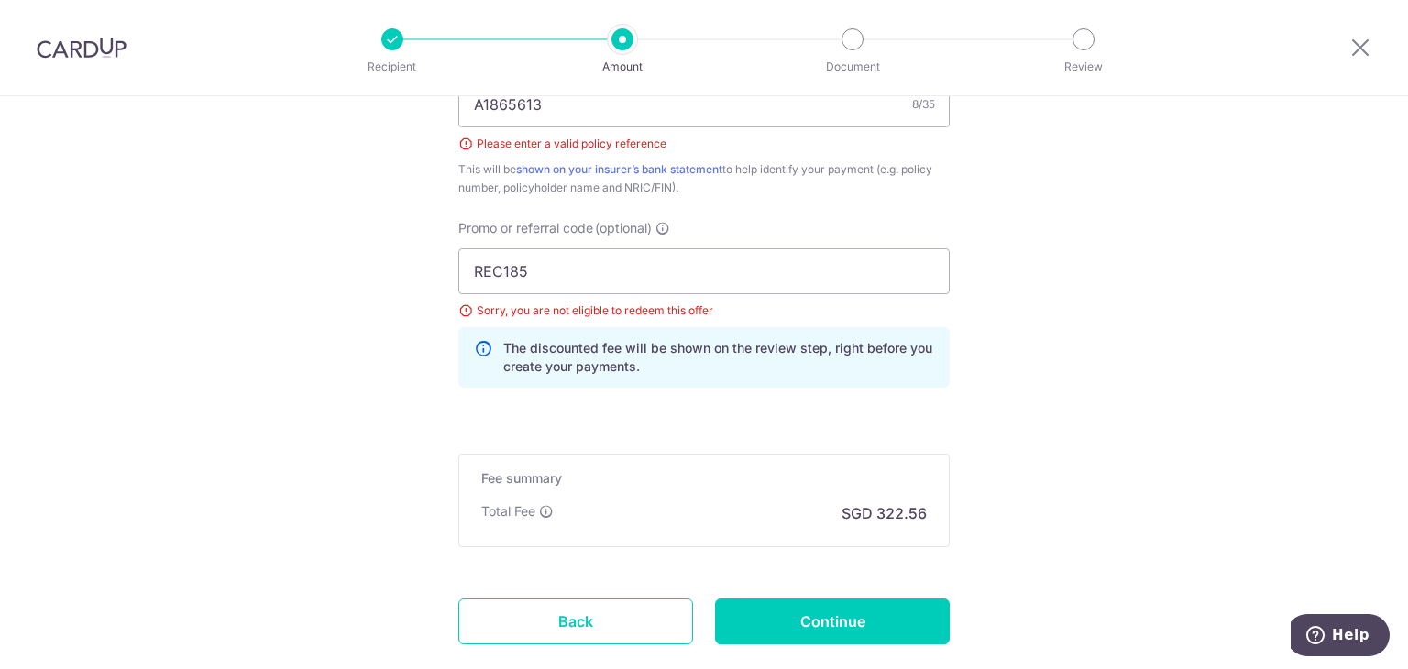
scroll to position [1192, 0]
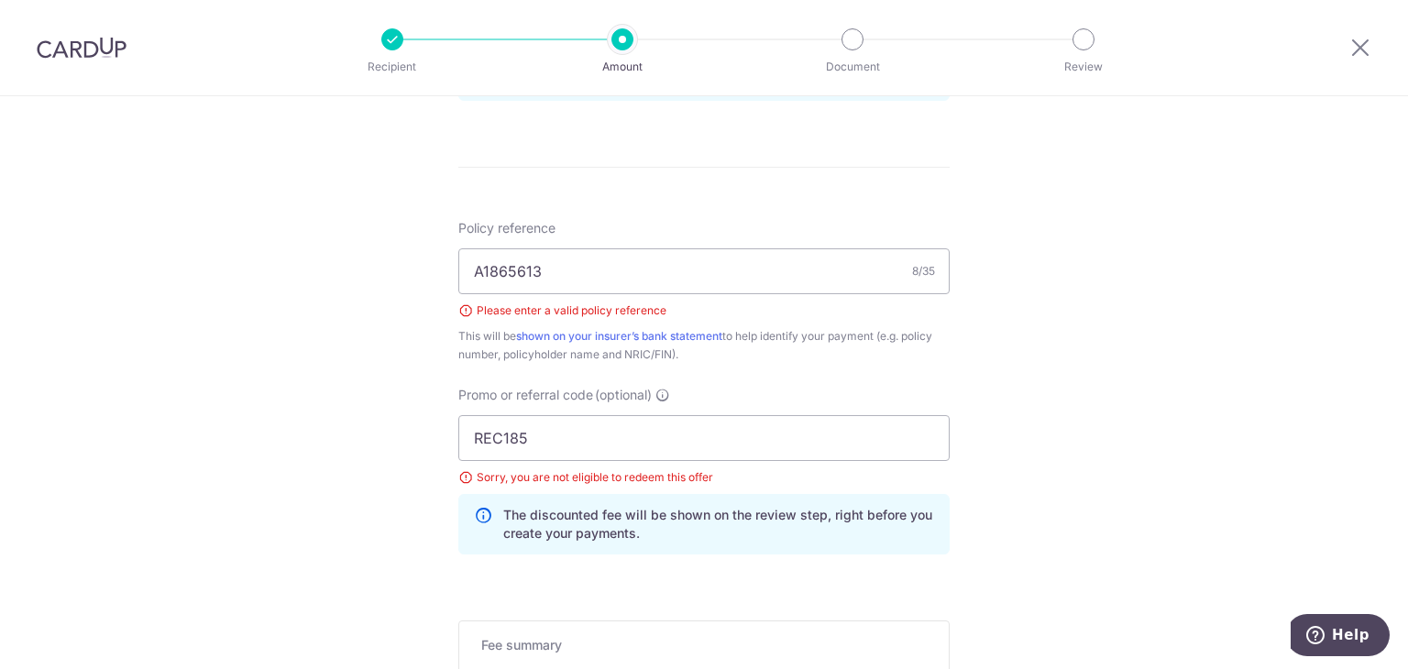
scroll to position [1009, 0]
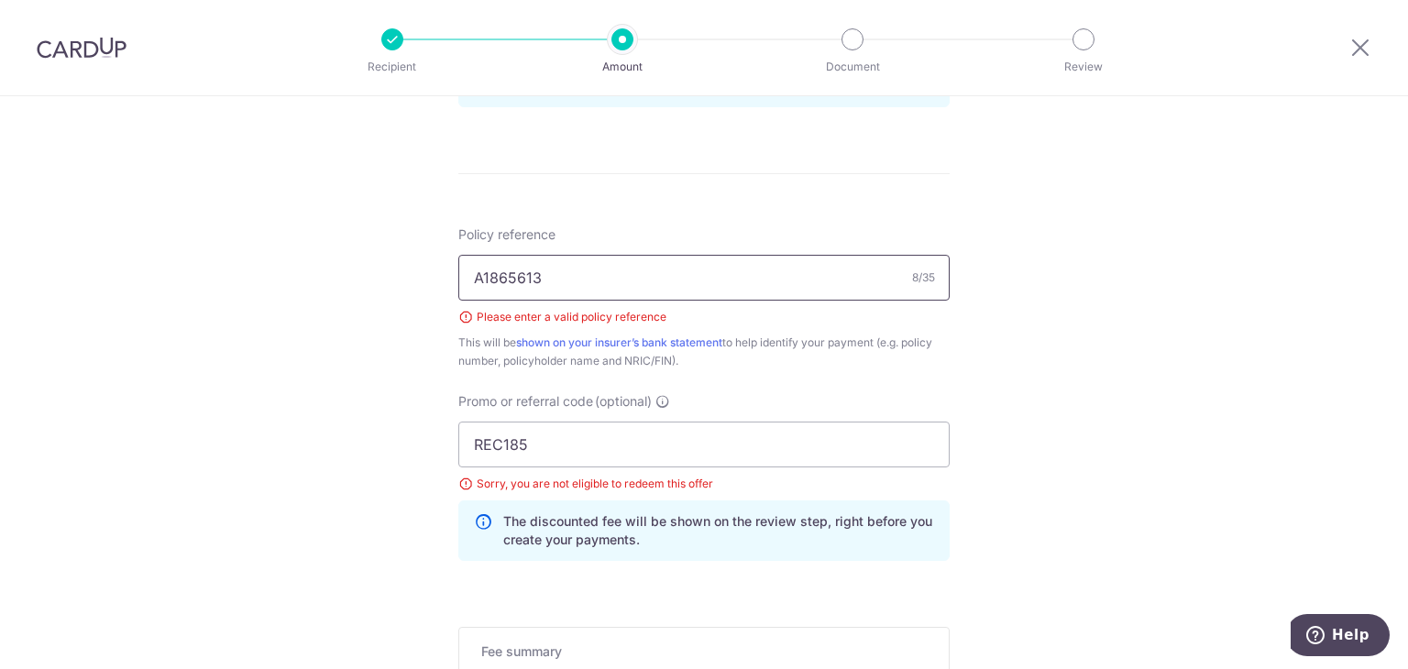
click at [666, 277] on input "A1865613" at bounding box center [703, 278] width 491 height 46
click at [735, 449] on input "REC185" at bounding box center [703, 445] width 491 height 46
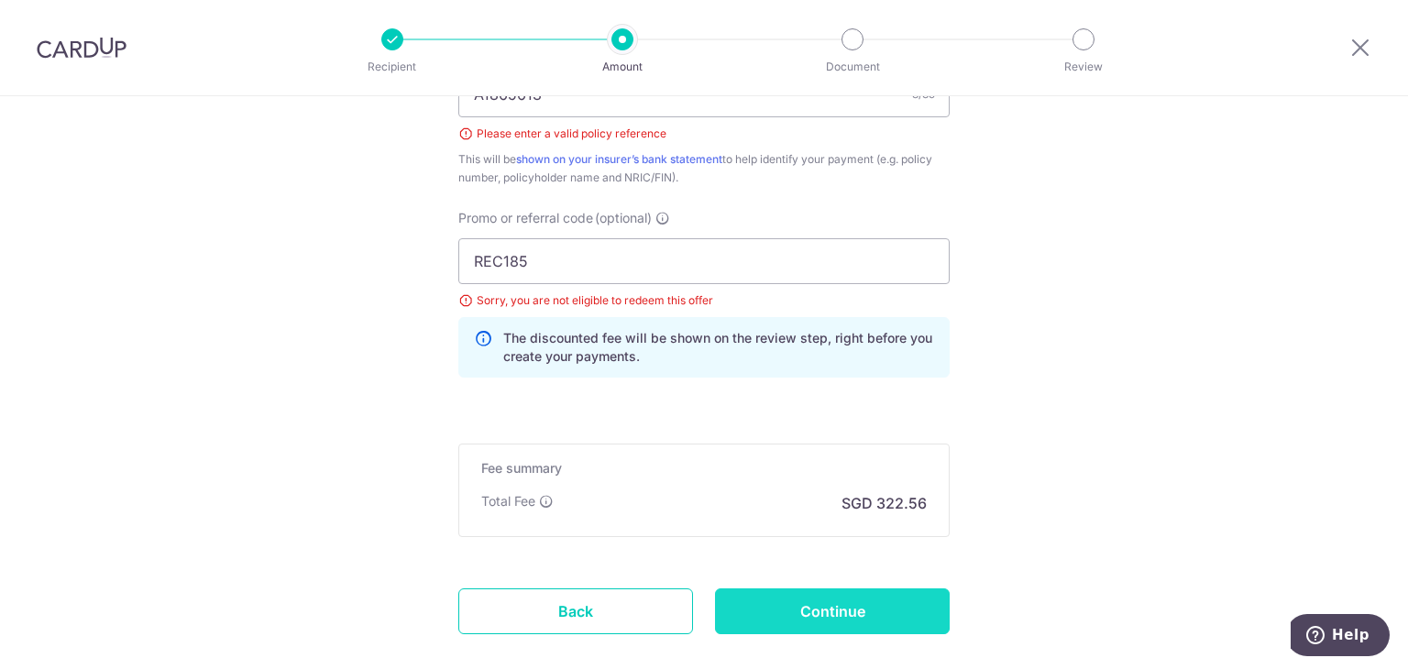
click at [819, 604] on input "Continue" at bounding box center [832, 612] width 235 height 46
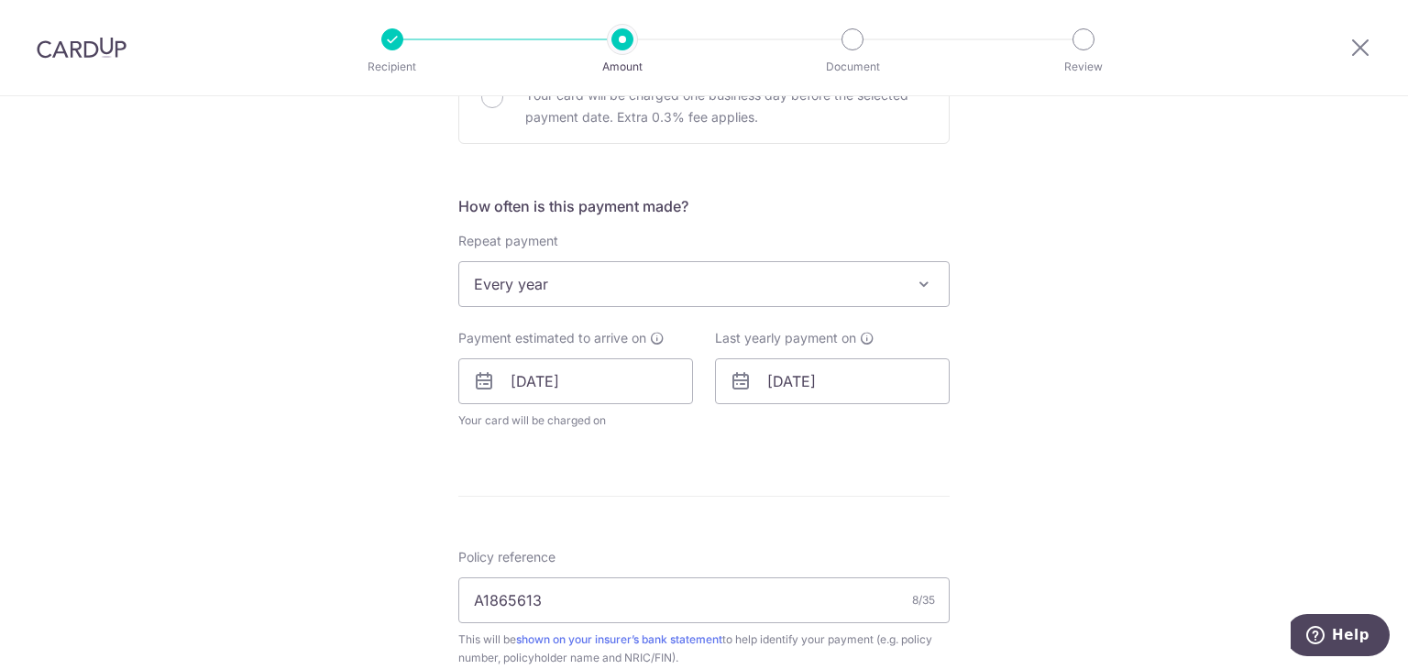
scroll to position [642, 0]
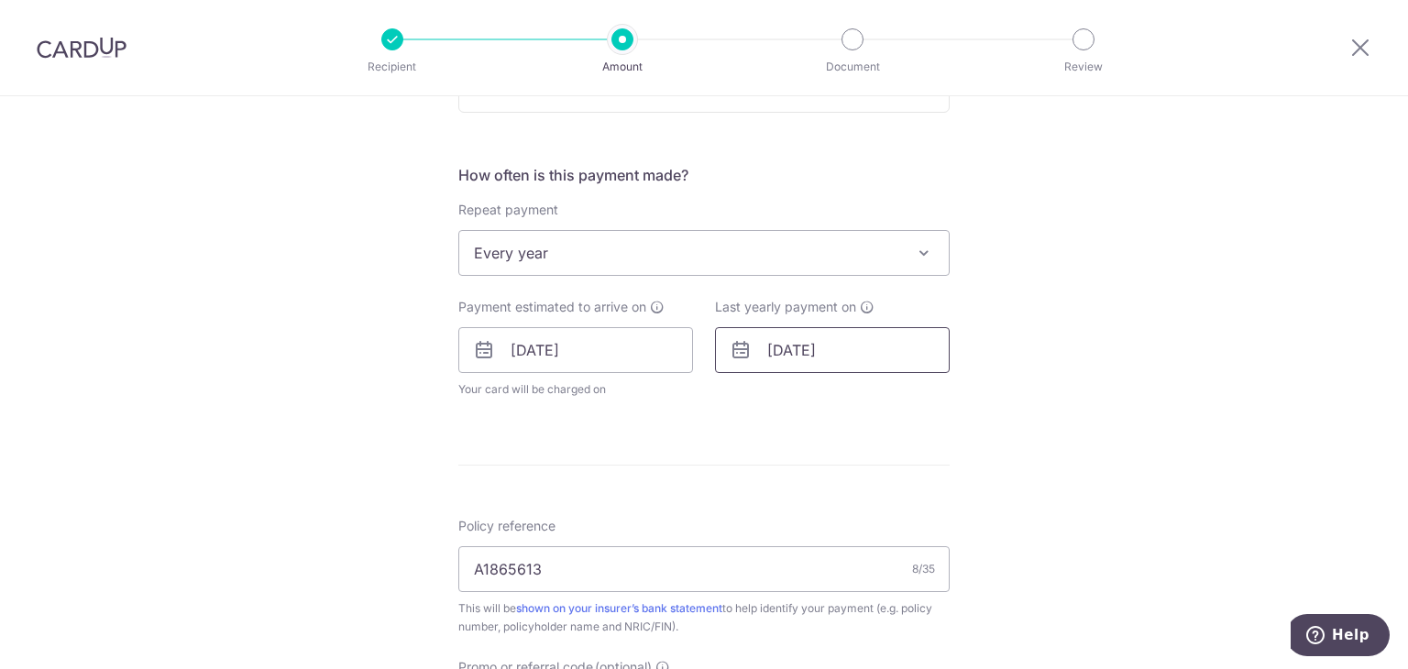
click at [866, 349] on input "[DATE]" at bounding box center [832, 350] width 235 height 46
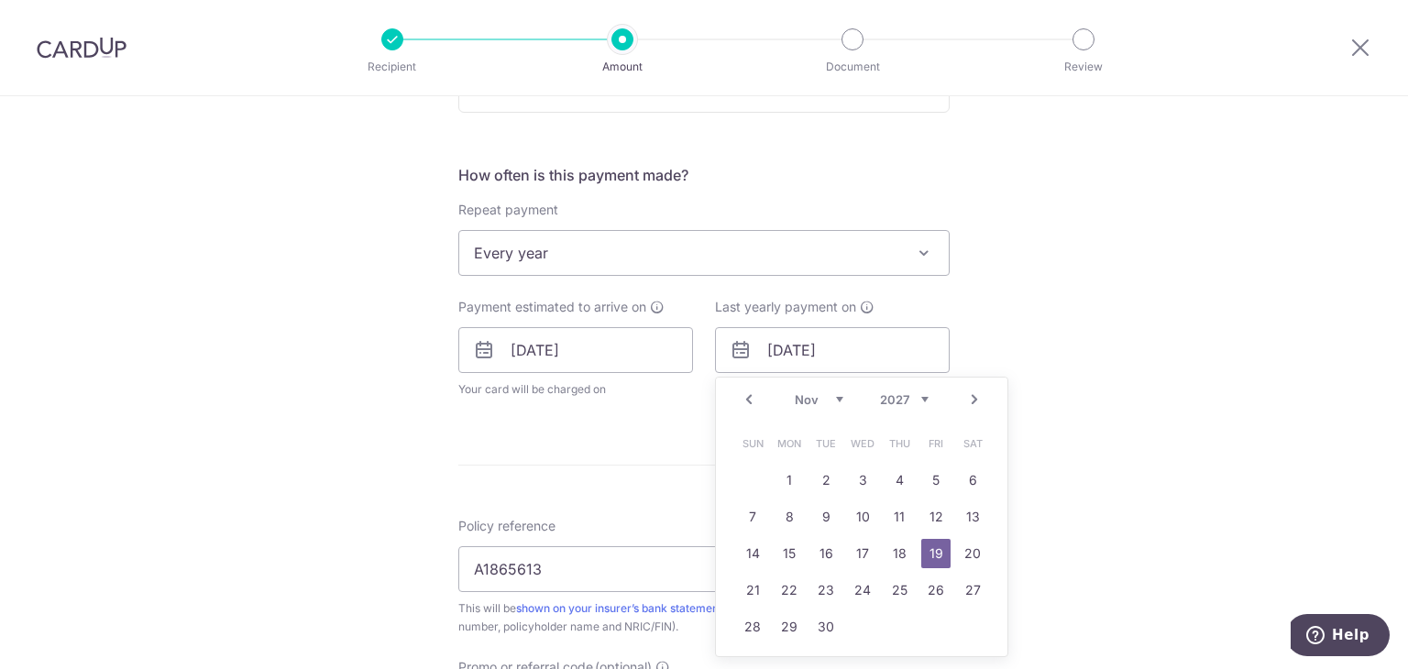
click at [921, 397] on select "2025 2026 2027 2028 2029 2030 2031 2032 2033 2034 2035" at bounding box center [904, 399] width 49 height 15
click at [818, 485] on link "3" at bounding box center [825, 480] width 29 height 29
type input "03/11/2026"
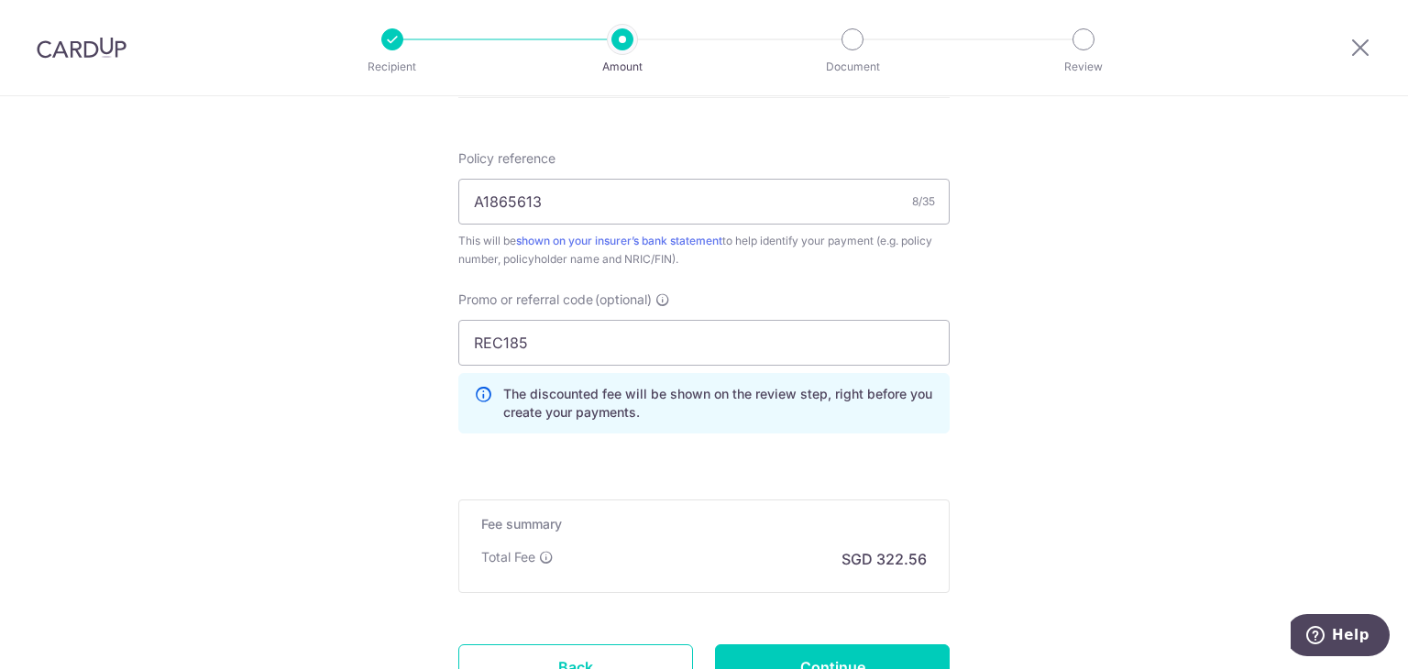
scroll to position [1192, 0]
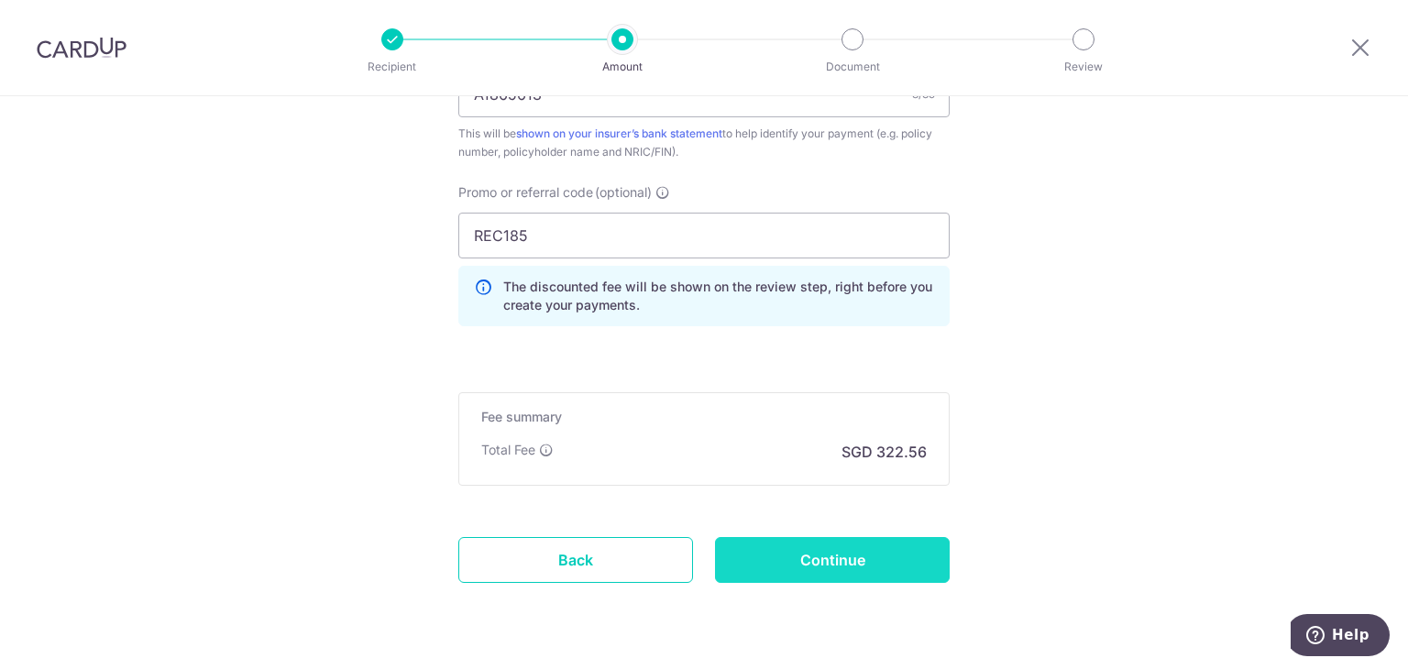
click at [855, 544] on input "Continue" at bounding box center [832, 560] width 235 height 46
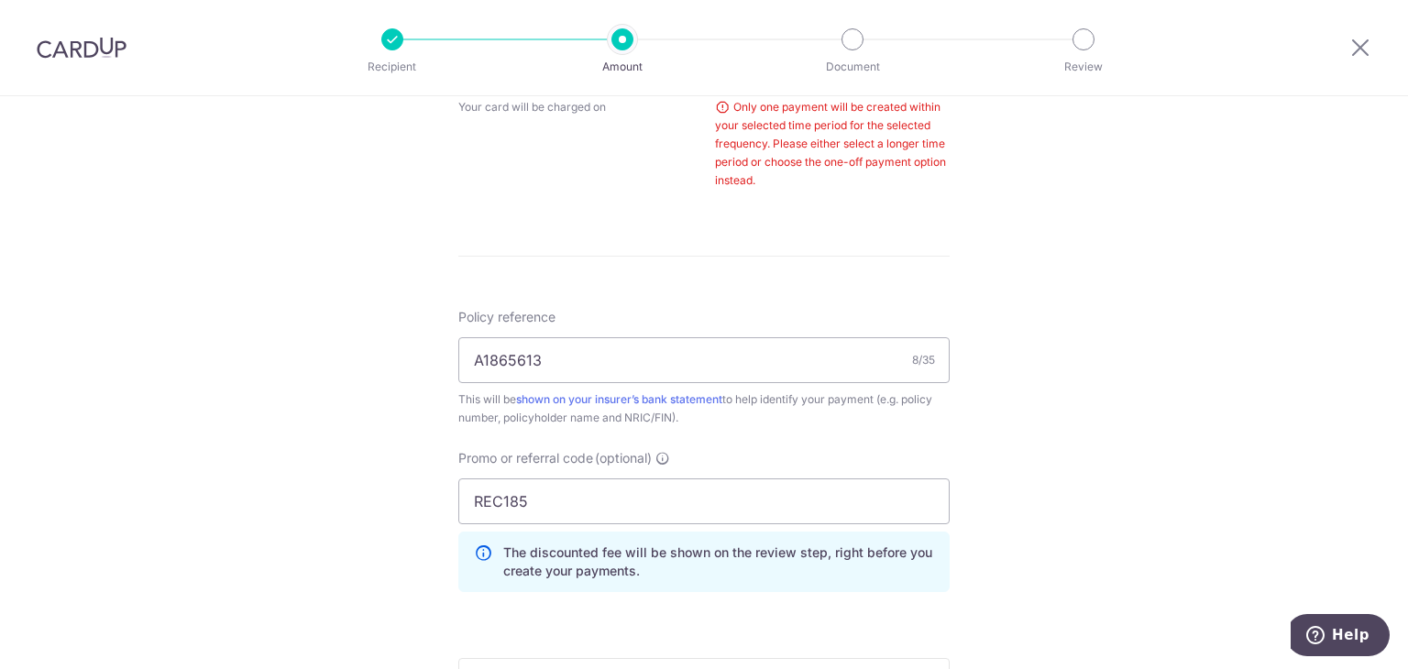
scroll to position [741, 0]
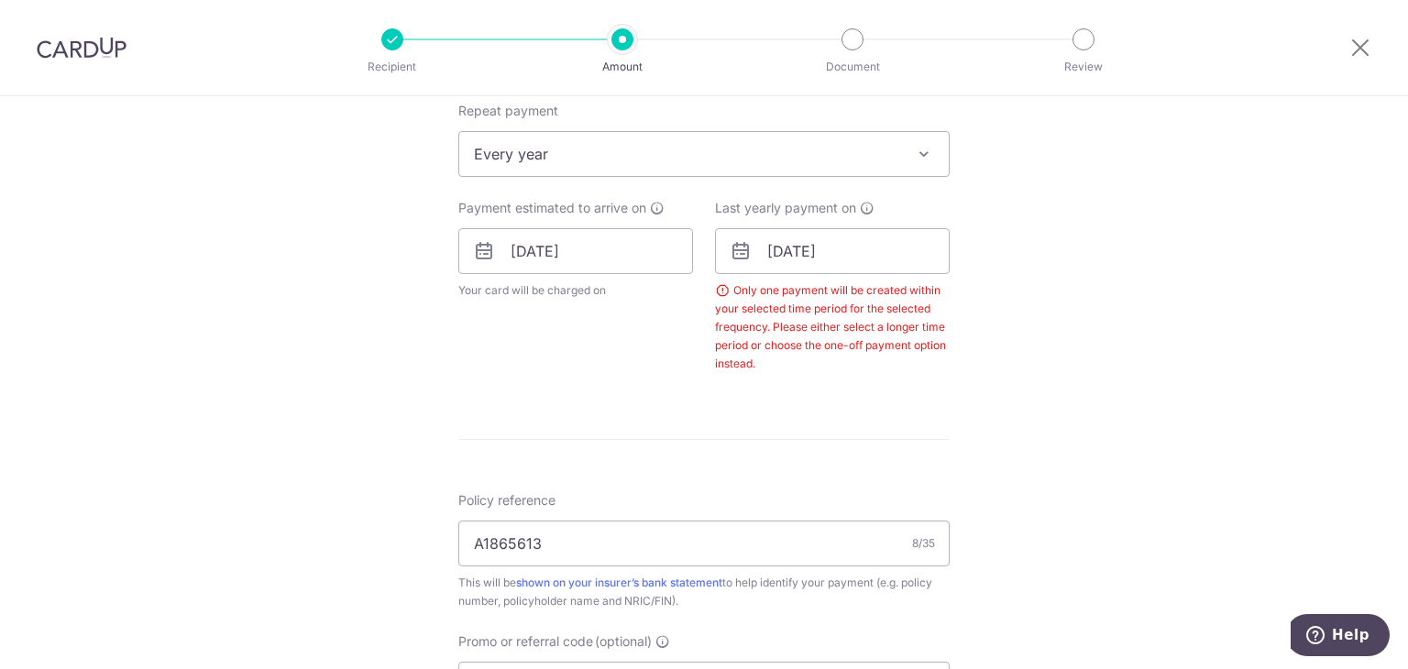
click at [869, 293] on div "Only one payment will be created within your selected time period for the selec…" at bounding box center [832, 327] width 235 height 92
click at [892, 269] on input "[DATE]" at bounding box center [832, 251] width 235 height 46
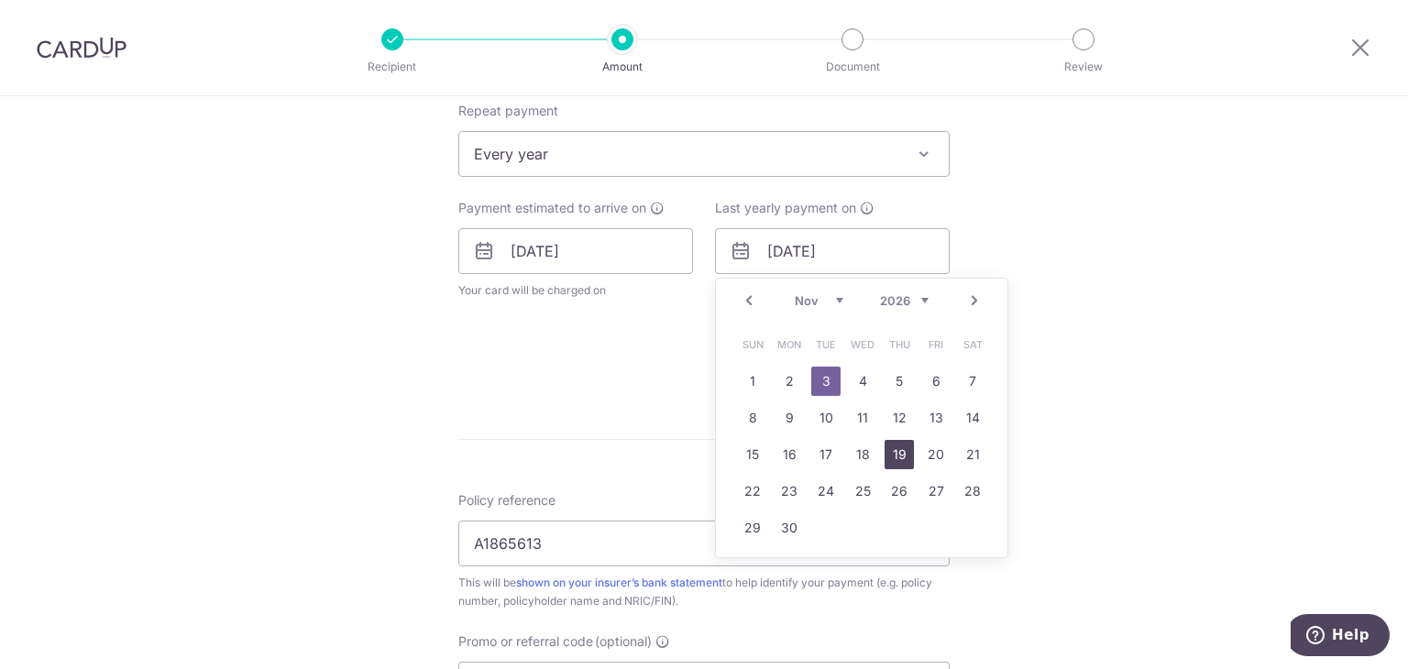
click at [891, 455] on link "19" at bounding box center [899, 454] width 29 height 29
type input "[DATE]"
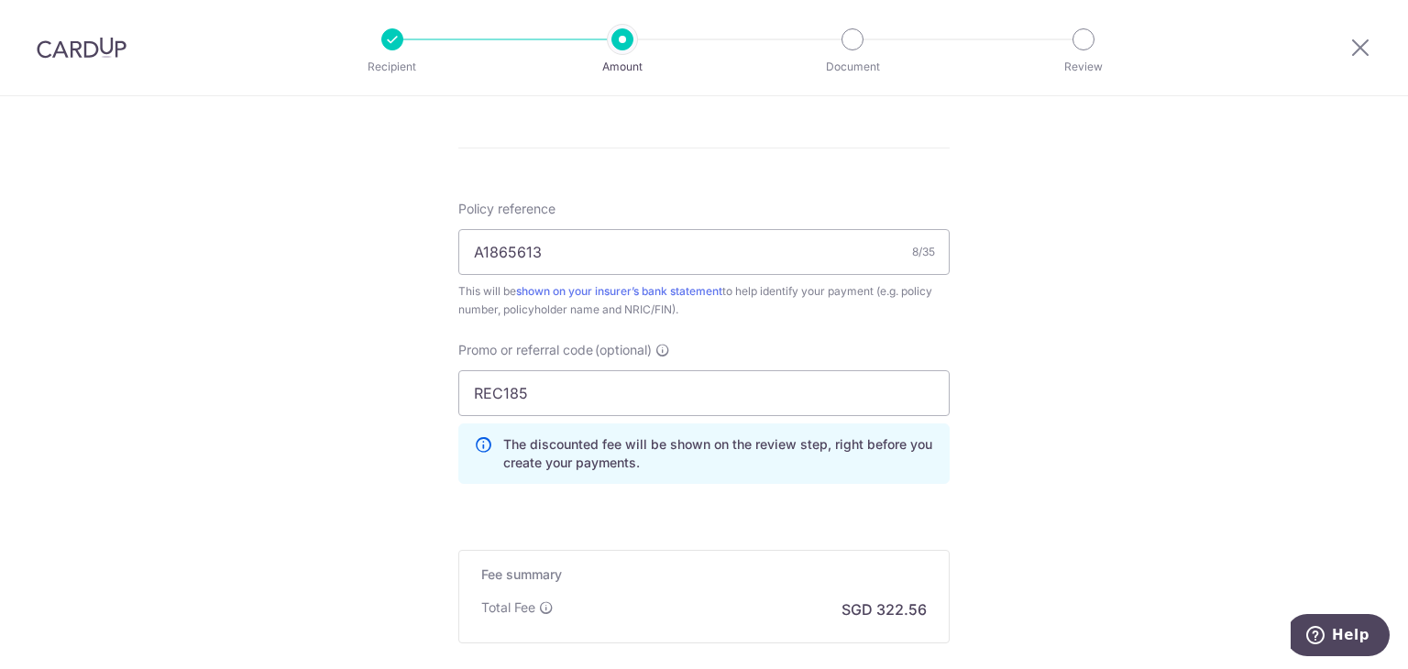
scroll to position [1291, 0]
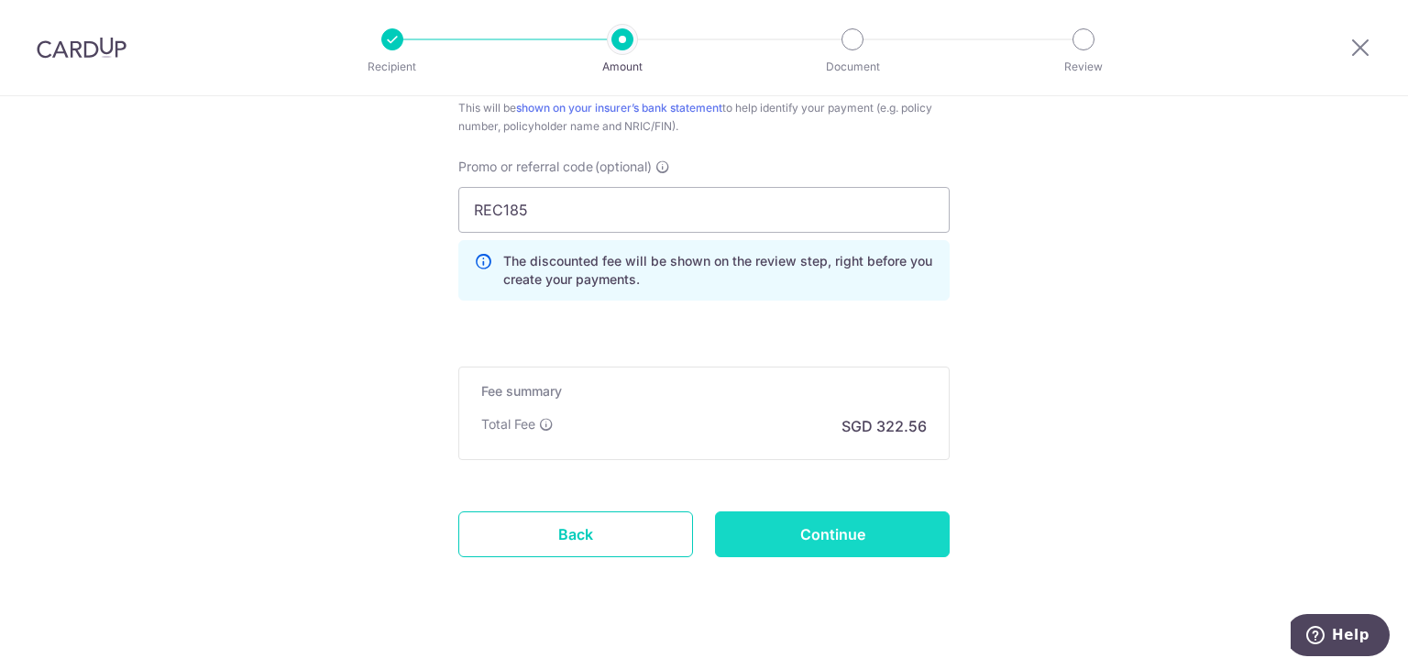
click at [873, 526] on input "Continue" at bounding box center [832, 535] width 235 height 46
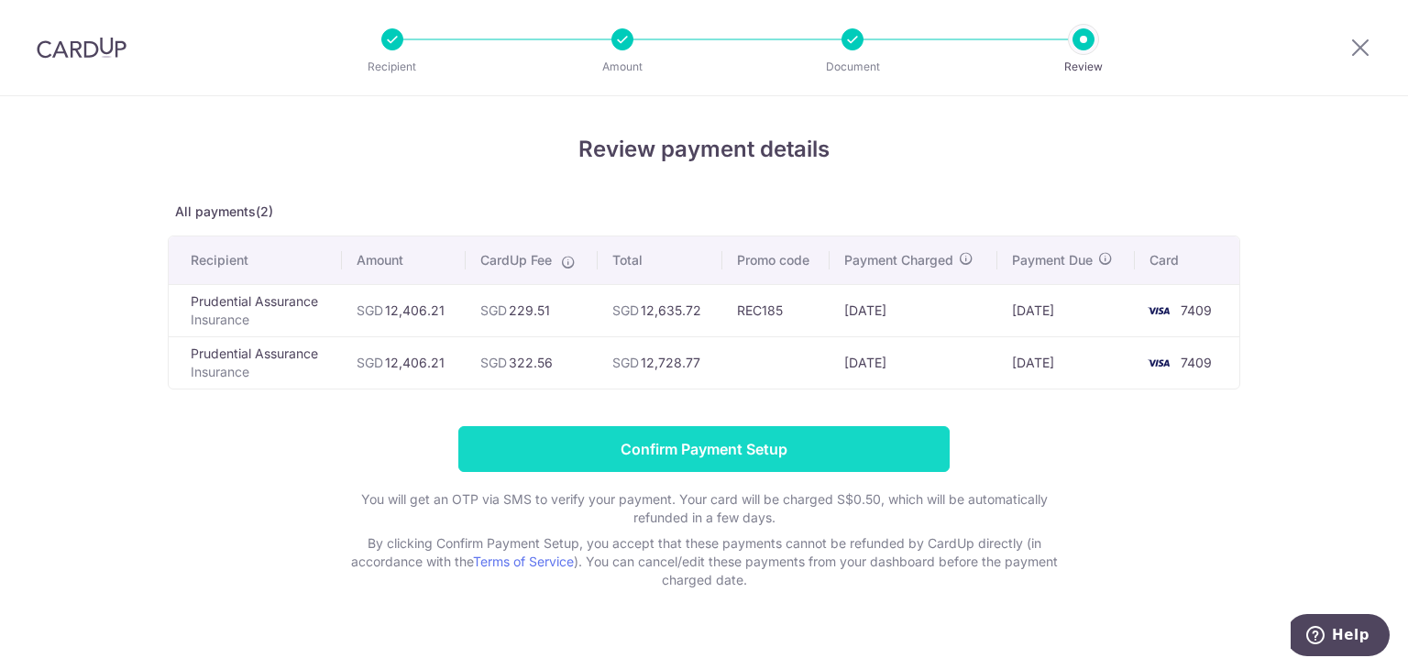
click at [754, 452] on input "Confirm Payment Setup" at bounding box center [703, 449] width 491 height 46
